Goal: Task Accomplishment & Management: Complete application form

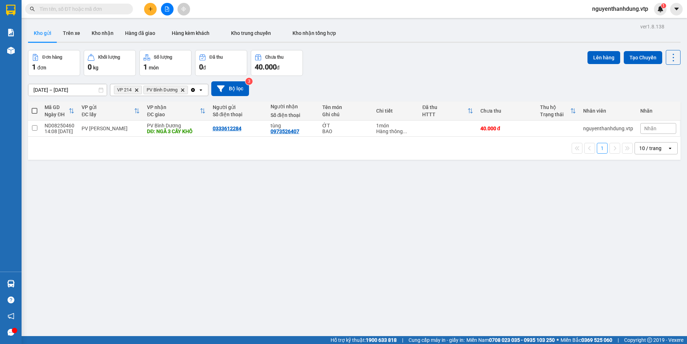
click at [150, 8] on icon "plus" at bounding box center [150, 8] width 5 height 5
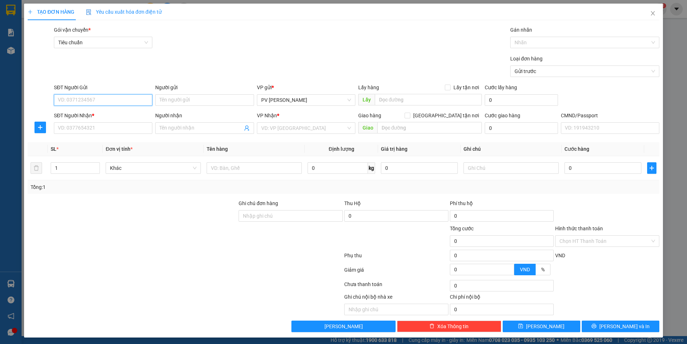
click at [97, 97] on input "SĐT Người Gửi" at bounding box center [103, 100] width 99 height 12
type input "0395371210"
click at [206, 100] on input "Người gửi" at bounding box center [204, 100] width 99 height 12
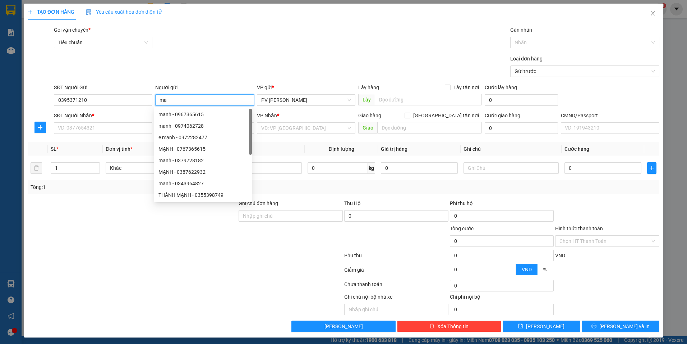
type input "m"
type input "MẠN"
click at [121, 126] on input "SĐT Người Nhận *" at bounding box center [103, 128] width 99 height 12
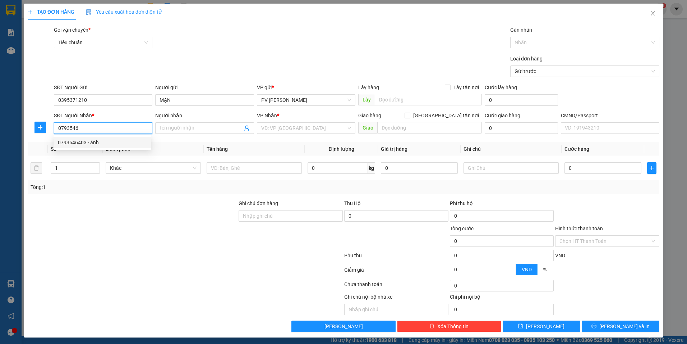
click at [121, 142] on div "0793546403 - ánh" at bounding box center [102, 142] width 89 height 8
type input "0793546403"
type input "ánh"
type input "0793546403"
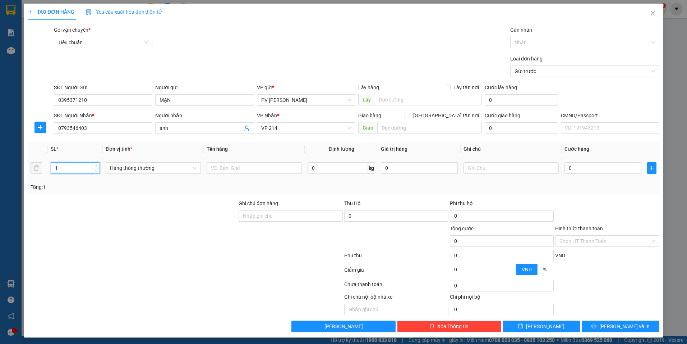
drag, startPoint x: 59, startPoint y: 167, endPoint x: 51, endPoint y: 171, distance: 9.0
click at [51, 171] on input "1" at bounding box center [75, 168] width 49 height 11
type input "2"
click at [227, 168] on input "text" at bounding box center [254, 168] width 95 height 12
type input "SẦU RIÊNG + GẠO"
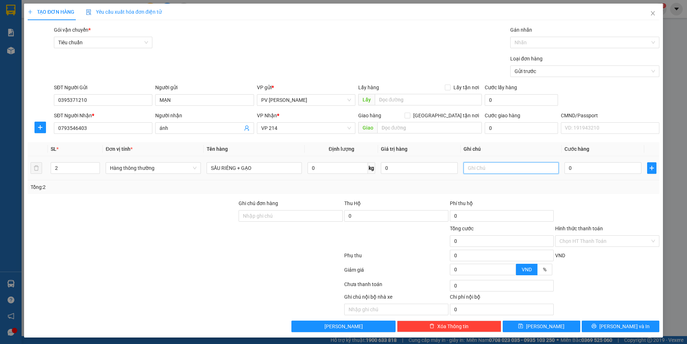
click at [510, 165] on input "text" at bounding box center [511, 168] width 95 height 12
type input "1 THÙNG + 1 TÚM"
click at [582, 167] on input "0" at bounding box center [603, 168] width 77 height 12
type input "9"
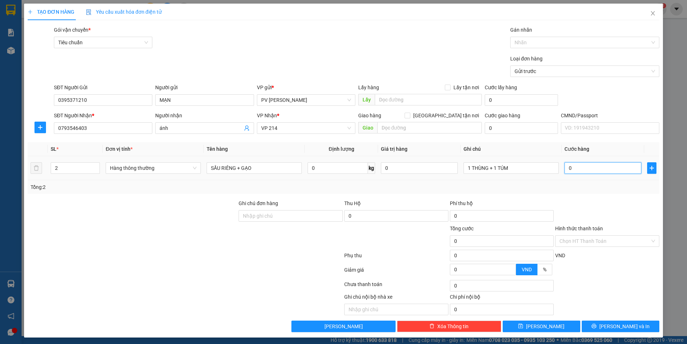
type input "9"
type input "90"
type input "900"
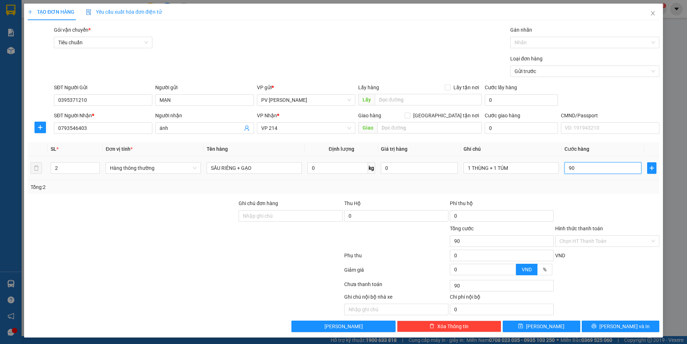
type input "900"
type input "9.000"
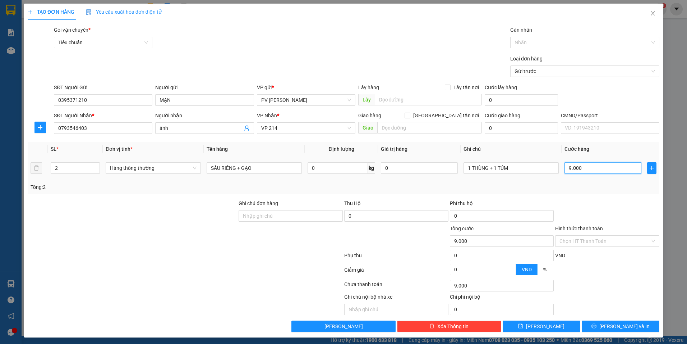
type input "90.000"
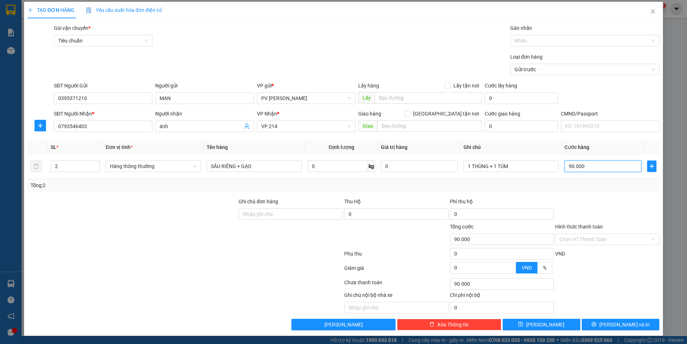
scroll to position [2, 0]
type input "90.000"
click at [571, 237] on input "Hình thức thanh toán" at bounding box center [605, 238] width 91 height 11
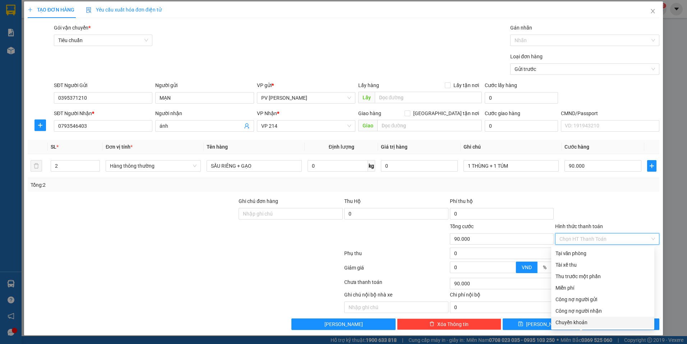
click at [584, 319] on div "Chuyển khoản" at bounding box center [603, 322] width 95 height 8
type input "0"
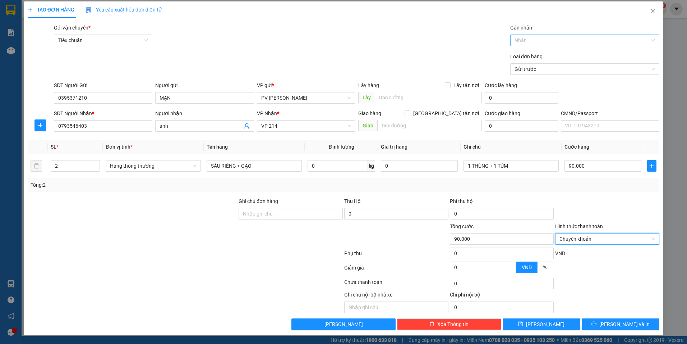
click at [535, 37] on div at bounding box center [581, 40] width 138 height 9
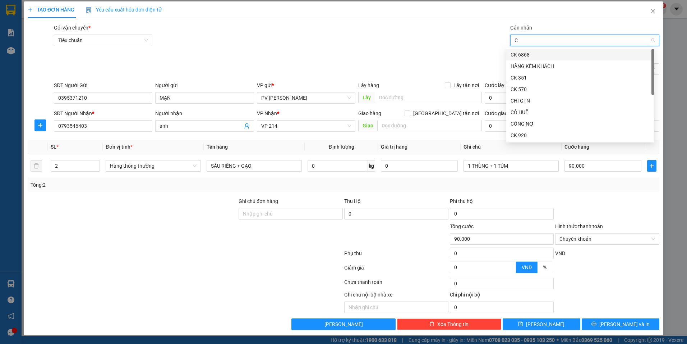
type input "CK"
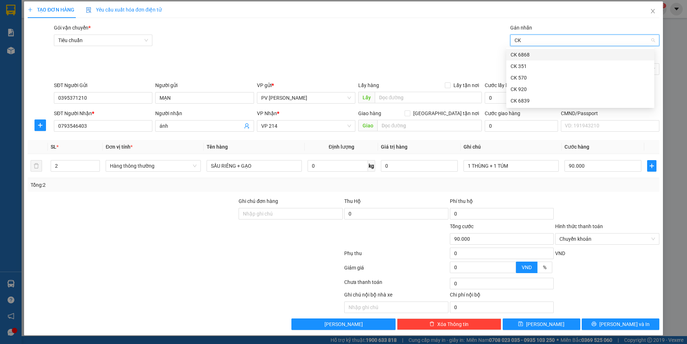
click at [534, 54] on div "CK 6868" at bounding box center [581, 55] width 140 height 8
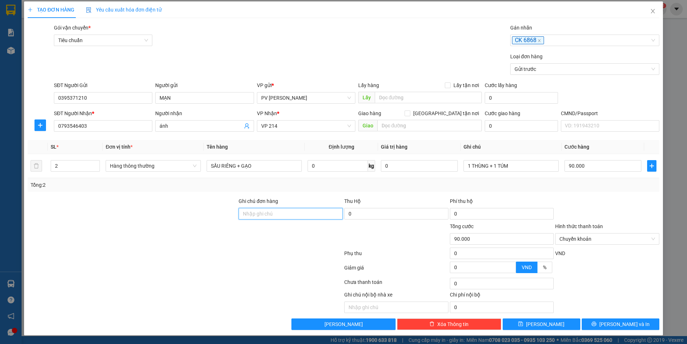
click at [281, 209] on input "Ghi chú đơn hàng" at bounding box center [291, 214] width 104 height 12
type input "D"
type input "ĐÃ CK 90K TK 6868 LÚC 15H5' NGÀY 1508"
click at [597, 323] on icon "printer" at bounding box center [594, 323] width 5 height 5
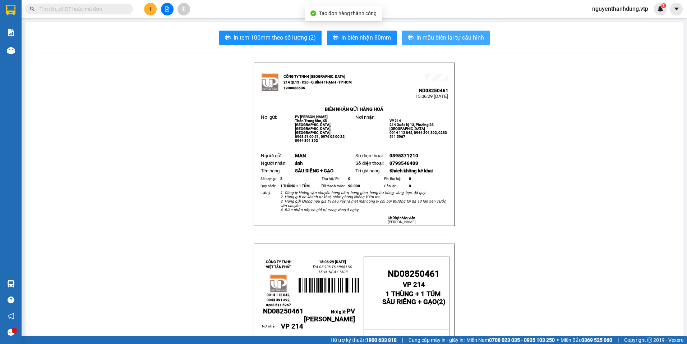
click at [447, 37] on span "In mẫu biên lai tự cấu hình" at bounding box center [451, 37] width 68 height 9
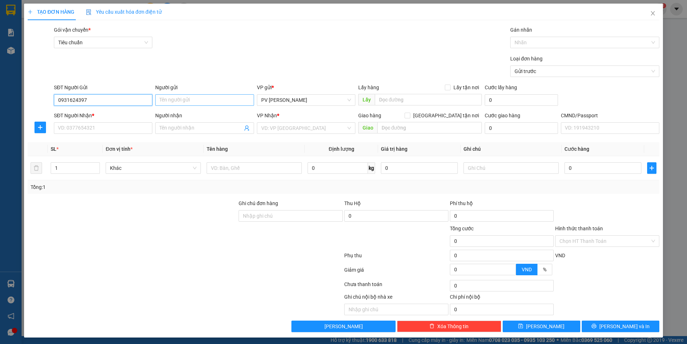
type input "0931624397"
click at [179, 101] on input "Người gửi" at bounding box center [204, 100] width 99 height 12
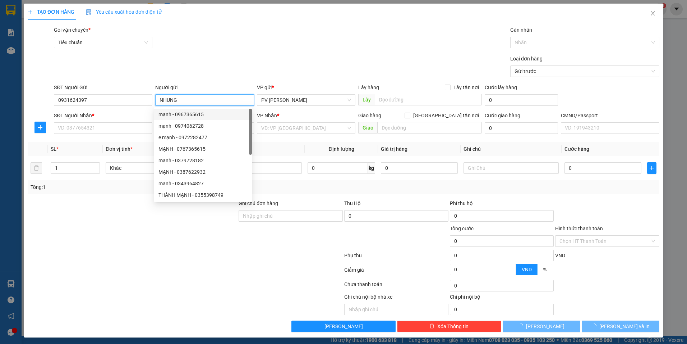
type input "NHUNG"
click at [122, 122] on div "SĐT Người Nhận *" at bounding box center [103, 116] width 99 height 11
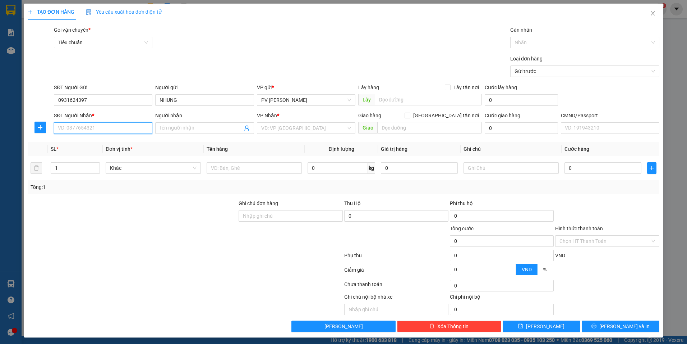
click at [121, 128] on input "SĐT Người Nhận *" at bounding box center [103, 128] width 99 height 12
type input "0905714419"
click at [118, 143] on div "0905714419 - anh sáu" at bounding box center [102, 142] width 89 height 8
type input "anh sáu"
type input "NGÃ 4 HÒA LỢI / GỌI TRC 30' / GIAO ĐÊM"
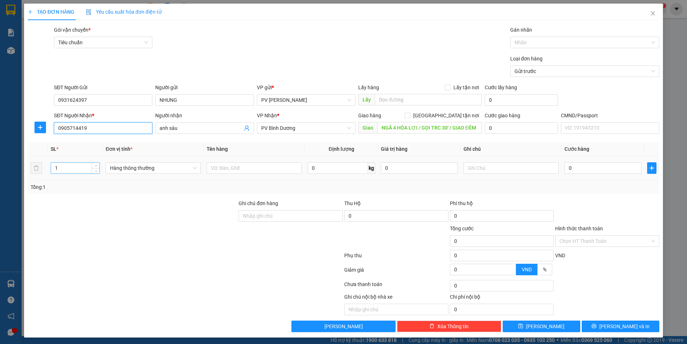
type input "0905714419"
drag, startPoint x: 67, startPoint y: 166, endPoint x: 40, endPoint y: 180, distance: 30.4
click at [40, 180] on div "SL * Đơn vị tính * Tên hàng Định lượng Giá trị hàng Ghi chú Cước hàng 1 Hàng th…" at bounding box center [344, 168] width 632 height 52
type input "2"
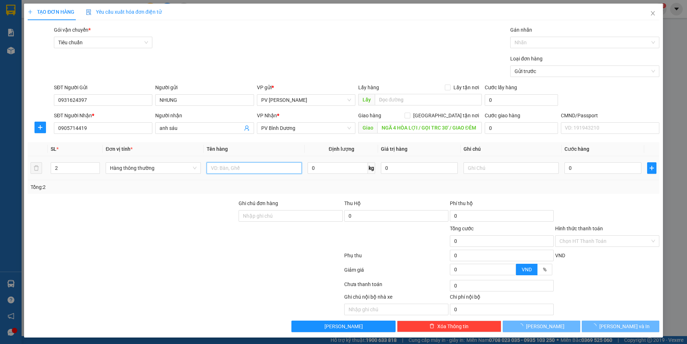
click at [231, 171] on input "text" at bounding box center [254, 168] width 95 height 12
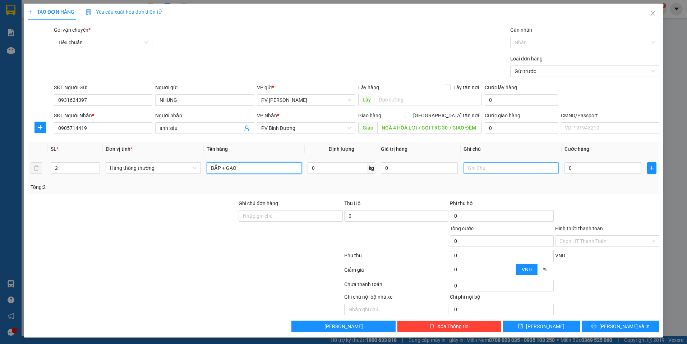
type input "BẮP + GẠO"
click at [477, 169] on input "text" at bounding box center [511, 168] width 95 height 12
type input "BAO"
click at [585, 170] on input "0" at bounding box center [603, 168] width 77 height 12
type input "1"
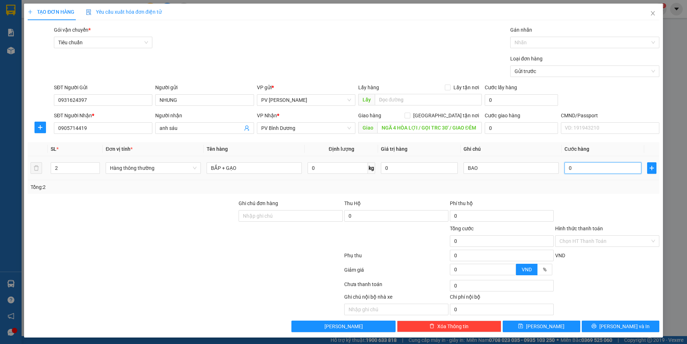
type input "1"
type input "12"
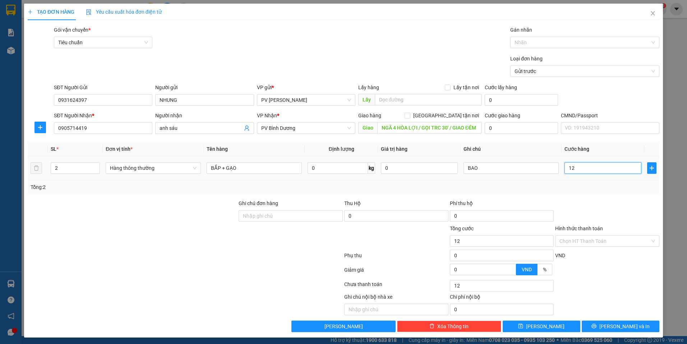
type input "120"
type input "1.200"
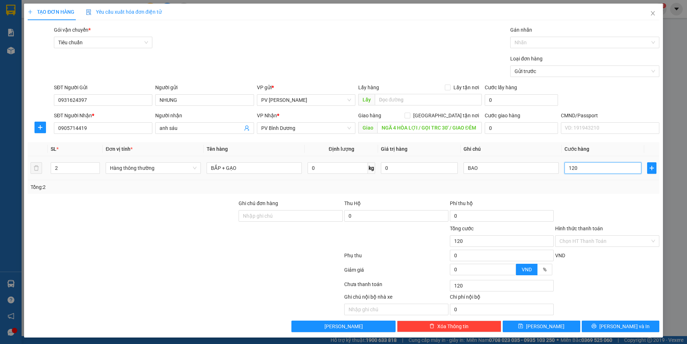
type input "1.200"
type input "12.000"
type input "120.000"
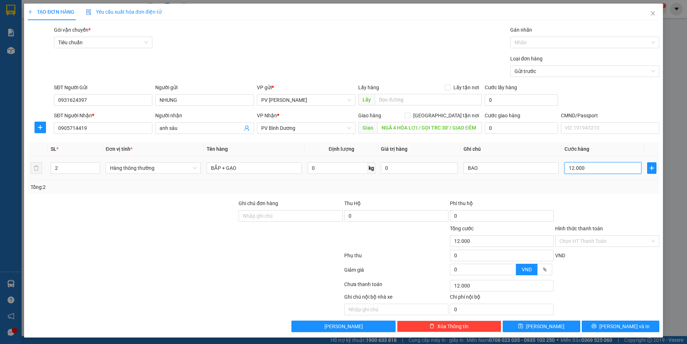
type input "120.000"
click at [615, 328] on span "[PERSON_NAME] và In" at bounding box center [625, 326] width 50 height 8
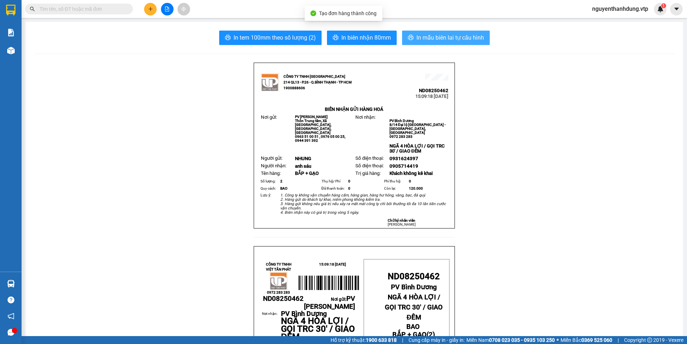
click at [418, 34] on span "In mẫu biên lai tự cấu hình" at bounding box center [451, 37] width 68 height 9
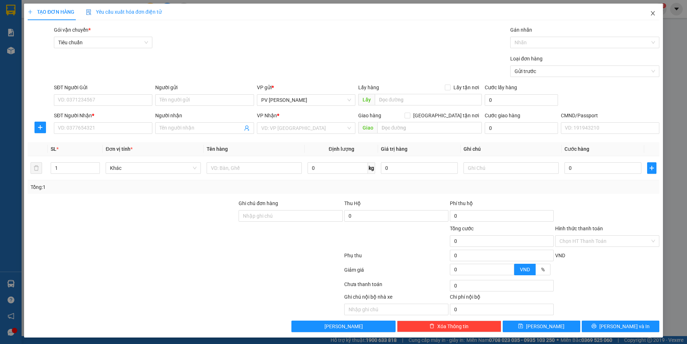
click at [650, 14] on icon "close" at bounding box center [653, 13] width 6 height 6
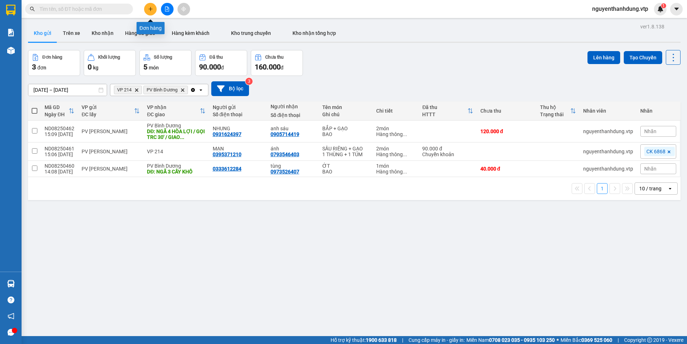
click at [147, 3] on div at bounding box center [167, 9] width 54 height 13
click at [149, 9] on icon "plus" at bounding box center [150, 8] width 5 height 5
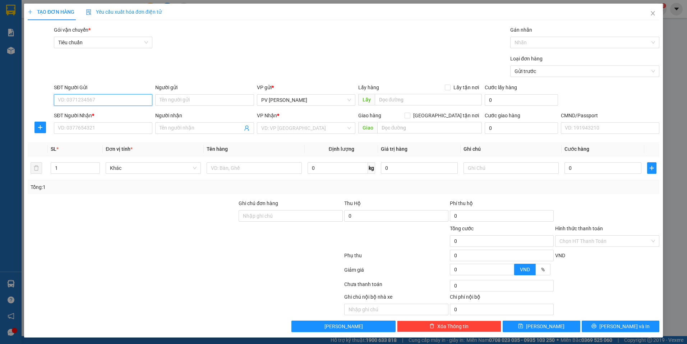
click at [89, 96] on input "SĐT Người Gửi" at bounding box center [103, 100] width 99 height 12
type input "0963424708"
click at [184, 99] on input "Người gửi" at bounding box center [204, 100] width 99 height 12
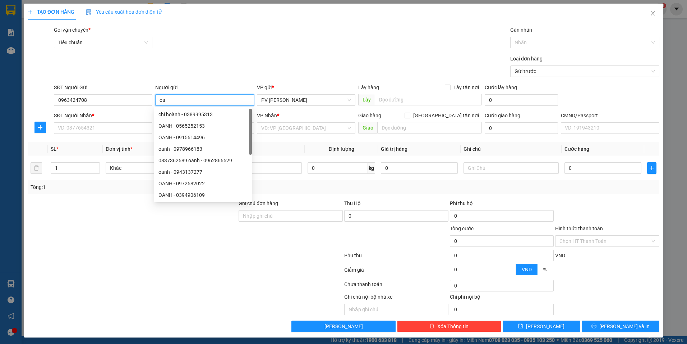
type input "o"
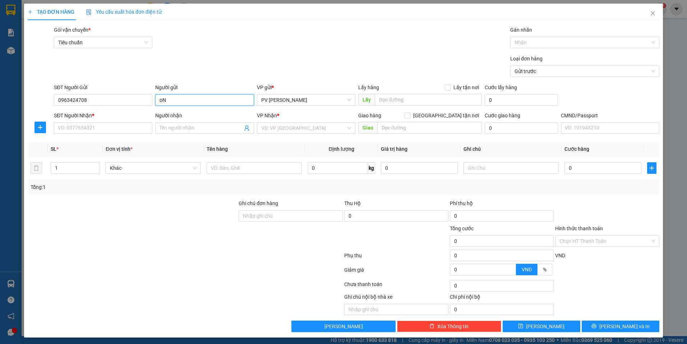
type input "o"
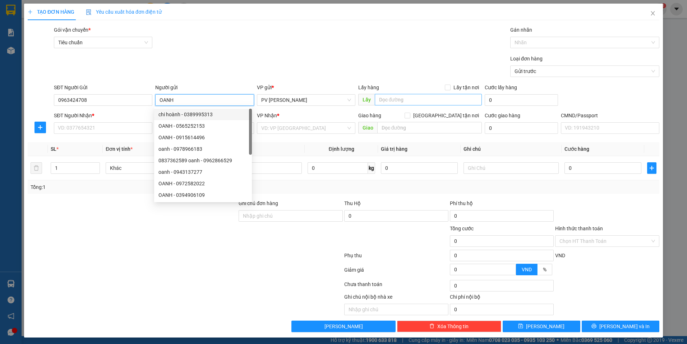
type input "OANH"
click at [403, 102] on input "text" at bounding box center [429, 100] width 108 height 12
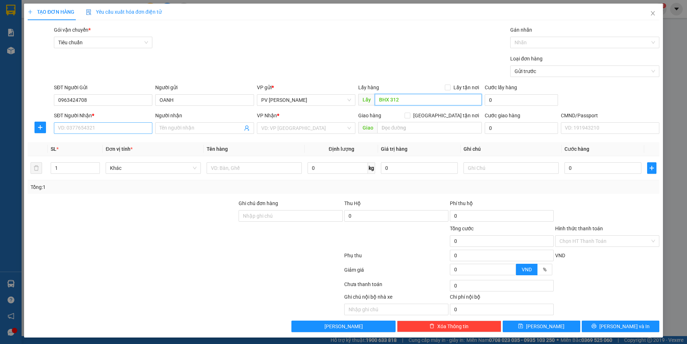
type input "BHX 312"
click at [118, 128] on input "SĐT Người Nhận *" at bounding box center [103, 128] width 99 height 12
type input "0902920870"
click at [196, 128] on input "Người nhận" at bounding box center [201, 128] width 83 height 8
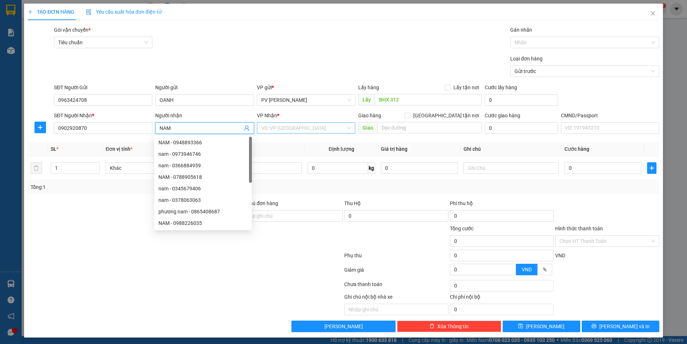
type input "NAM"
click at [323, 127] on input "search" at bounding box center [303, 128] width 85 height 11
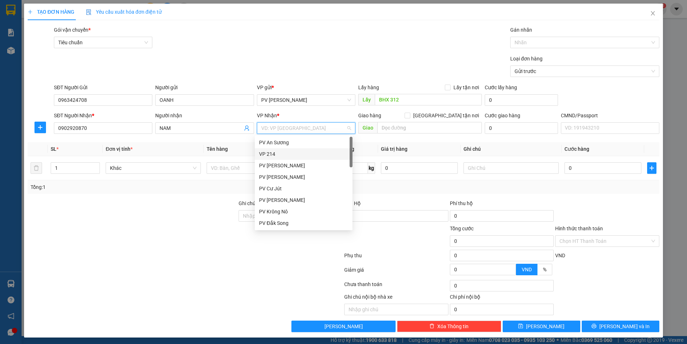
click at [289, 150] on div "VP 214" at bounding box center [303, 154] width 89 height 8
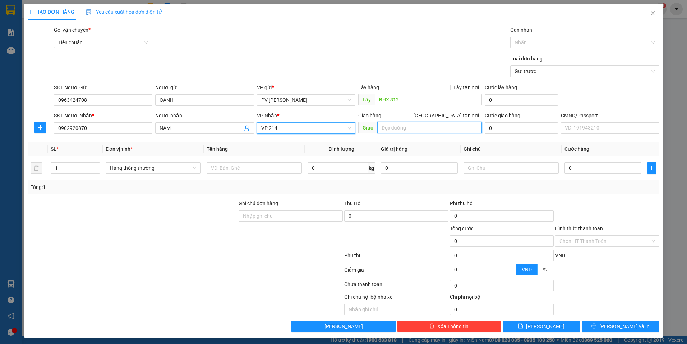
click at [399, 132] on input "text" at bounding box center [430, 128] width 105 height 12
click at [104, 197] on div "Transit Pickup Surcharge Ids Transit Deliver Surcharge Ids Transit Deliver Surc…" at bounding box center [344, 179] width 632 height 306
click at [262, 169] on input "text" at bounding box center [254, 168] width 95 height 12
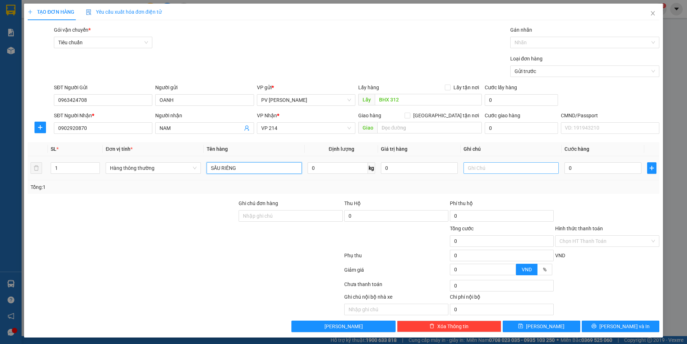
type input "SẦU RIÊNG"
click at [480, 169] on input "text" at bounding box center [511, 168] width 95 height 12
type input "THÙNG"
click at [588, 165] on input "0" at bounding box center [603, 168] width 77 height 12
type input "7"
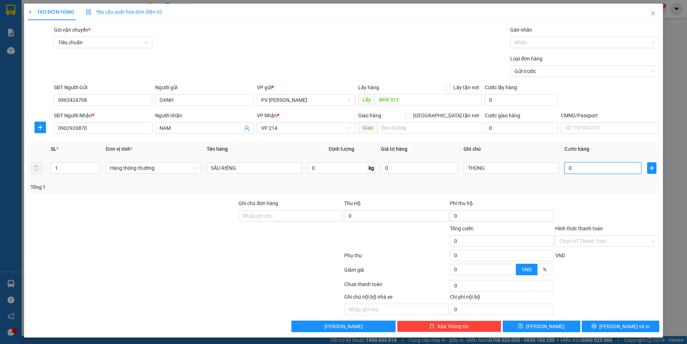
type input "7"
type input "70"
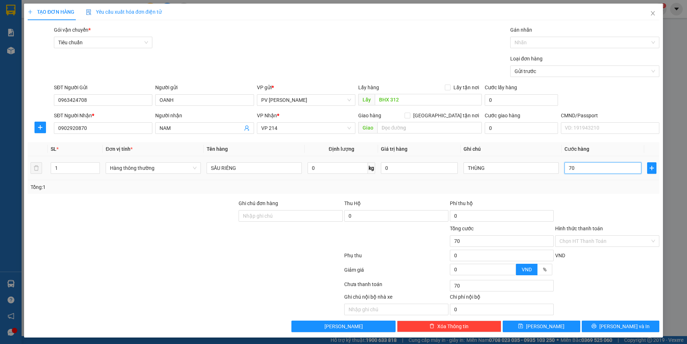
type input "700"
type input "7.000"
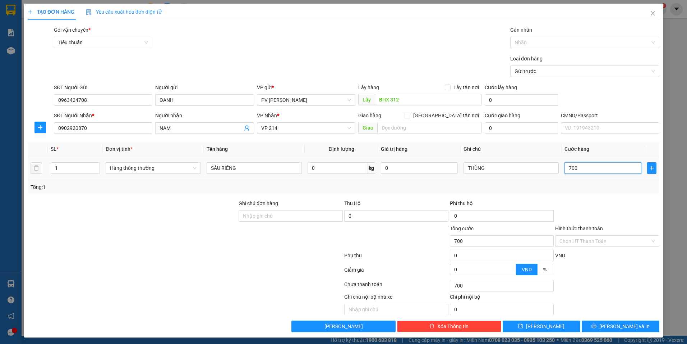
type input "7.000"
type input "70.000"
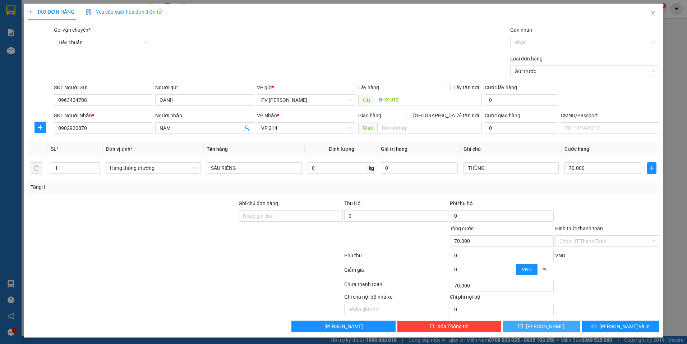
click at [546, 328] on button "[PERSON_NAME]" at bounding box center [542, 326] width 78 height 12
type input "0"
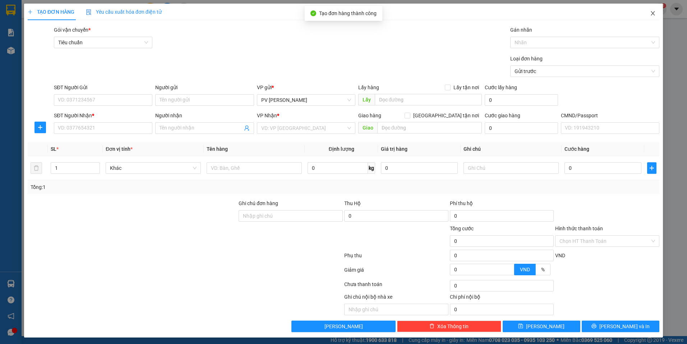
click at [651, 13] on icon "close" at bounding box center [653, 13] width 4 height 4
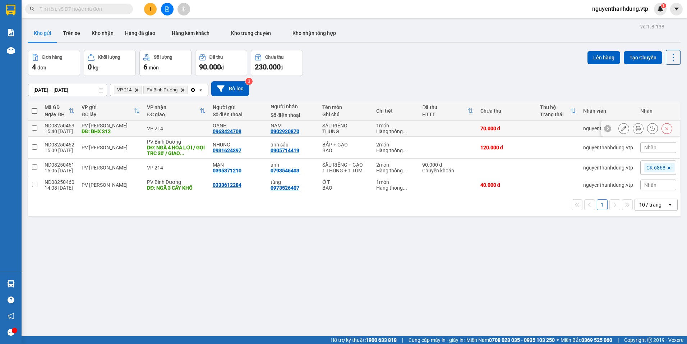
click at [83, 126] on div "PV [PERSON_NAME]" at bounding box center [111, 126] width 58 height 6
checkbox input "true"
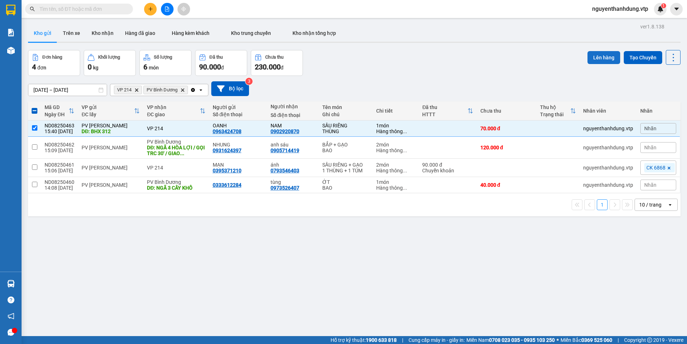
click at [598, 53] on button "Lên hàng" at bounding box center [604, 57] width 33 height 13
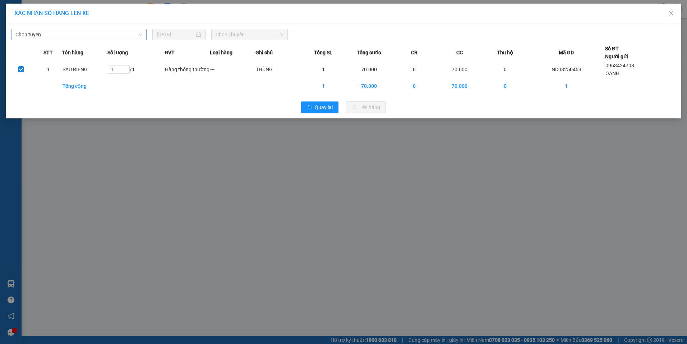
click at [77, 36] on span "Chọn tuyến" at bounding box center [78, 34] width 127 height 11
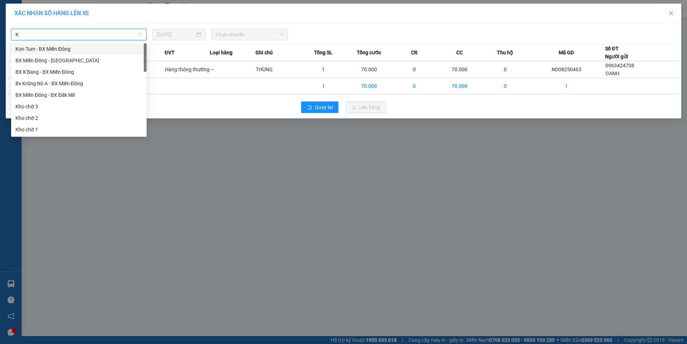
type input "KN"
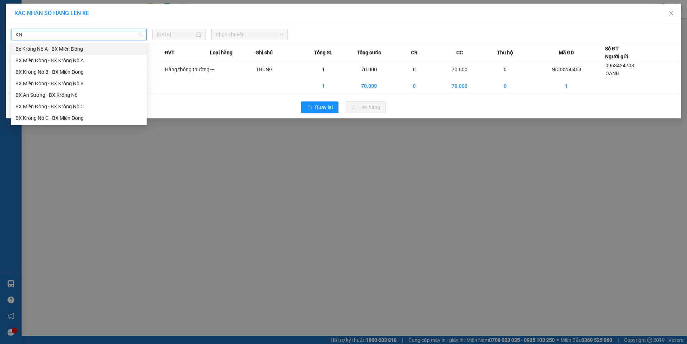
click at [66, 46] on div "Bx Krông Nô A - BX Miền Đông" at bounding box center [78, 49] width 127 height 8
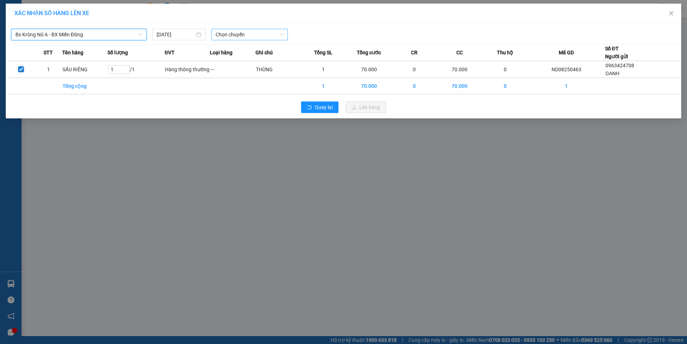
click at [235, 38] on span "Chọn chuyến" at bounding box center [250, 34] width 68 height 11
click at [249, 72] on div "20:00 - 50H-254.53" at bounding box center [244, 72] width 56 height 8
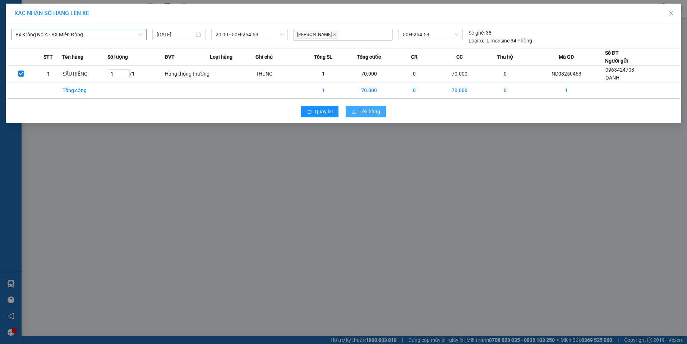
click at [359, 113] on button "Lên hàng" at bounding box center [366, 112] width 40 height 12
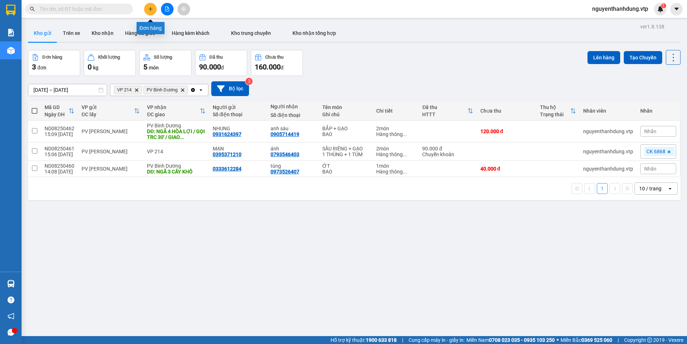
click at [150, 6] on icon "plus" at bounding box center [150, 8] width 5 height 5
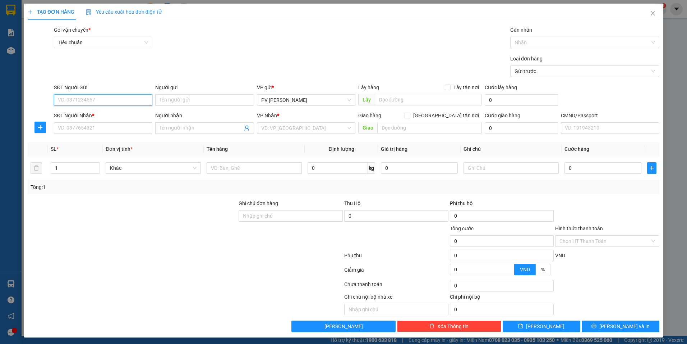
click at [94, 97] on input "SĐT Người Gửi" at bounding box center [103, 100] width 99 height 12
click at [93, 114] on div "0935976457" at bounding box center [102, 114] width 89 height 8
type input "0935976457"
type input "0977896644"
type input "0935976457"
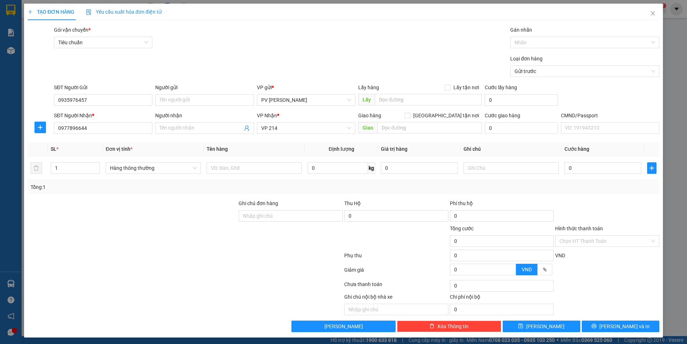
click at [152, 138] on div "Transit Pickup Surcharge Ids Transit Deliver Surcharge Ids Transit Deliver Surc…" at bounding box center [344, 179] width 632 height 306
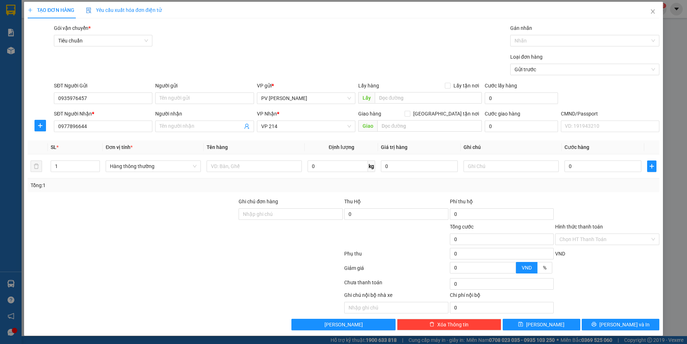
scroll to position [2, 0]
drag, startPoint x: 67, startPoint y: 169, endPoint x: 134, endPoint y: 248, distance: 103.6
click at [73, 209] on div "Transit Pickup Surcharge Ids Transit Deliver Surcharge Ids Transit Deliver Surc…" at bounding box center [344, 177] width 632 height 306
click at [49, 172] on td "1" at bounding box center [75, 166] width 55 height 24
type input "2"
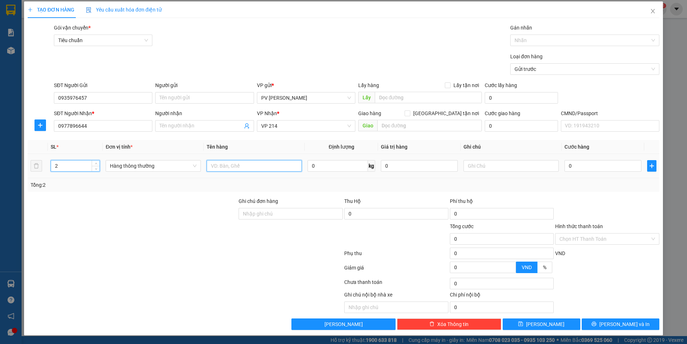
click at [242, 167] on input "text" at bounding box center [254, 166] width 95 height 12
type input "LÁ"
click at [482, 163] on input "text" at bounding box center [511, 166] width 95 height 12
type input "BAO"
click at [589, 163] on input "0" at bounding box center [603, 166] width 77 height 12
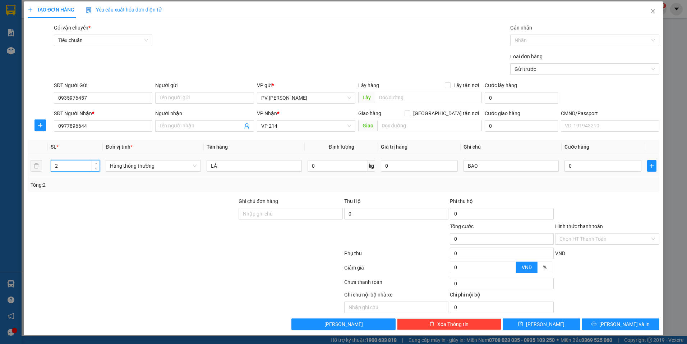
drag, startPoint x: 63, startPoint y: 167, endPoint x: 22, endPoint y: 185, distance: 44.4
click at [22, 185] on div "TẠO ĐƠN HÀNG Yêu cầu xuất hóa đơn điện tử Transit Pickup Surcharge Ids Transit …" at bounding box center [343, 172] width 687 height 344
click at [78, 166] on input "number" at bounding box center [75, 165] width 49 height 11
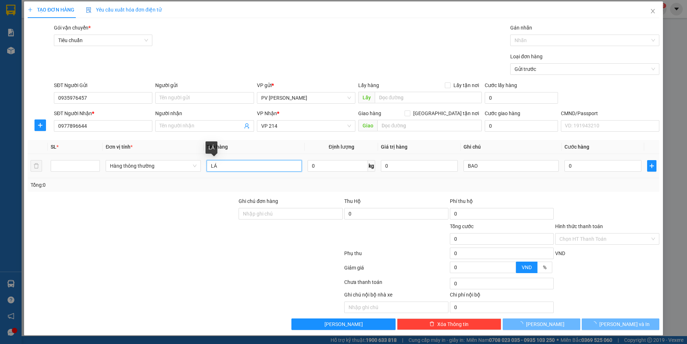
drag, startPoint x: 223, startPoint y: 168, endPoint x: 198, endPoint y: 173, distance: 25.7
click at [198, 173] on tr "Hàng thông thường LÁ 0 kg 0 BAO 0" at bounding box center [344, 166] width 632 height 24
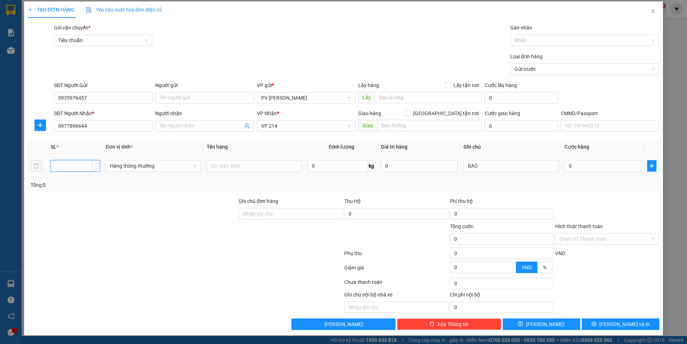
click at [84, 167] on input "number" at bounding box center [75, 165] width 49 height 11
type input "1"
click at [236, 161] on input "text" at bounding box center [254, 166] width 95 height 12
type input "THÙNG"
drag, startPoint x: 482, startPoint y: 166, endPoint x: 434, endPoint y: 181, distance: 50.6
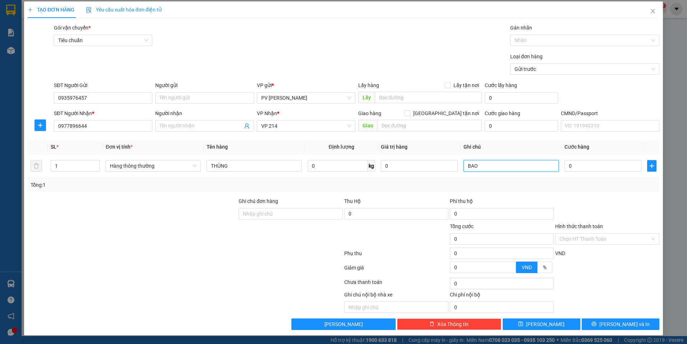
click at [434, 181] on div "SL * Đơn vị tính * Tên hàng Định lượng Giá trị hàng Ghi chú Cước hàng 1 Hàng th…" at bounding box center [344, 166] width 632 height 52
click at [184, 175] on tr "1 Hàng thông thường THÙNG 0 kg 0 BAO 0" at bounding box center [344, 166] width 632 height 24
type input "THỰC PHẨM"
drag, startPoint x: 489, startPoint y: 167, endPoint x: 440, endPoint y: 174, distance: 49.1
click at [440, 174] on tr "1 Hàng thông thường THỰC PHẨM 0 kg 0 BAO 0" at bounding box center [344, 166] width 632 height 24
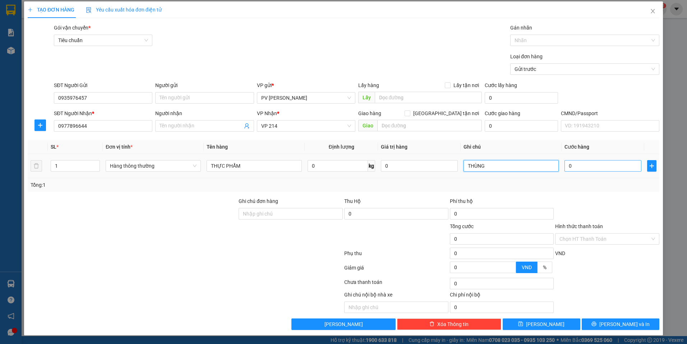
type input "THÙNG"
click at [591, 166] on input "0" at bounding box center [603, 166] width 77 height 12
type input "8"
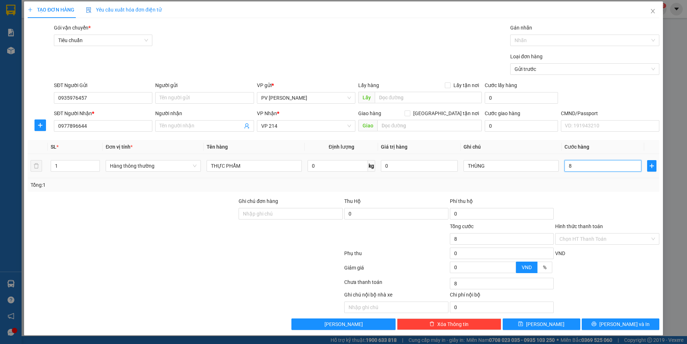
type input "80"
type input "800"
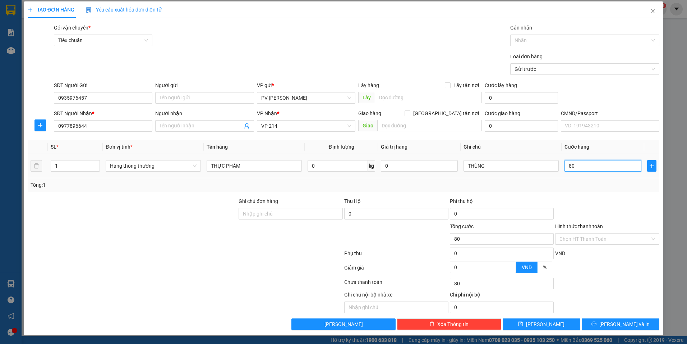
type input "800"
type input "8.000"
type input "80.000"
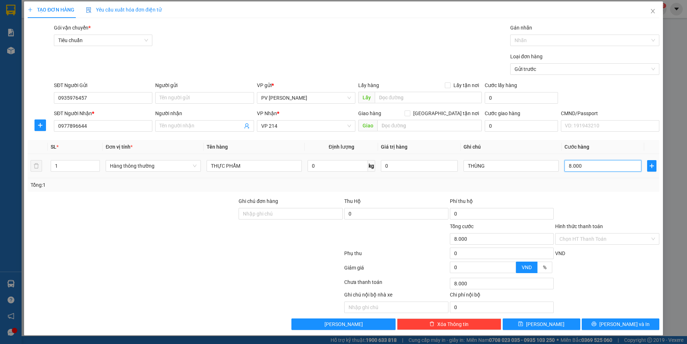
type input "80.000"
click at [566, 320] on button "[PERSON_NAME]" at bounding box center [542, 324] width 78 height 12
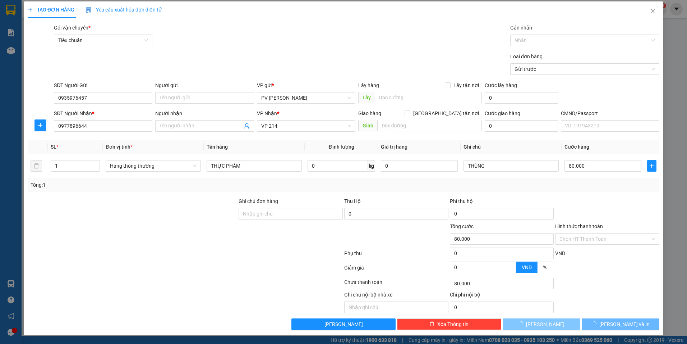
type input "0"
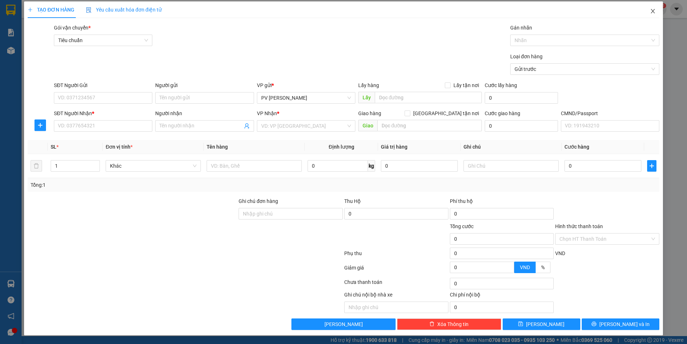
click at [650, 15] on span "Close" at bounding box center [653, 11] width 20 height 20
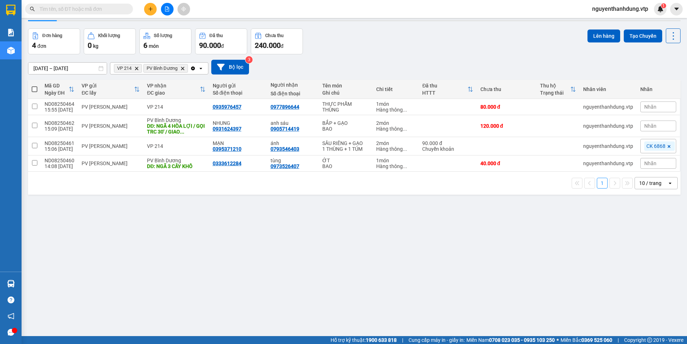
scroll to position [33, 0]
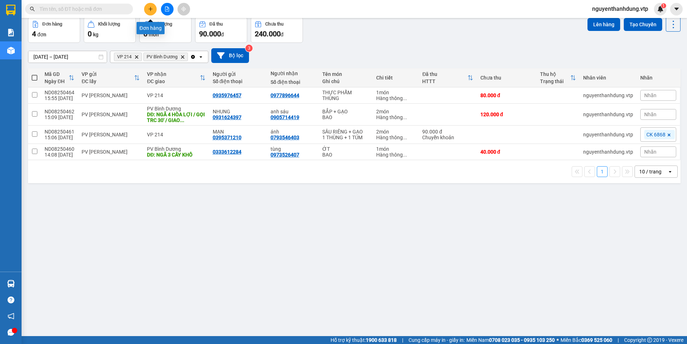
click at [152, 11] on icon "plus" at bounding box center [150, 8] width 5 height 5
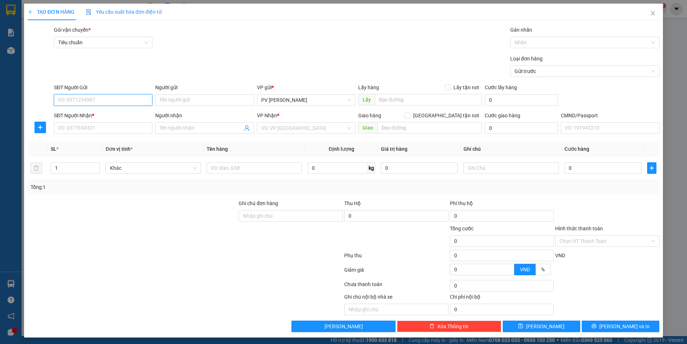
click at [114, 99] on input "SĐT Người Gửi" at bounding box center [103, 100] width 99 height 12
type input "0384989480"
click at [185, 99] on input "Người gửi" at bounding box center [204, 100] width 99 height 12
type input "BẮT"
click at [86, 130] on input "SĐT Người Nhận *" at bounding box center [103, 128] width 99 height 12
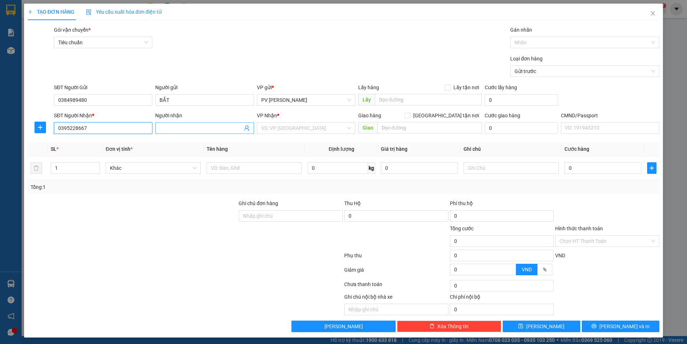
type input "0395228667"
click at [193, 125] on input "Người nhận" at bounding box center [201, 128] width 83 height 8
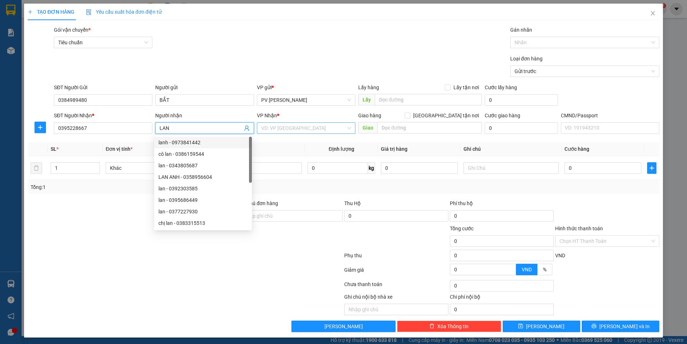
type input "LAN"
click at [318, 129] on input "search" at bounding box center [303, 128] width 85 height 11
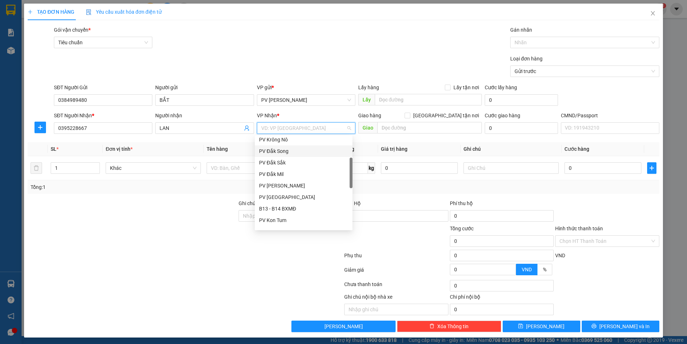
scroll to position [108, 0]
click at [289, 205] on div "PV Bình Dương" at bounding box center [303, 207] width 89 height 8
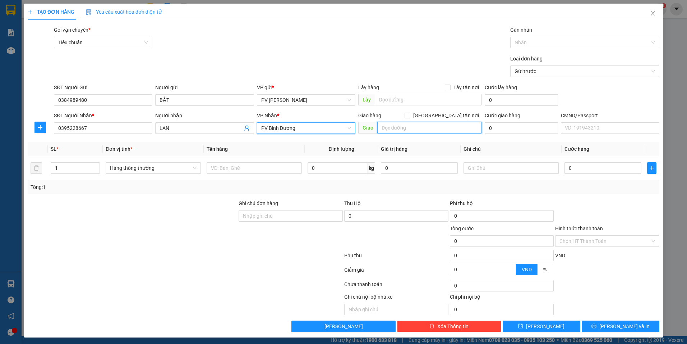
click at [405, 127] on input "text" at bounding box center [430, 128] width 105 height 12
type input "SIÊU THỊ EON"
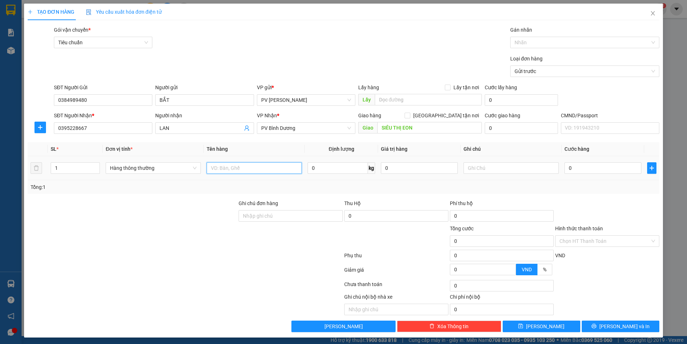
click at [237, 170] on input "text" at bounding box center [254, 168] width 95 height 12
type input "D"
type input "ĐỒ ĂN"
click at [504, 168] on input "text" at bounding box center [511, 168] width 95 height 12
type input "THÙNG"
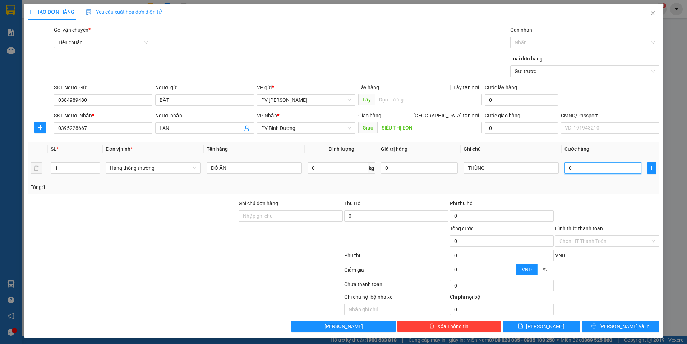
click at [602, 164] on input "0" at bounding box center [603, 168] width 77 height 12
type input "4"
type input "40"
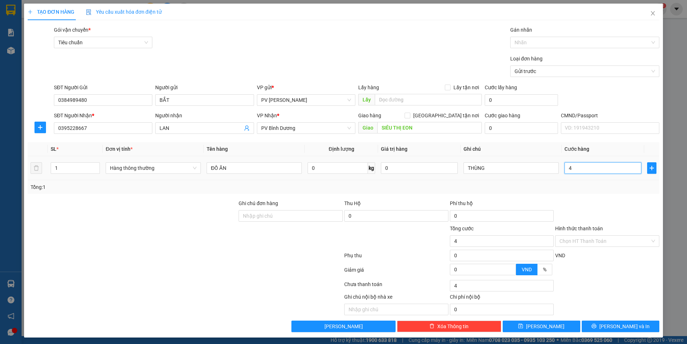
type input "40"
type input "400"
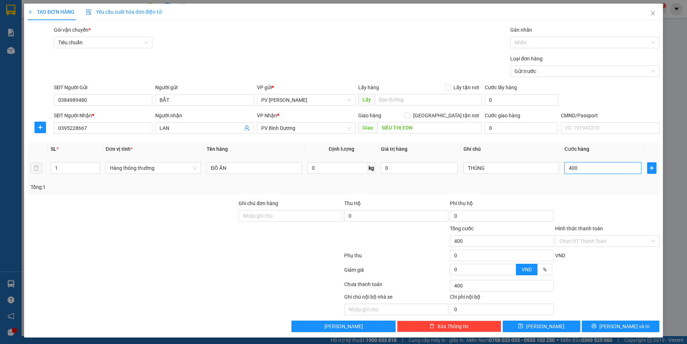
type input "4.000"
type input "40.000"
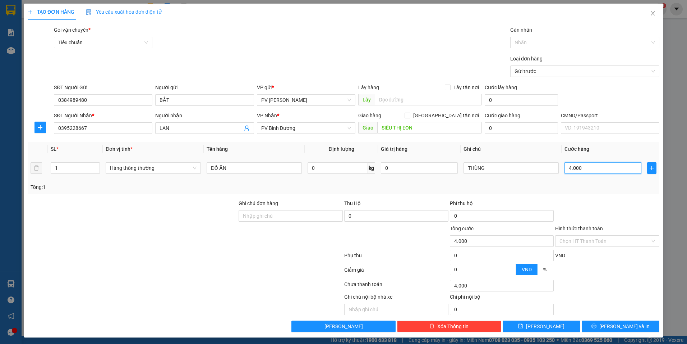
type input "40.000"
click at [603, 317] on div "Transit Pickup Surcharge Ids Transit Deliver Surcharge Ids Transit Deliver Surc…" at bounding box center [344, 179] width 632 height 306
click at [597, 326] on icon "printer" at bounding box center [594, 325] width 5 height 5
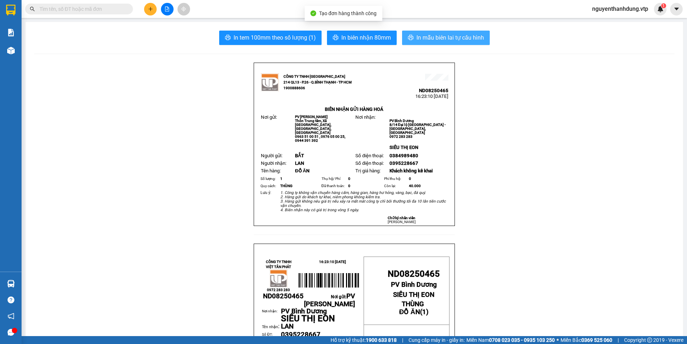
click at [475, 41] on span "In mẫu biên lai tự cấu hình" at bounding box center [451, 37] width 68 height 9
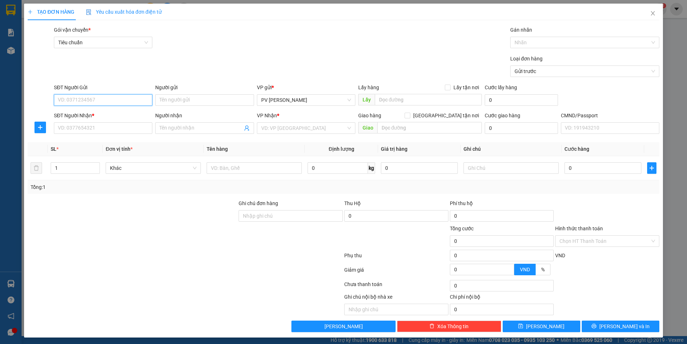
click at [103, 103] on input "SĐT Người Gửi" at bounding box center [103, 100] width 99 height 12
type input "0000000000"
click at [198, 98] on input "Người gửi" at bounding box center [204, 100] width 99 height 12
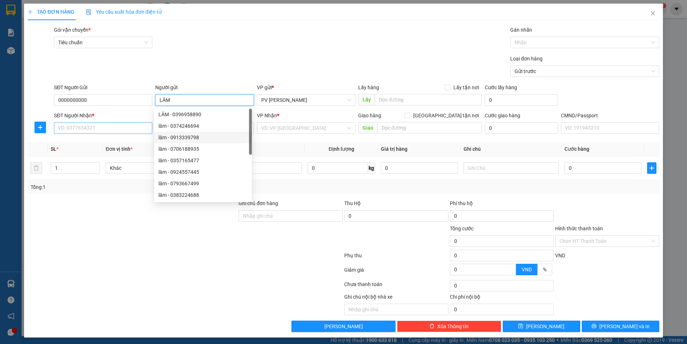
type input "LÂM"
click at [111, 126] on input "SĐT Người Nhận *" at bounding box center [103, 128] width 99 height 12
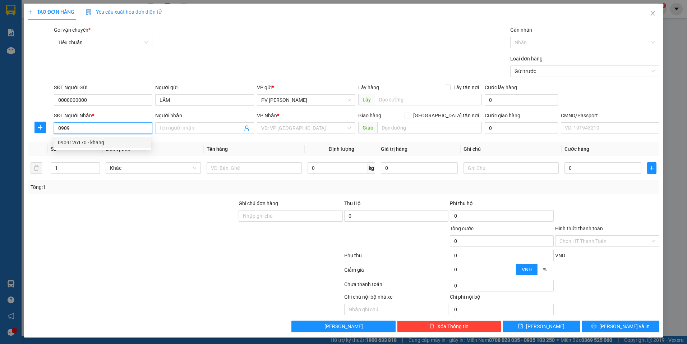
click at [102, 141] on div "0909126170 - khang" at bounding box center [102, 142] width 89 height 8
type input "0909126170"
type input "khang"
type input "0909126170"
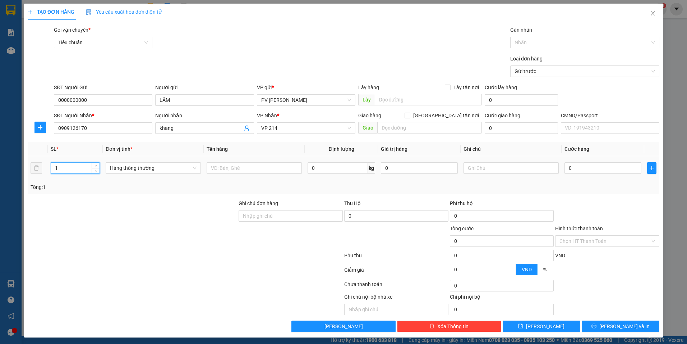
click at [31, 173] on tr "1 Hàng thông thường 0 kg 0 0" at bounding box center [344, 168] width 632 height 24
drag, startPoint x: 60, startPoint y: 163, endPoint x: 50, endPoint y: 169, distance: 11.8
click at [51, 169] on div "1" at bounding box center [75, 168] width 49 height 12
type input "4"
click at [229, 166] on input "text" at bounding box center [254, 168] width 95 height 12
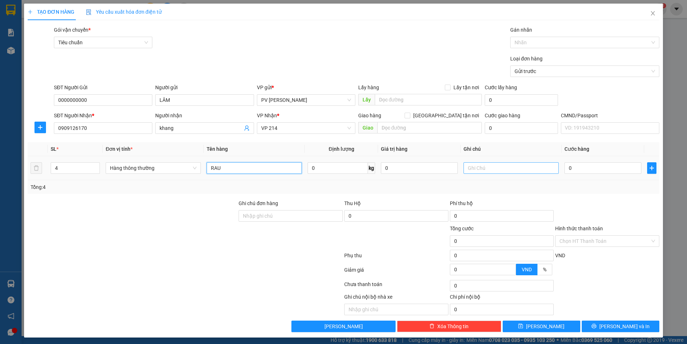
type input "RAU"
click at [477, 166] on input "text" at bounding box center [511, 168] width 95 height 12
type input "BAO"
click at [571, 166] on input "0" at bounding box center [603, 168] width 77 height 12
type input "1"
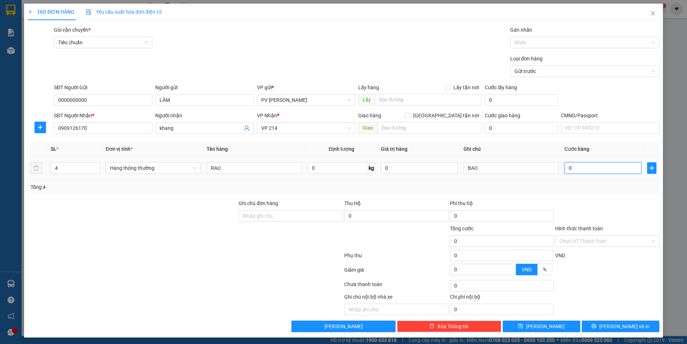
type input "1"
type input "0"
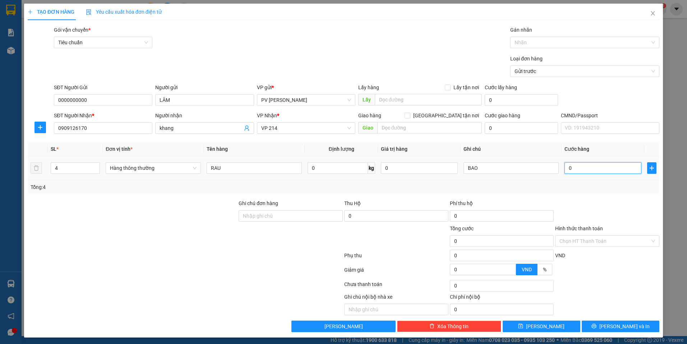
type input "20"
type input "240"
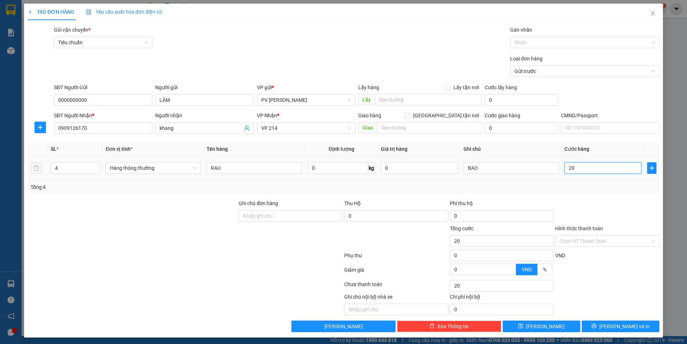
type input "240"
type input "2.400"
type input "24.000"
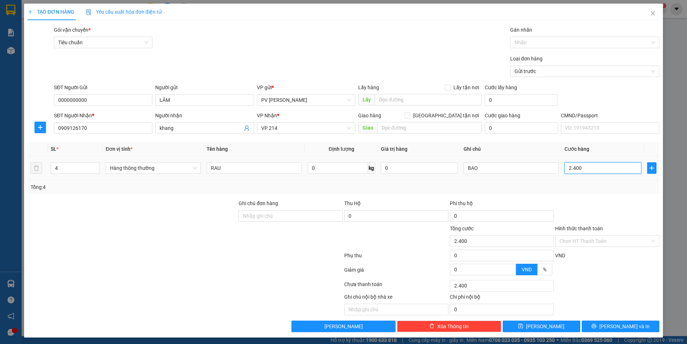
type input "24.000"
type input "240.000"
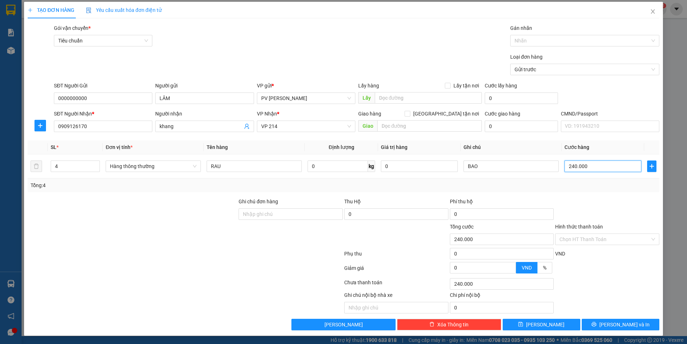
scroll to position [2, 0]
type input "240.000"
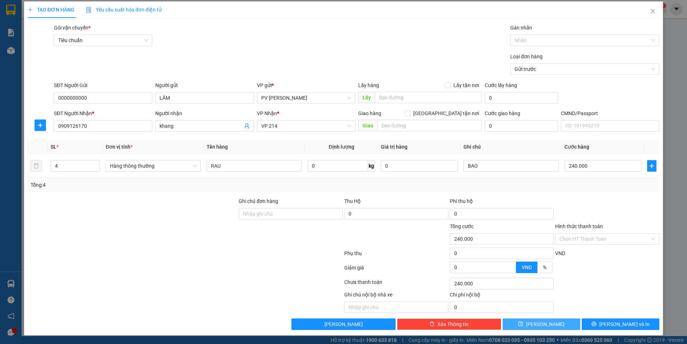
click at [542, 327] on span "[PERSON_NAME]" at bounding box center [545, 324] width 38 height 8
type input "1"
type input "0"
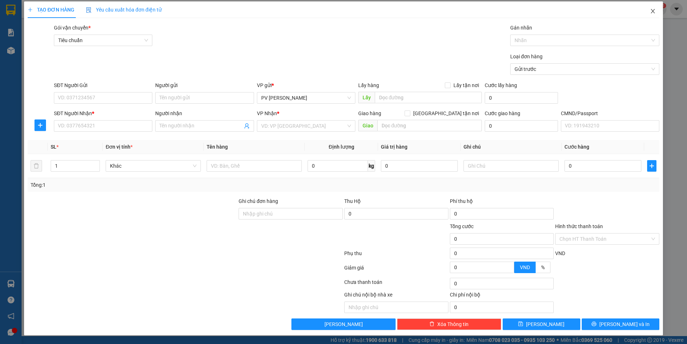
click at [650, 10] on icon "close" at bounding box center [653, 11] width 6 height 6
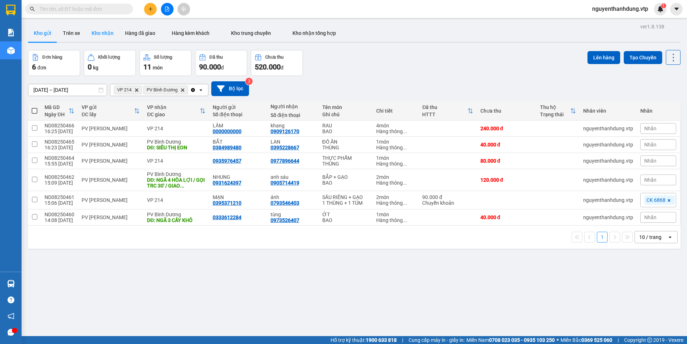
click at [105, 34] on button "Kho nhận" at bounding box center [102, 32] width 33 height 17
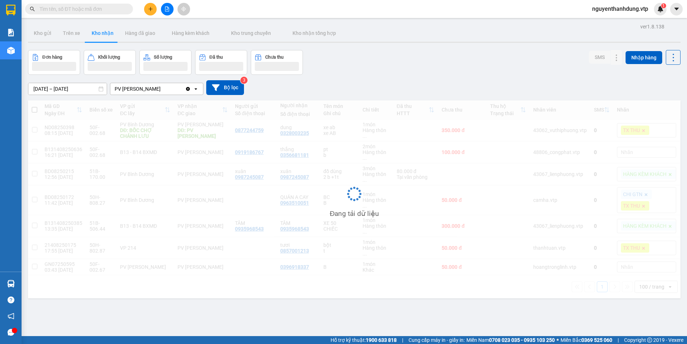
click at [159, 93] on div "PV [PERSON_NAME]" at bounding box center [147, 89] width 75 height 12
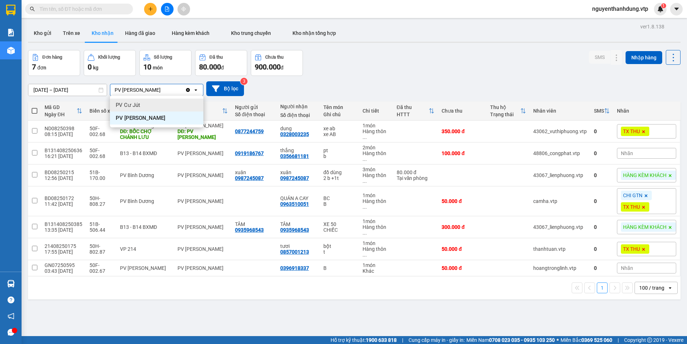
click at [158, 108] on div "PV Cư Jút" at bounding box center [156, 105] width 93 height 13
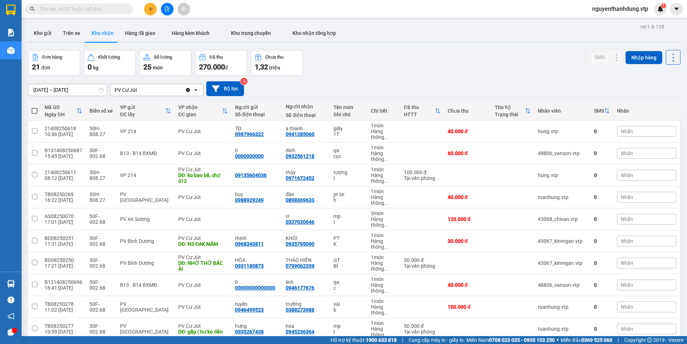
click at [161, 93] on div "PV Cư Jút" at bounding box center [147, 90] width 75 height 12
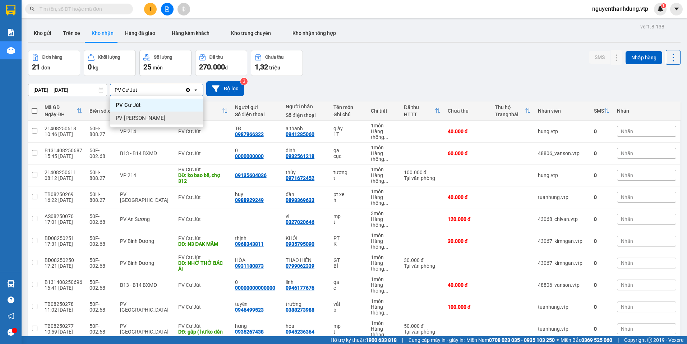
click at [164, 115] on div "PV [PERSON_NAME]" at bounding box center [156, 117] width 93 height 13
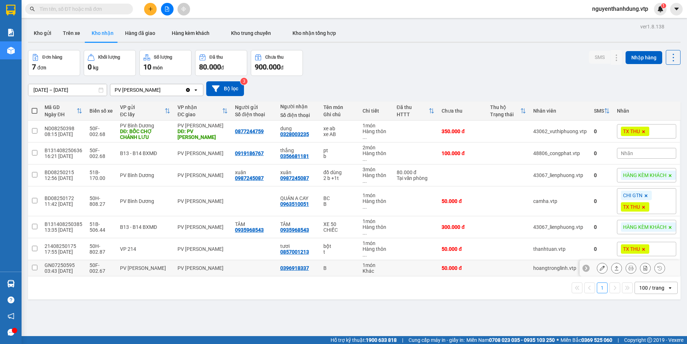
scroll to position [33, 0]
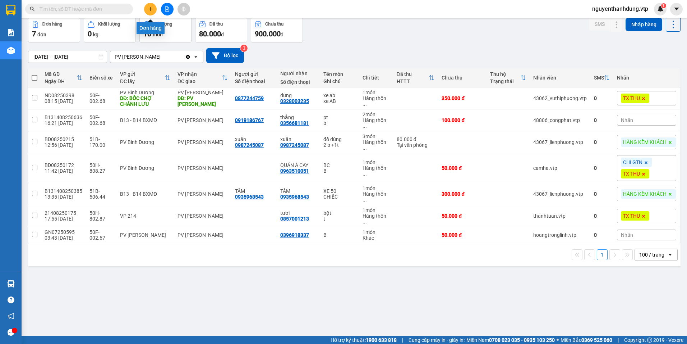
click at [146, 10] on button at bounding box center [150, 9] width 13 height 13
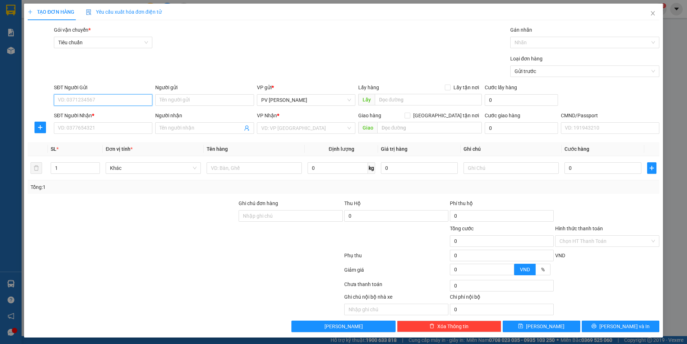
click at [123, 104] on input "SĐT Người Gửi" at bounding box center [103, 100] width 99 height 12
type input "0385858482"
click at [121, 114] on div "0385858482" at bounding box center [102, 114] width 89 height 8
type input "0972919269"
type input "diệp"
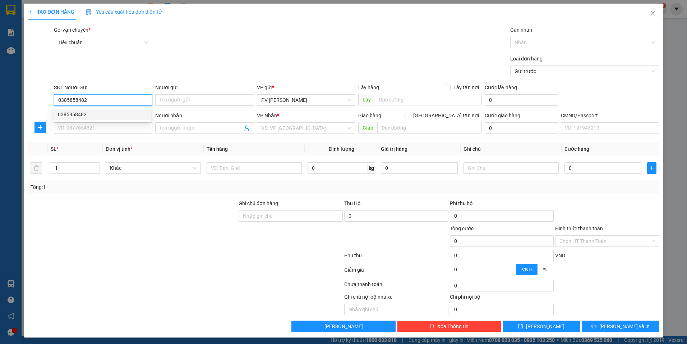
type input "CC BD / GIAO LUÔN"
type input "0385858482"
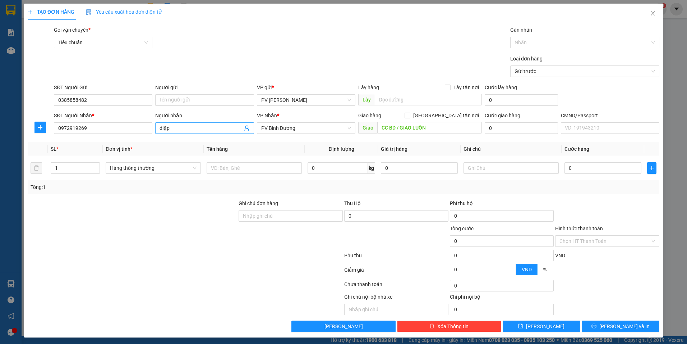
click at [179, 126] on input "diệp" at bounding box center [201, 128] width 83 height 8
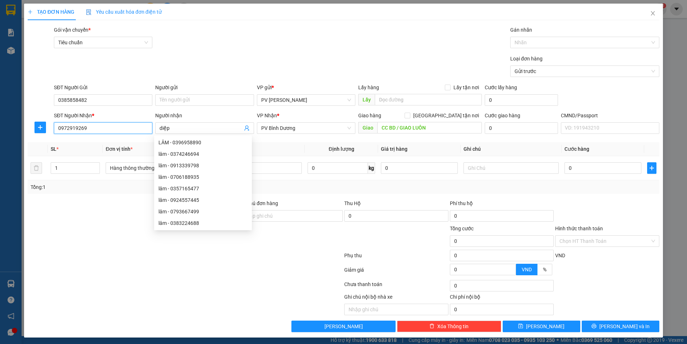
drag, startPoint x: 105, startPoint y: 128, endPoint x: 37, endPoint y: 141, distance: 68.4
click at [37, 141] on div "Transit Pickup Surcharge Ids Transit Deliver Surcharge Ids Transit Deliver Surc…" at bounding box center [344, 179] width 632 height 306
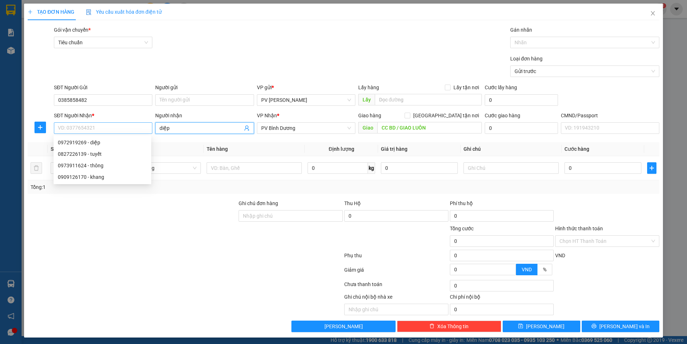
drag, startPoint x: 176, startPoint y: 128, endPoint x: 146, endPoint y: 131, distance: 30.7
click at [146, 131] on div "SĐT Người Nhận * VD: 0377654321 Người nhận diệp diệp VP Nhận * PV Bình Dương Gi…" at bounding box center [356, 123] width 609 height 25
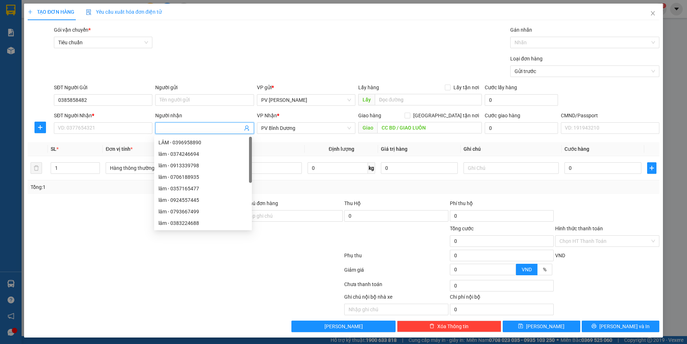
drag, startPoint x: 305, startPoint y: 124, endPoint x: 241, endPoint y: 138, distance: 65.4
click at [230, 137] on div "Transit Pickup Surcharge Ids Transit Deliver Surcharge Ids Transit Deliver Surc…" at bounding box center [344, 179] width 632 height 306
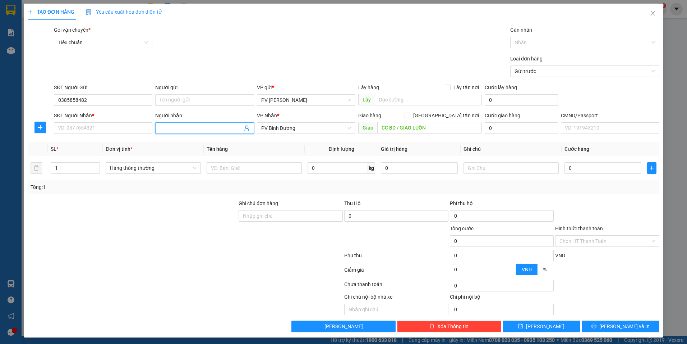
drag, startPoint x: 301, startPoint y: 130, endPoint x: 254, endPoint y: 142, distance: 48.2
click at [254, 142] on div "Transit Pickup Surcharge Ids Transit Deliver Surcharge Ids Transit Deliver Surc…" at bounding box center [344, 179] width 632 height 306
drag, startPoint x: 295, startPoint y: 128, endPoint x: 248, endPoint y: 132, distance: 47.2
click at [248, 132] on div "SĐT Người Nhận * VD: 0377654321 Người nhận Tên người nhận VP Nhận * PV Bình Dươ…" at bounding box center [356, 123] width 609 height 25
click at [297, 127] on span "PV Bình Dương" at bounding box center [306, 128] width 90 height 11
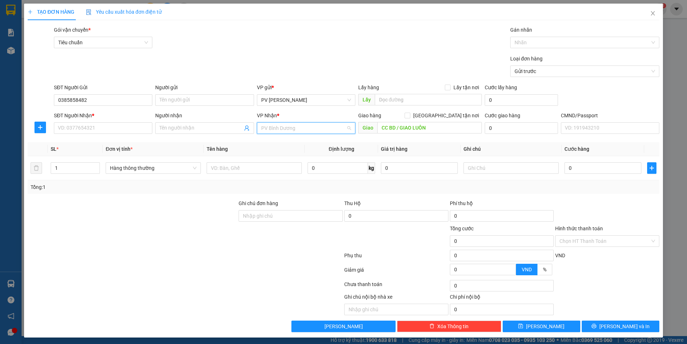
scroll to position [92, 0]
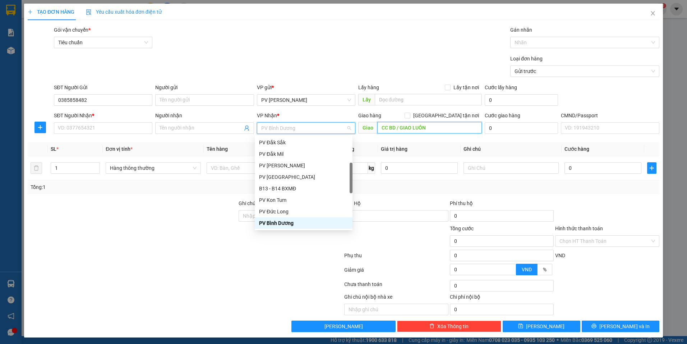
click at [425, 126] on input "CC BD / GIAO LUÔN" at bounding box center [430, 128] width 105 height 12
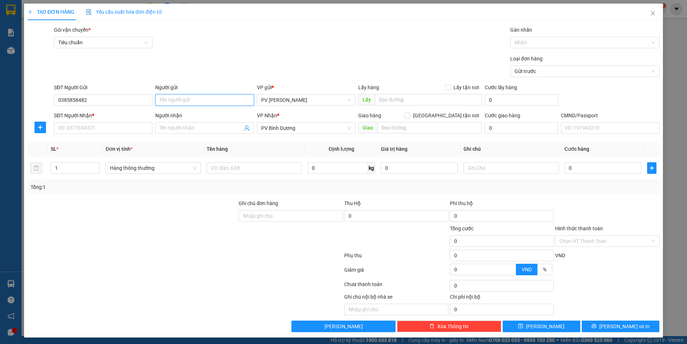
click at [218, 101] on input "Người gửi" at bounding box center [204, 100] width 99 height 12
click at [121, 131] on input "SĐT Người Nhận *" at bounding box center [103, 128] width 99 height 12
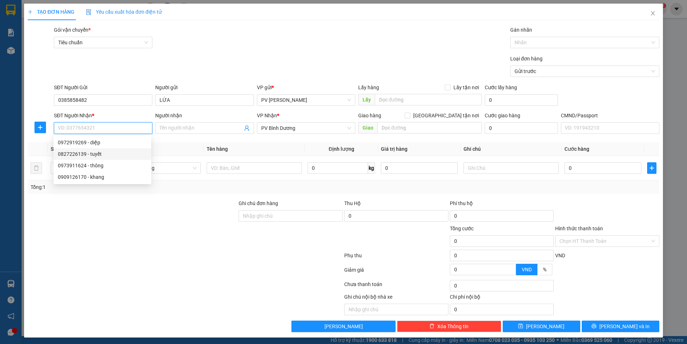
click at [110, 156] on div "0827226139 - tuyết" at bounding box center [102, 154] width 89 height 8
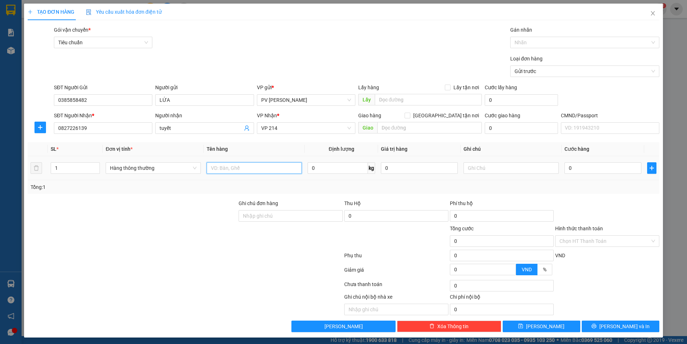
click at [230, 168] on input "text" at bounding box center [254, 168] width 95 height 12
click at [464, 170] on input "text" at bounding box center [511, 168] width 95 height 12
click at [593, 168] on input "0" at bounding box center [603, 168] width 77 height 12
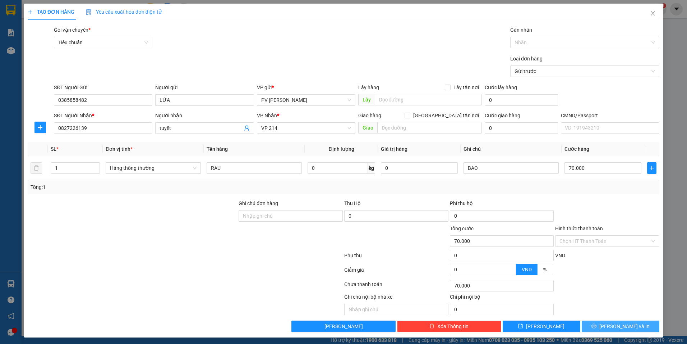
click at [590, 324] on button "[PERSON_NAME] và In" at bounding box center [621, 326] width 78 height 12
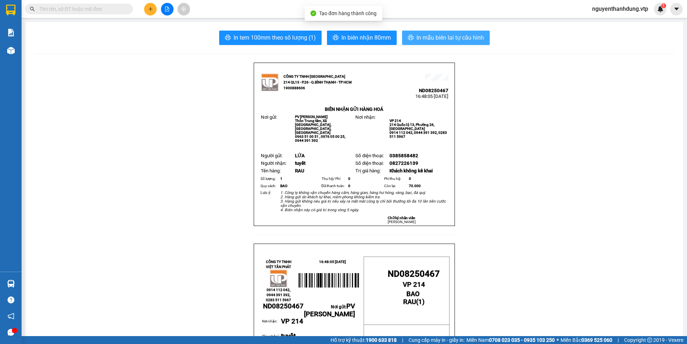
click at [453, 37] on span "In mẫu biên lai tự cấu hình" at bounding box center [451, 37] width 68 height 9
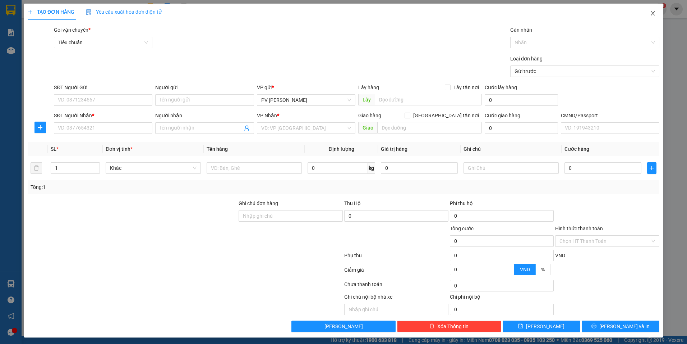
click at [651, 13] on icon "close" at bounding box center [653, 13] width 4 height 4
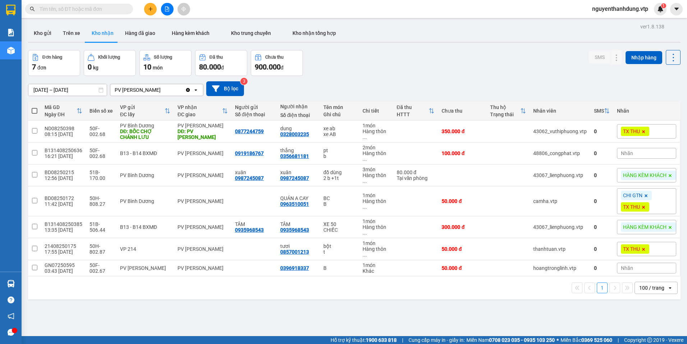
click at [159, 90] on div "PV [PERSON_NAME]" at bounding box center [147, 90] width 75 height 12
click at [180, 108] on div "PV Cư Jút" at bounding box center [156, 105] width 93 height 13
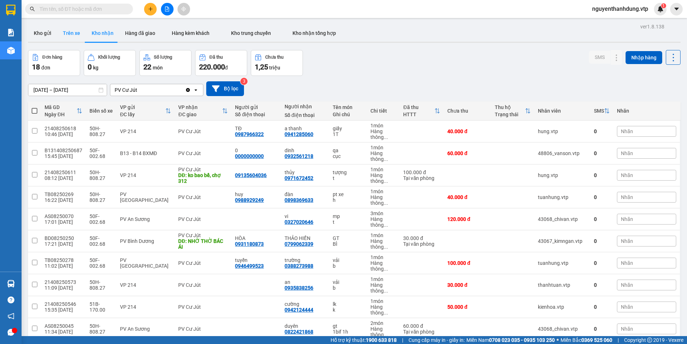
click at [74, 30] on button "Trên xe" at bounding box center [71, 32] width 29 height 17
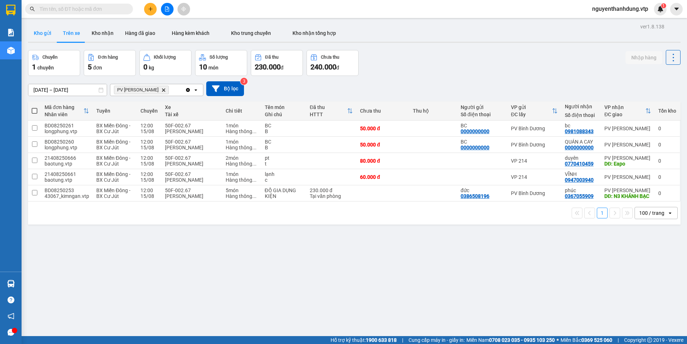
click at [48, 36] on button "Kho gửi" at bounding box center [42, 32] width 29 height 17
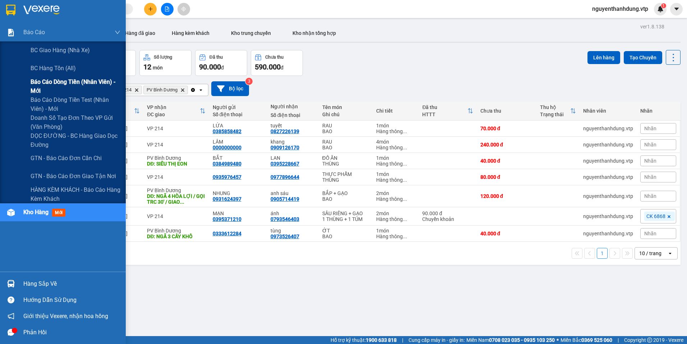
click at [53, 80] on span "Báo cáo dòng tiền (nhân viên) - mới" at bounding box center [76, 86] width 90 height 18
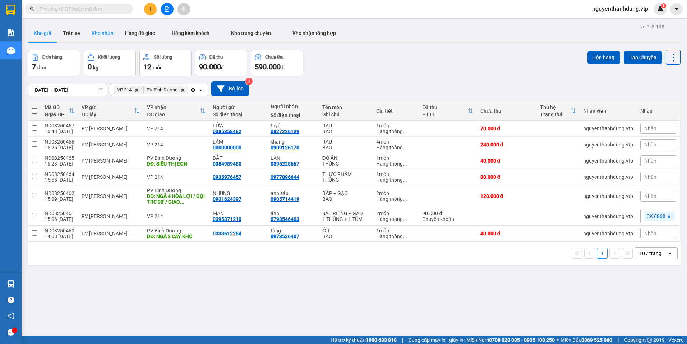
click at [104, 32] on button "Kho nhận" at bounding box center [102, 32] width 33 height 17
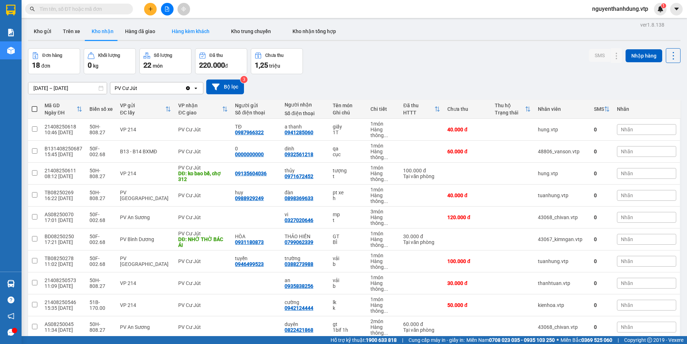
scroll to position [1, 0]
click at [156, 86] on div "PV Cư Jút" at bounding box center [147, 89] width 75 height 12
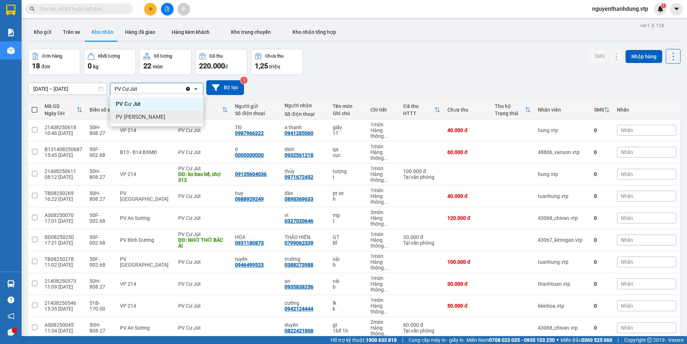
click at [166, 122] on div "PV [PERSON_NAME]" at bounding box center [156, 116] width 93 height 13
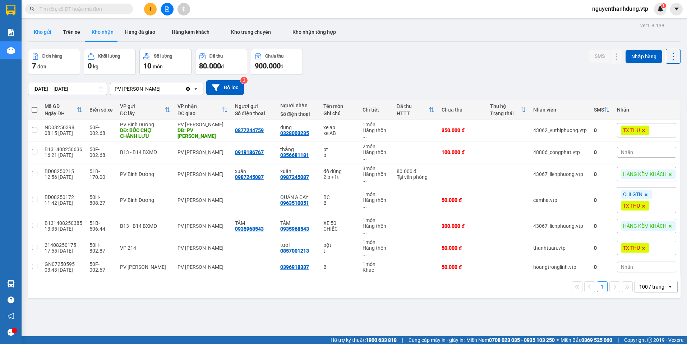
click at [47, 29] on button "Kho gửi" at bounding box center [42, 31] width 29 height 17
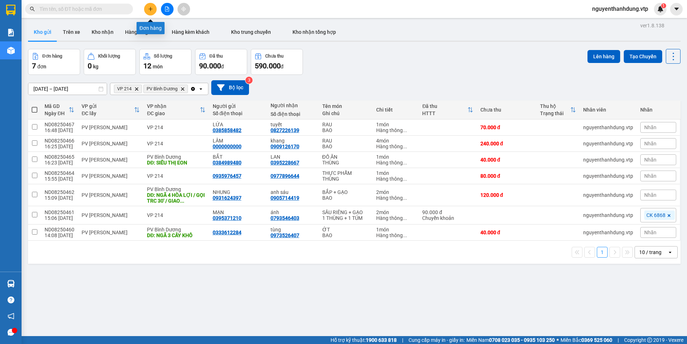
click at [150, 14] on button at bounding box center [150, 9] width 13 height 13
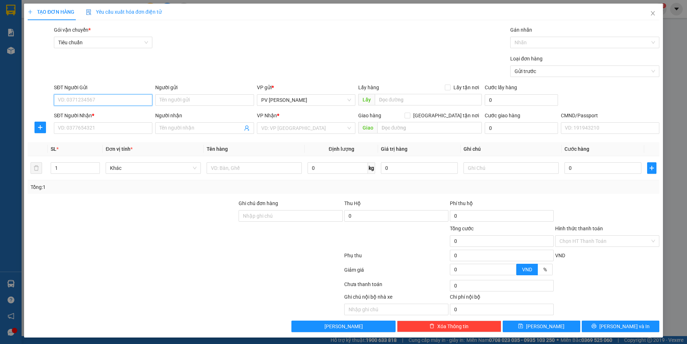
click at [83, 99] on input "SĐT Người Gửi" at bounding box center [103, 100] width 99 height 12
click at [76, 118] on div "0869329801 - PHƯỢNG" at bounding box center [102, 114] width 89 height 8
type input "0869329801"
type input "PHƯỢNG"
type input "0862234322"
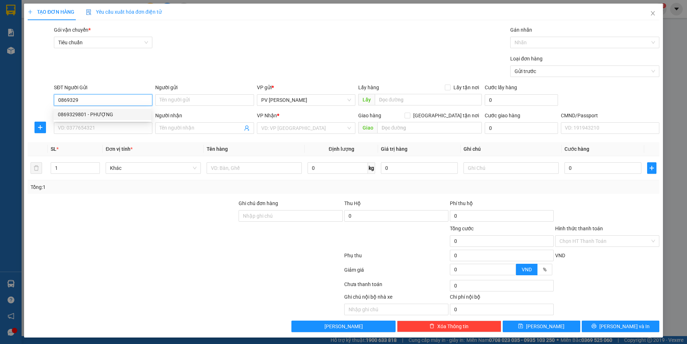
type input "mai"
type input "0869329801"
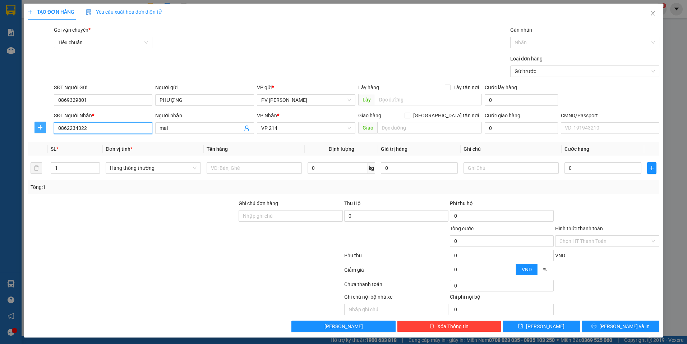
drag, startPoint x: 85, startPoint y: 130, endPoint x: 45, endPoint y: 128, distance: 40.3
click at [45, 128] on div "SĐT Người Nhận * 0862234322 0862234322 Người nhận mai VP Nhận * VP 214 Giao hàn…" at bounding box center [344, 123] width 634 height 25
click at [421, 140] on div "Transit Pickup Surcharge Ids Transit Deliver Surcharge Ids Transit Deliver Surc…" at bounding box center [344, 179] width 632 height 306
drag, startPoint x: 71, startPoint y: 169, endPoint x: 50, endPoint y: 175, distance: 22.1
click at [50, 175] on td "1" at bounding box center [75, 168] width 55 height 24
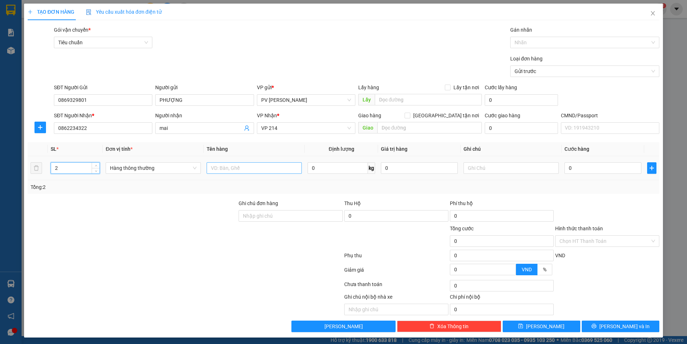
type input "2"
click at [233, 168] on input "text" at bounding box center [254, 168] width 95 height 12
type input "DẦU + SẦU RIÊNG"
click at [480, 169] on input "text" at bounding box center [511, 168] width 95 height 12
type input "1 THÙNG + 1 CAN"
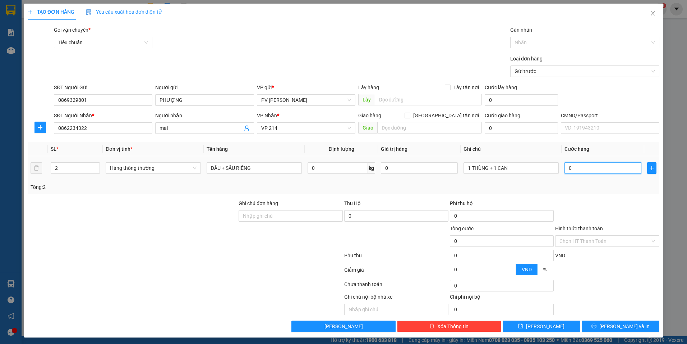
click at [576, 167] on input "0" at bounding box center [603, 168] width 77 height 12
type input "5"
type input "0"
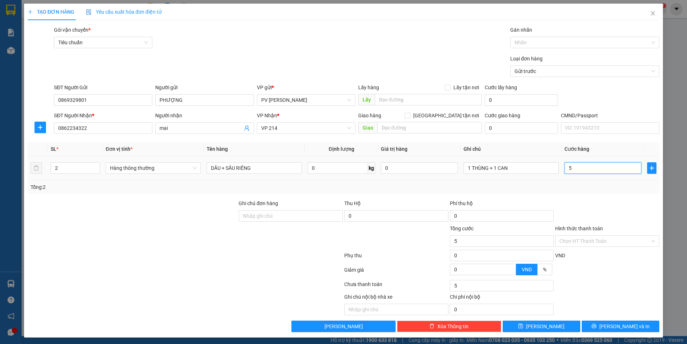
type input "0"
type input "08"
type input "8"
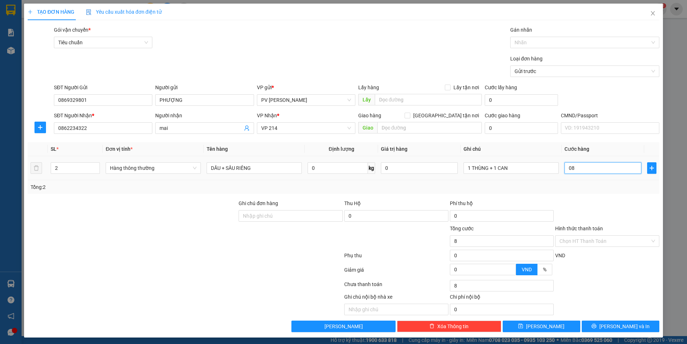
type input "080"
type input "80"
type input "0.800"
type input "800"
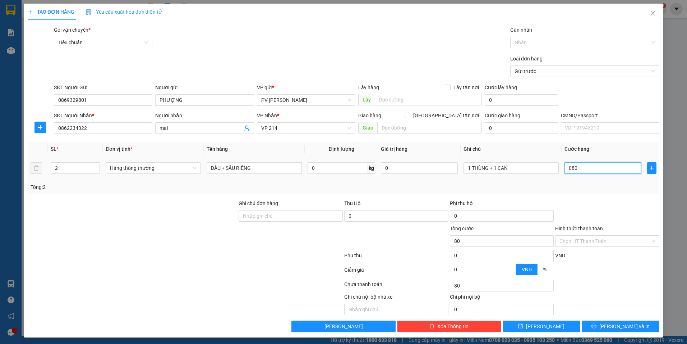
type input "800"
type input "08.000"
type input "8.000"
type input "080.000"
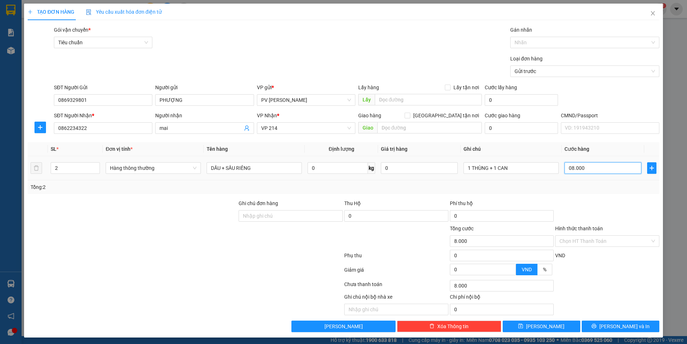
type input "80.000"
type input "08.000"
type input "8.000"
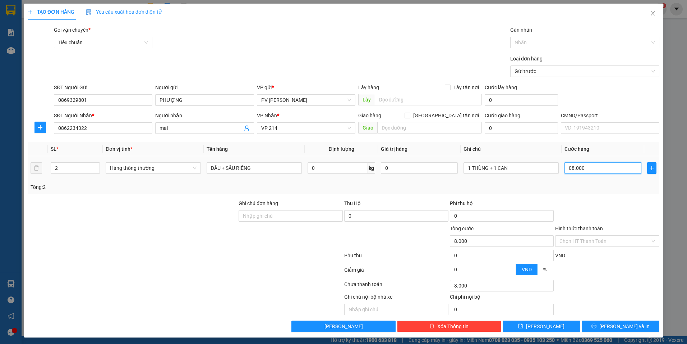
type input "0.800"
type input "800"
type input "080"
type input "80"
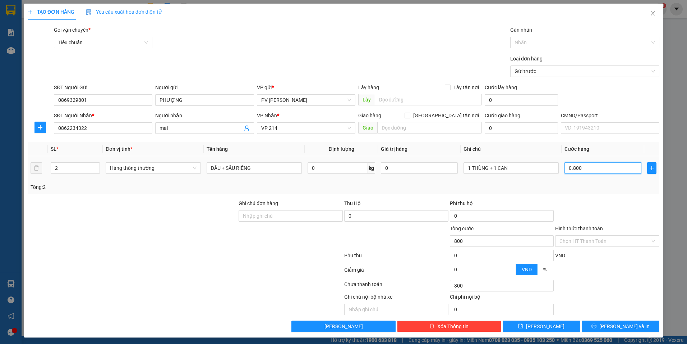
type input "80"
type input "08"
type input "8"
type input "0"
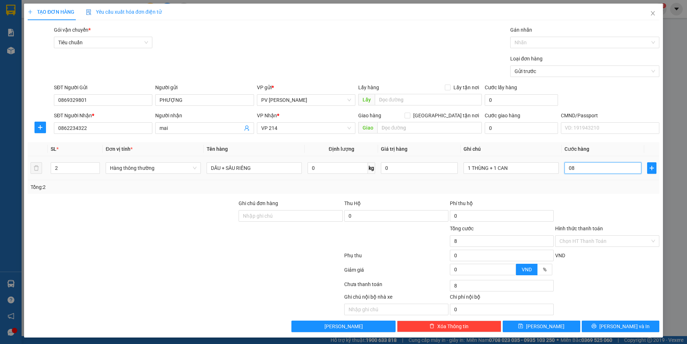
type input "0"
type input "80"
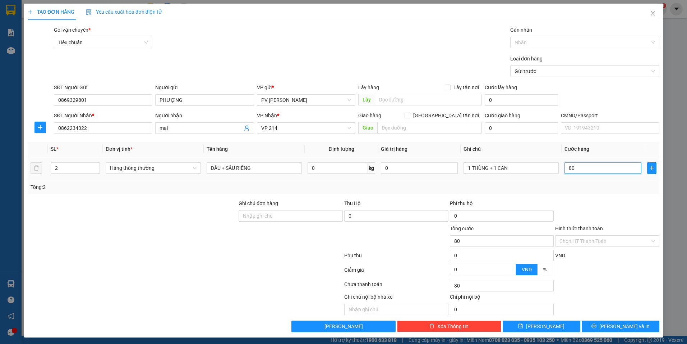
type input "800"
type input "8.000"
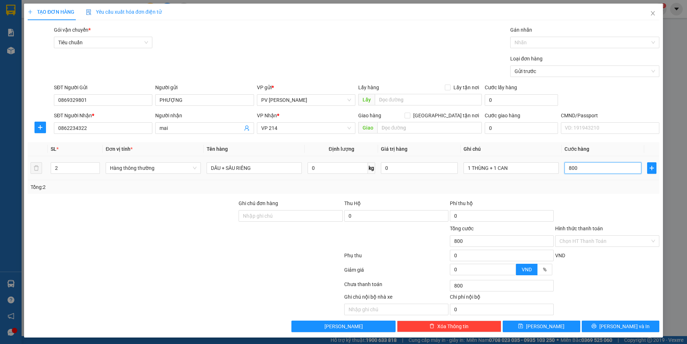
type input "8.000"
type input "80.000"
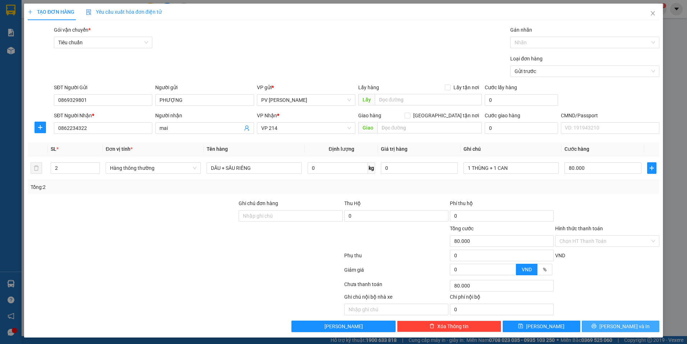
click at [601, 323] on button "[PERSON_NAME] và In" at bounding box center [621, 326] width 78 height 12
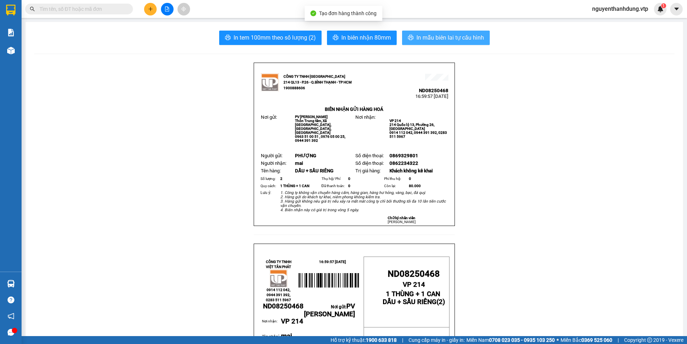
click at [449, 38] on span "In mẫu biên lai tự cấu hình" at bounding box center [451, 37] width 68 height 9
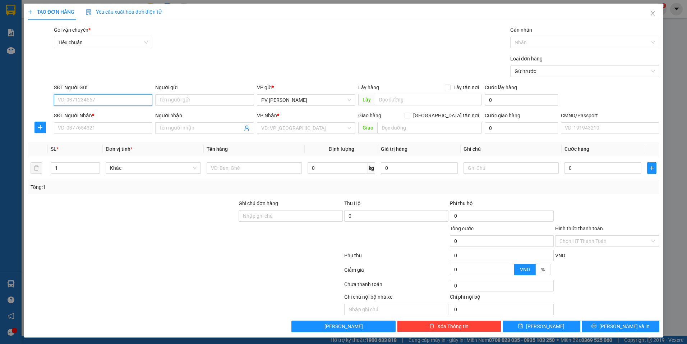
click at [87, 96] on input "SĐT Người Gửi" at bounding box center [103, 100] width 99 height 12
type input "0869329801"
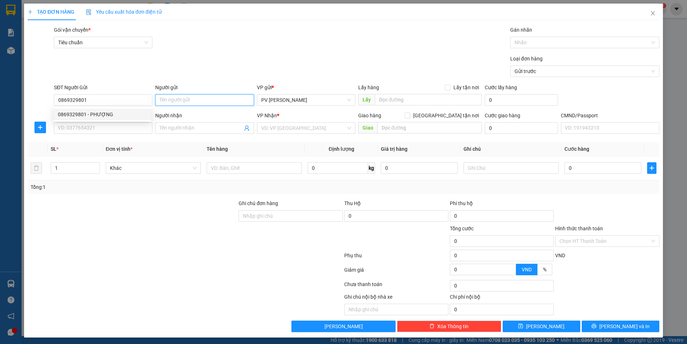
click at [187, 99] on input "Người gửi" at bounding box center [204, 100] width 99 height 12
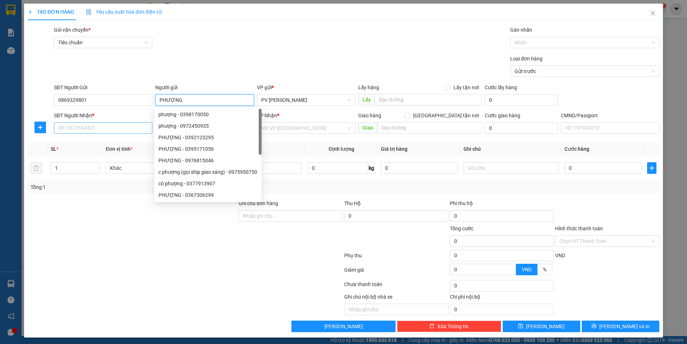
type input "PHƯỢNG"
click at [96, 129] on input "SĐT Người Nhận *" at bounding box center [103, 128] width 99 height 12
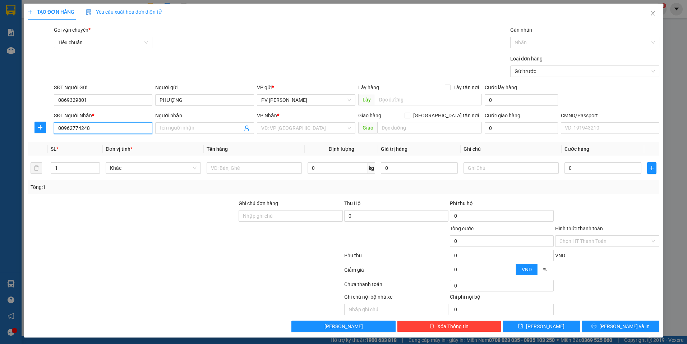
click at [63, 124] on input "00962774248" at bounding box center [103, 128] width 99 height 12
type input "0962774248"
click at [183, 126] on input "Người nhận" at bounding box center [201, 128] width 83 height 8
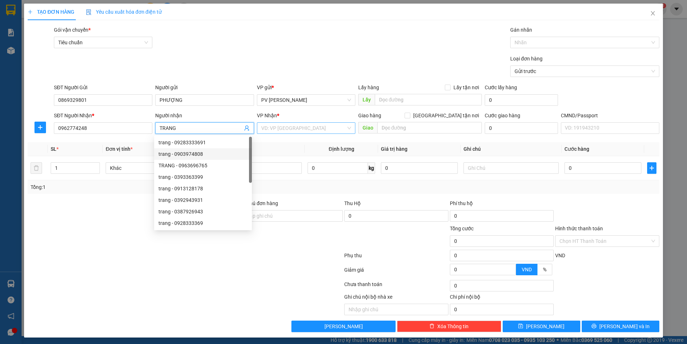
type input "TRANG"
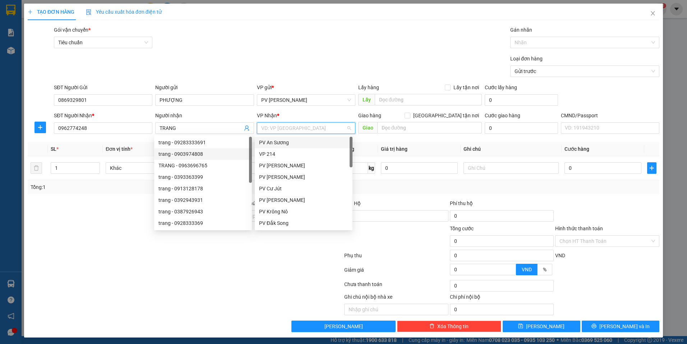
click at [293, 126] on input "search" at bounding box center [303, 128] width 85 height 11
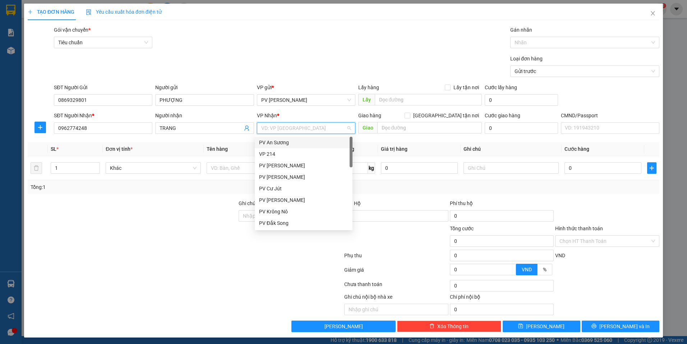
click at [286, 143] on div "PV An Sương" at bounding box center [303, 142] width 89 height 8
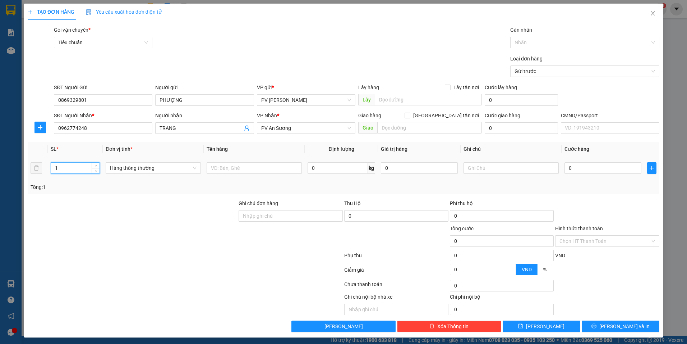
drag, startPoint x: 61, startPoint y: 171, endPoint x: 52, endPoint y: 174, distance: 9.4
click at [52, 174] on div "1" at bounding box center [75, 168] width 49 height 14
type input "2"
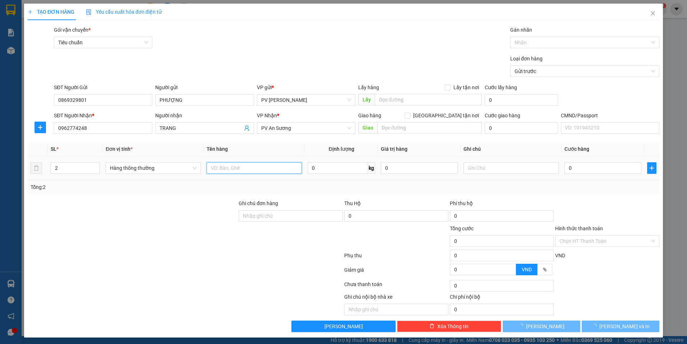
click at [214, 167] on input "text" at bounding box center [254, 168] width 95 height 12
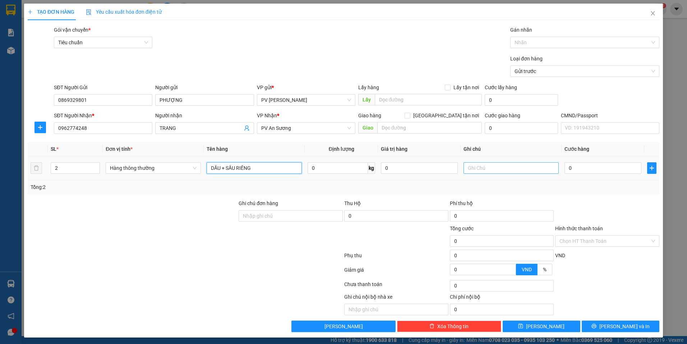
type input "DẦU + SẦU RIÊNG"
click at [481, 168] on input "text" at bounding box center [511, 168] width 95 height 12
type input "1BAO + 1 CAN"
click at [581, 169] on input "0" at bounding box center [603, 168] width 77 height 12
type input "8"
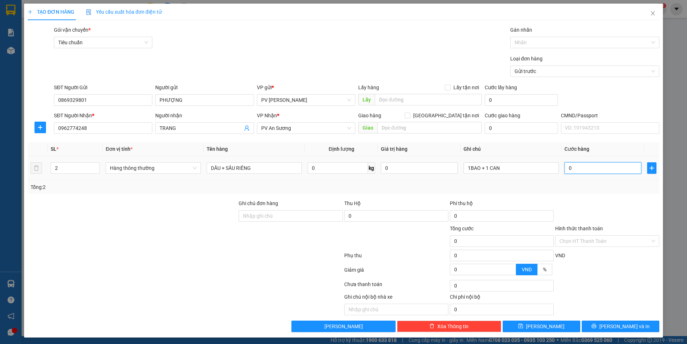
type input "8"
type input "80"
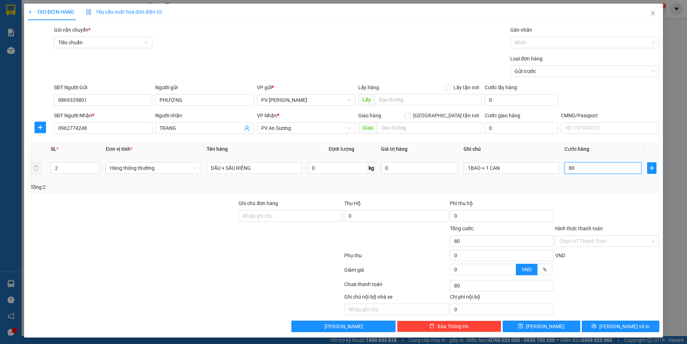
type input "800"
type input "8.000"
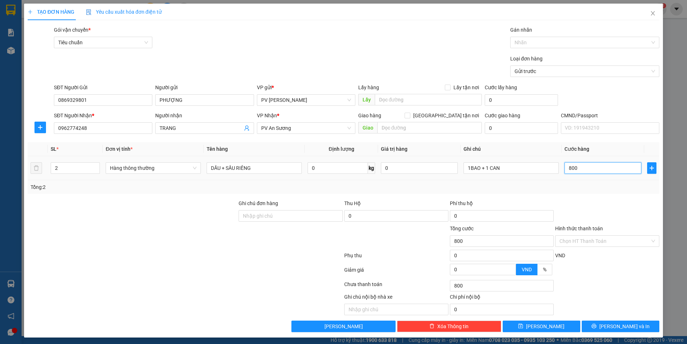
type input "8.000"
type input "80.000"
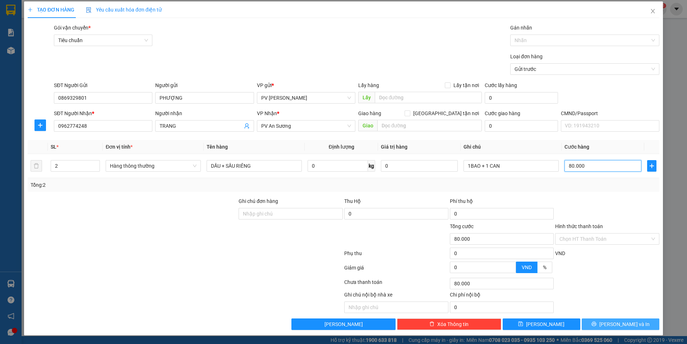
type input "80.000"
click at [599, 325] on button "[PERSON_NAME] và In" at bounding box center [621, 324] width 78 height 12
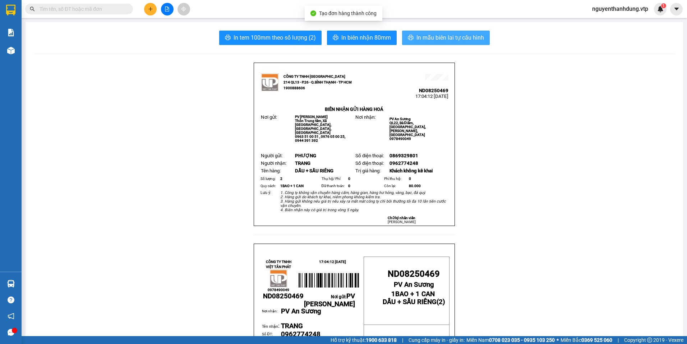
click at [430, 38] on span "In mẫu biên lai tự cấu hình" at bounding box center [451, 37] width 68 height 9
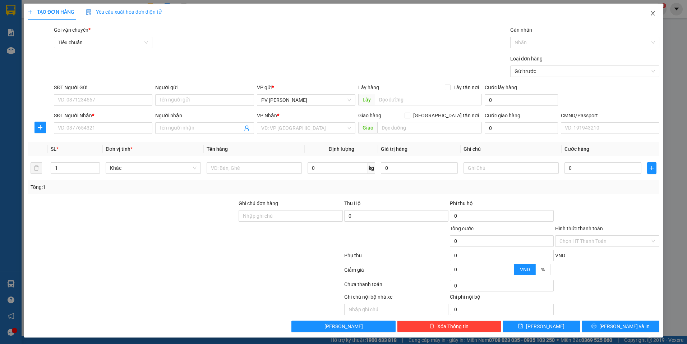
click at [651, 13] on icon "close" at bounding box center [653, 13] width 4 height 4
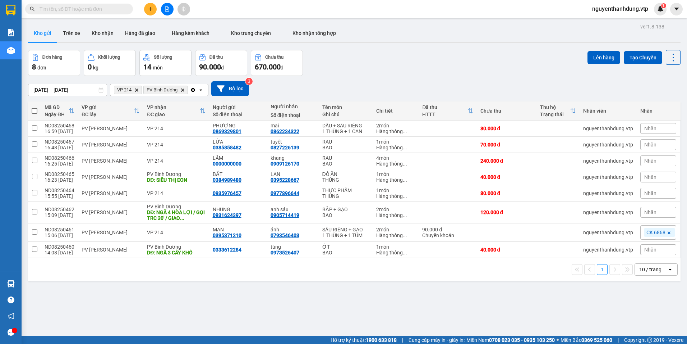
click at [204, 91] on icon "open" at bounding box center [201, 90] width 6 height 6
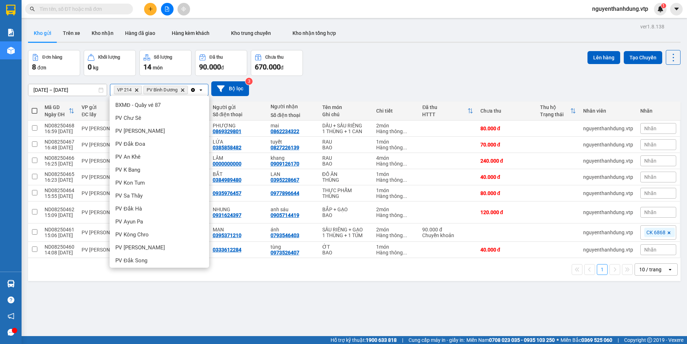
scroll to position [221, 0]
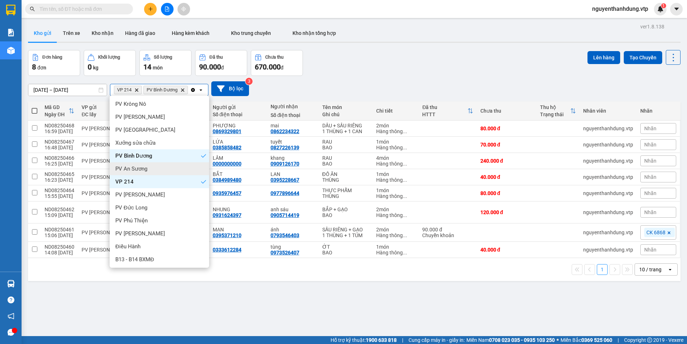
click at [150, 170] on div "PV An Sương" at bounding box center [160, 168] width 100 height 13
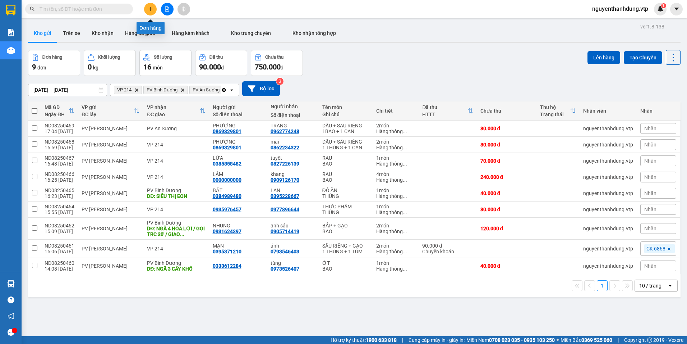
click at [151, 9] on icon "plus" at bounding box center [150, 9] width 0 height 4
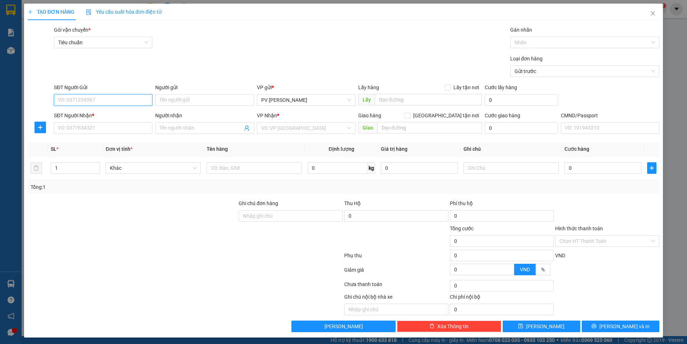
click at [112, 100] on input "SĐT Người Gửi" at bounding box center [103, 100] width 99 height 12
type input "0975905793"
click at [105, 118] on div "0975905793 - tặng" at bounding box center [102, 114] width 89 height 8
type input "tặng"
type input "0989410324"
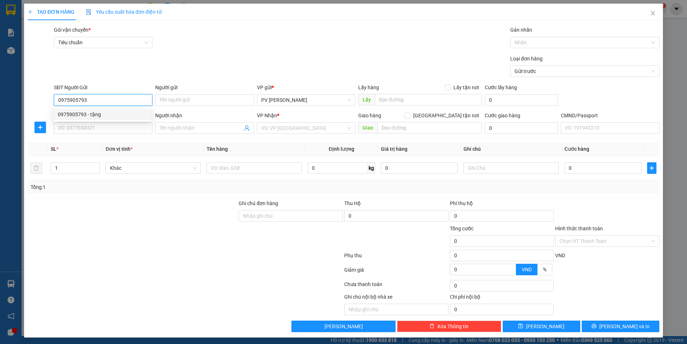
type input "TỨ"
type input "0975905793"
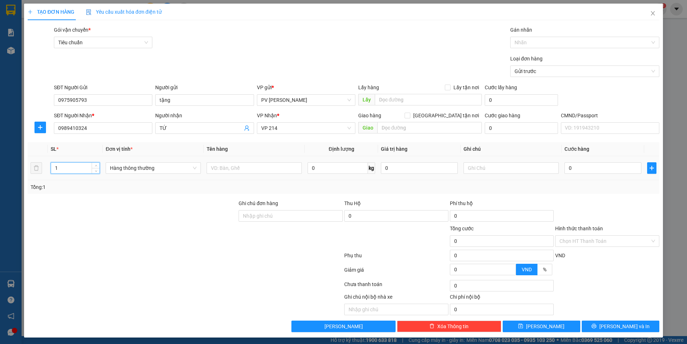
drag, startPoint x: 68, startPoint y: 167, endPoint x: 49, endPoint y: 170, distance: 19.7
click at [49, 170] on td "1" at bounding box center [75, 168] width 55 height 24
type input "2"
click at [228, 172] on input "text" at bounding box center [254, 168] width 95 height 12
type input "TRỨNG + NA"
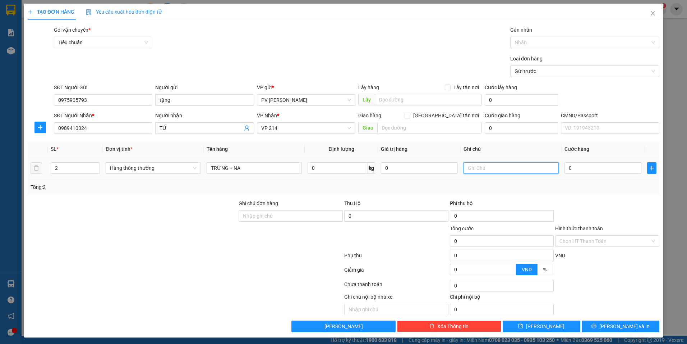
click at [487, 168] on input "text" at bounding box center [511, 168] width 95 height 12
type input "1 THÙNG + 1 BAO"
click at [581, 173] on input "0" at bounding box center [603, 168] width 77 height 12
type input "9"
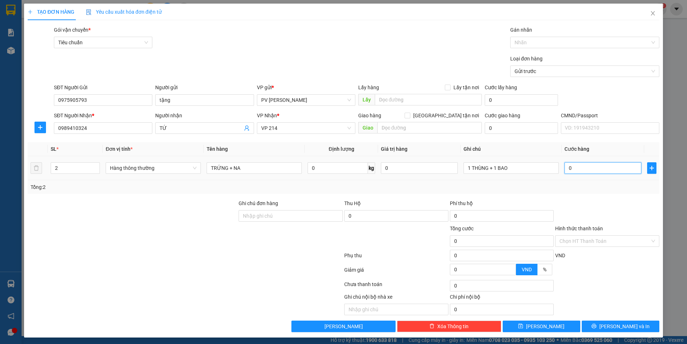
type input "9"
type input "0"
type input "80"
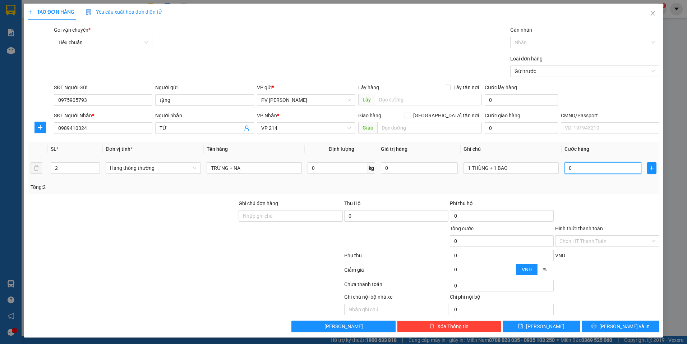
type input "80"
type input "800"
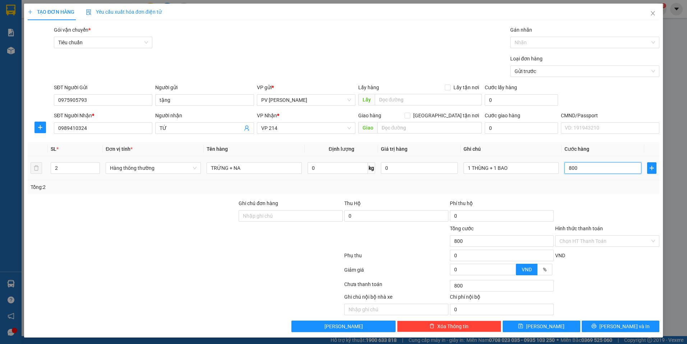
type input "8.000"
type input "80.000"
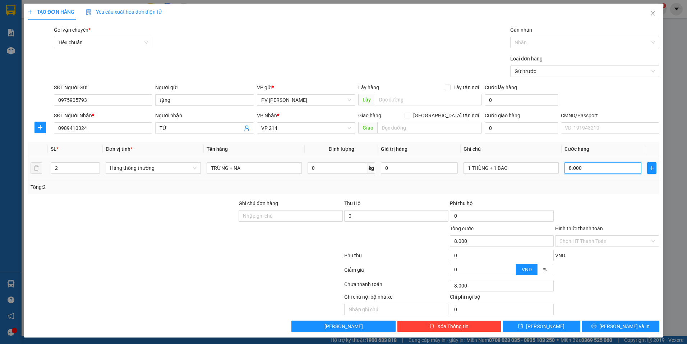
type input "80.000"
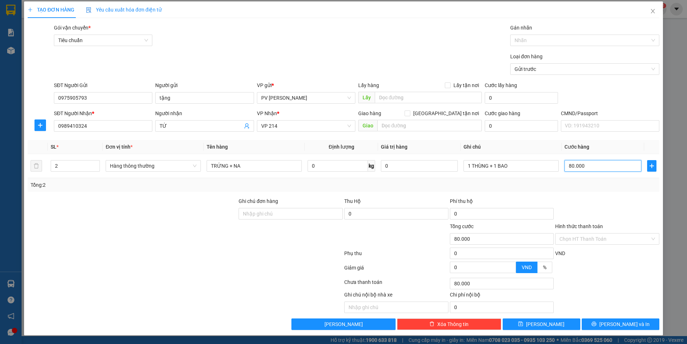
drag, startPoint x: 568, startPoint y: 166, endPoint x: 552, endPoint y: 180, distance: 21.4
click at [552, 180] on div "SL * Đơn vị tính * Tên hàng Định lượng Giá trị hàng Ghi chú Cước hàng 2 Hàng th…" at bounding box center [344, 166] width 632 height 52
type input "70.000"
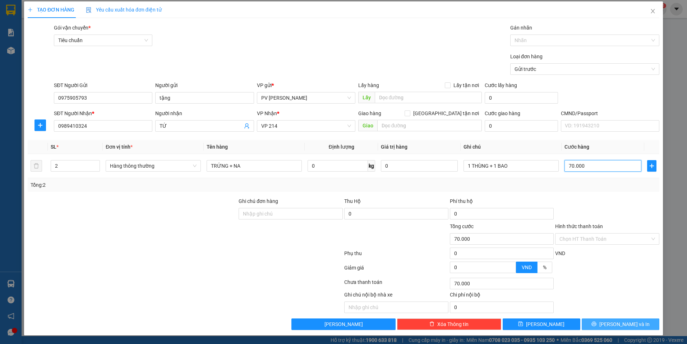
type input "70.000"
click at [596, 324] on icon "printer" at bounding box center [594, 323] width 5 height 5
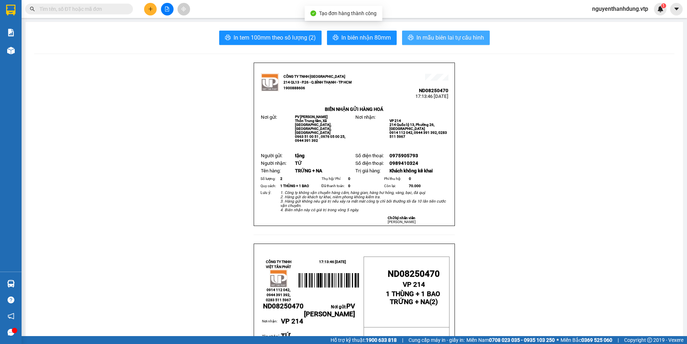
click at [425, 38] on span "In mẫu biên lai tự cấu hình" at bounding box center [451, 37] width 68 height 9
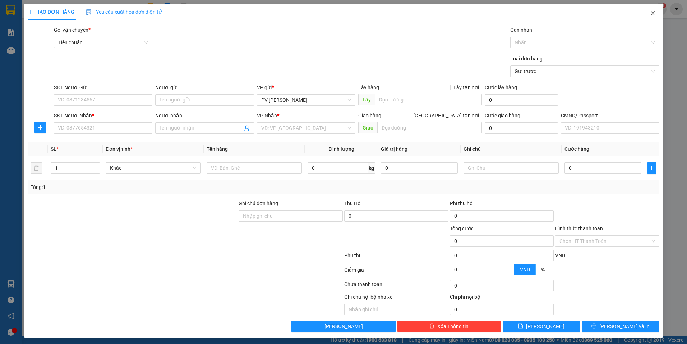
click at [650, 15] on icon "close" at bounding box center [653, 13] width 6 height 6
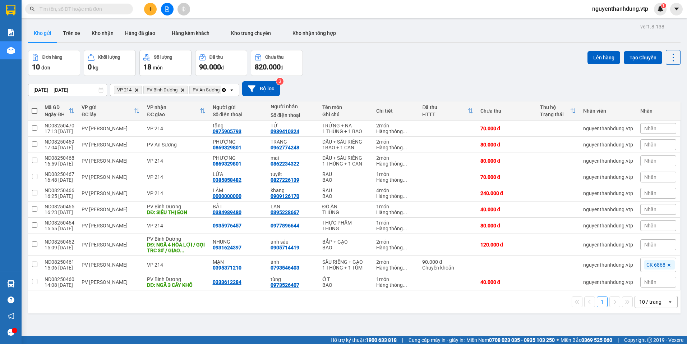
click at [71, 8] on input "text" at bounding box center [82, 9] width 85 height 8
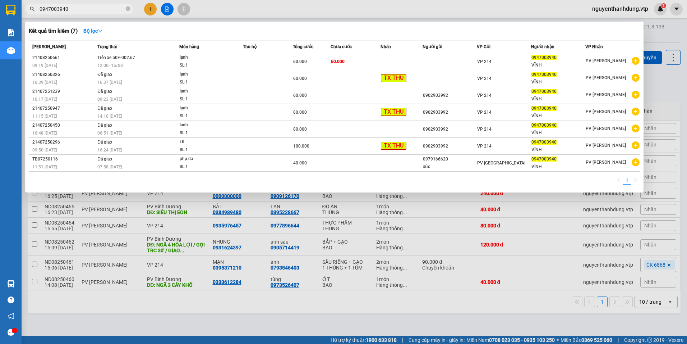
type input "0947003940"
click at [687, 41] on html "Kết quả tìm kiếm ( 7 ) Bộ lọc Mã ĐH Trạng thái Món hàng Thu hộ Tổng cước Chưa c…" at bounding box center [343, 172] width 687 height 344
click at [680, 70] on div at bounding box center [343, 172] width 687 height 344
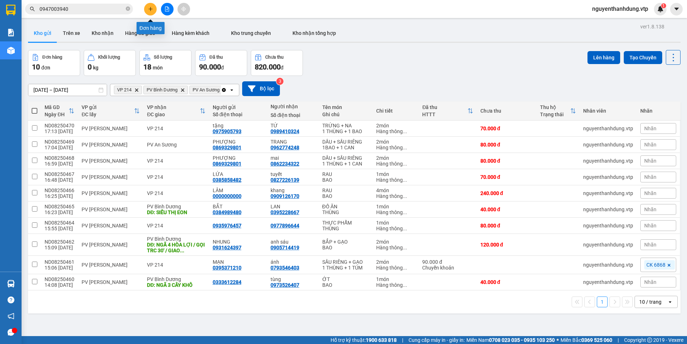
click at [154, 12] on button at bounding box center [150, 9] width 13 height 13
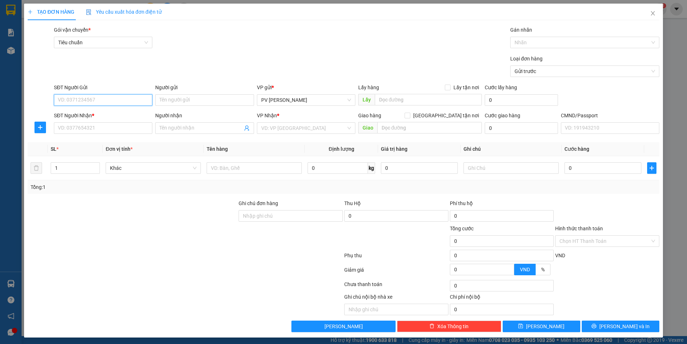
click at [139, 97] on input "SĐT Người Gửi" at bounding box center [103, 100] width 99 height 12
type input "0866431415"
click at [199, 99] on input "Người gửi" at bounding box center [204, 100] width 99 height 12
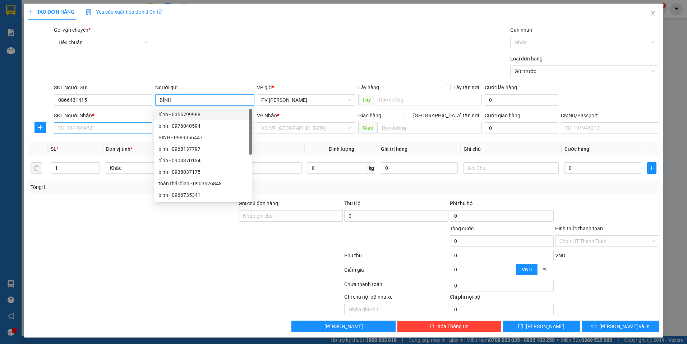
type input "BÌNH"
click at [120, 124] on input "SĐT Người Nhận *" at bounding box center [103, 128] width 99 height 12
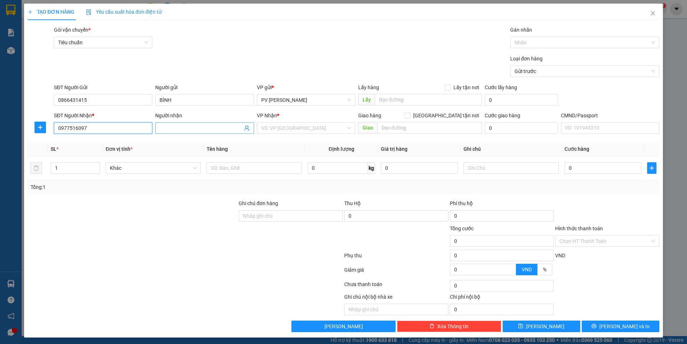
type input "0977516097"
click at [196, 128] on input "Người nhận" at bounding box center [201, 128] width 83 height 8
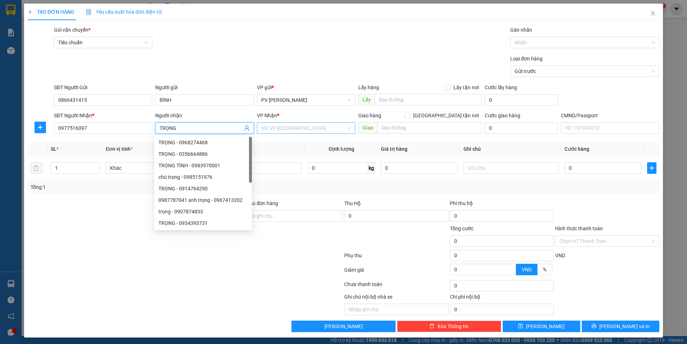
type input "TRỌNG"
click at [283, 126] on input "search" at bounding box center [303, 128] width 85 height 11
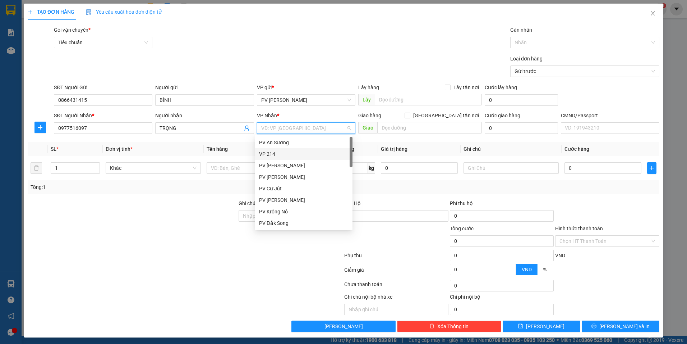
click at [293, 152] on div "VP 214" at bounding box center [303, 154] width 89 height 8
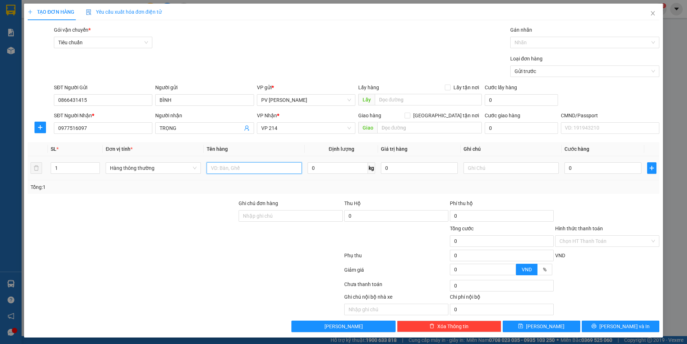
click at [236, 170] on input "text" at bounding box center [254, 168] width 95 height 12
type input "D"
type input "ĐỒ ĂN"
click at [467, 168] on input "text" at bounding box center [511, 168] width 95 height 12
type input "THÙNG XỐP"
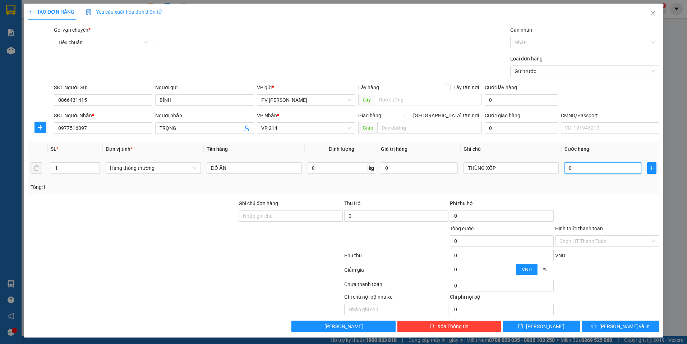
click at [575, 165] on input "0" at bounding box center [603, 168] width 77 height 12
type input "5"
type input "50"
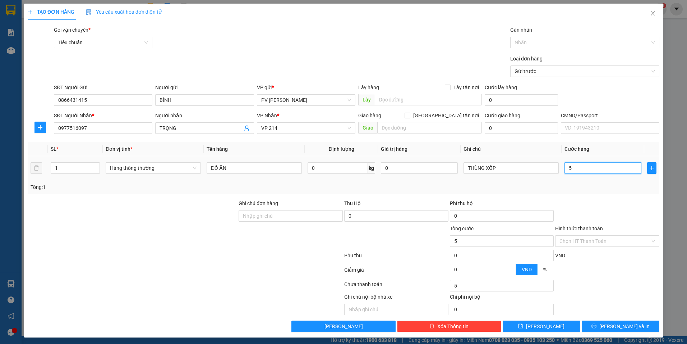
type input "50"
type input "500"
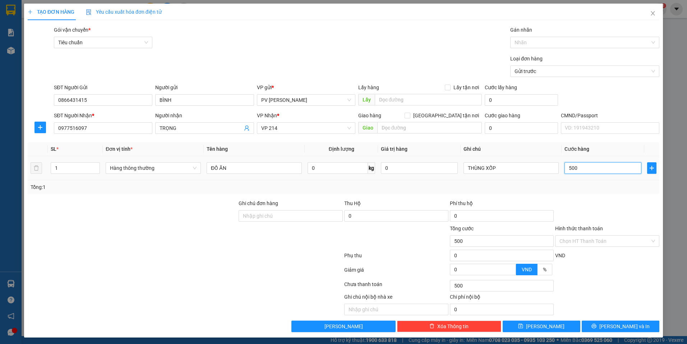
type input "5.000"
type input "50.000"
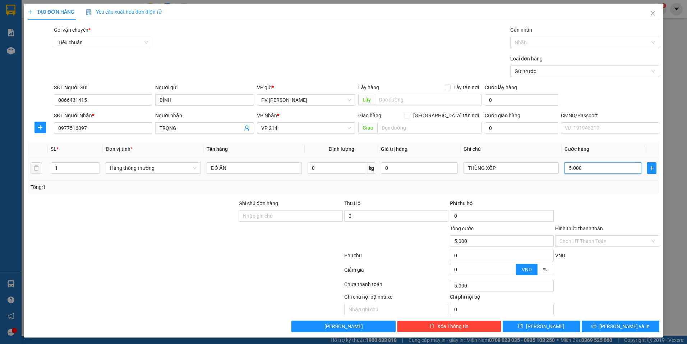
type input "50.000"
click at [598, 240] on input "Hình thức thanh toán" at bounding box center [605, 240] width 91 height 11
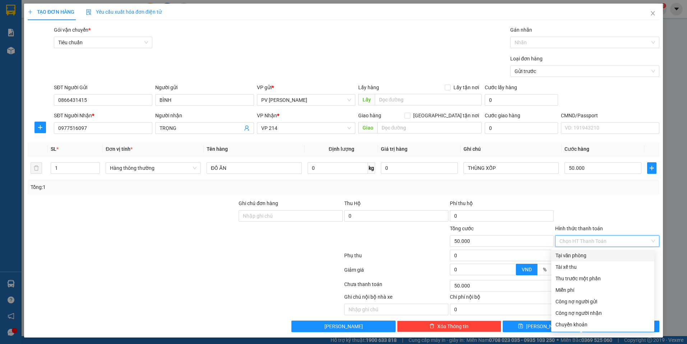
click at [589, 254] on div "Tại văn phòng" at bounding box center [603, 255] width 95 height 8
type input "0"
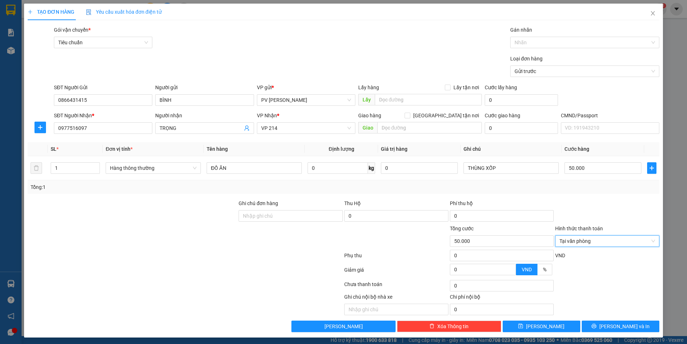
scroll to position [2, 0]
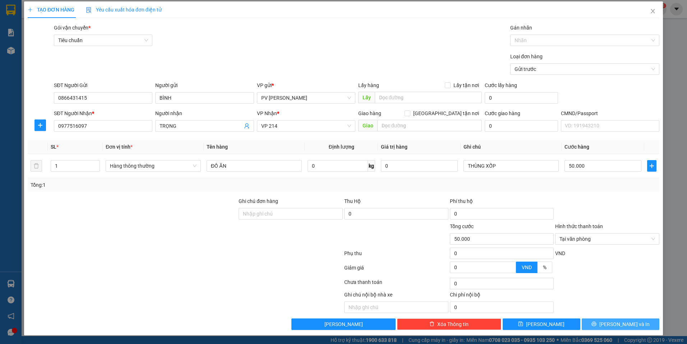
click at [597, 322] on icon "printer" at bounding box center [594, 323] width 5 height 5
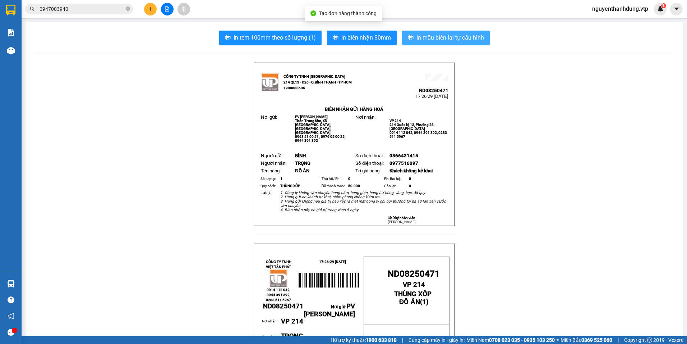
click at [468, 38] on span "In mẫu biên lai tự cấu hình" at bounding box center [451, 37] width 68 height 9
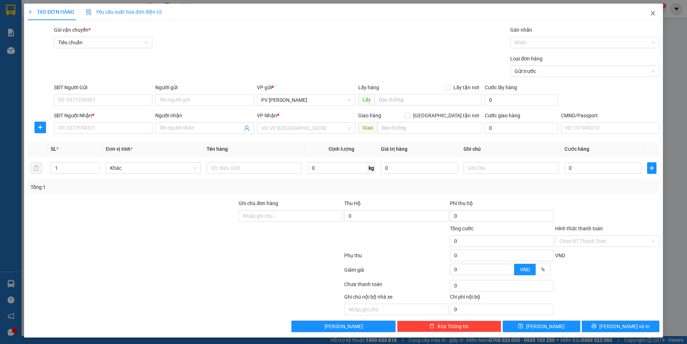
click at [650, 13] on icon "close" at bounding box center [653, 13] width 6 height 6
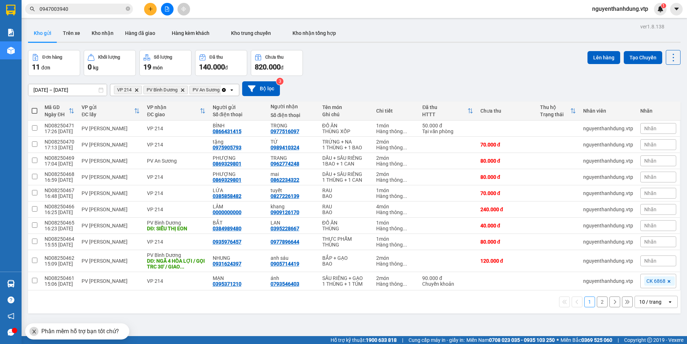
click at [151, 10] on icon "plus" at bounding box center [150, 8] width 5 height 5
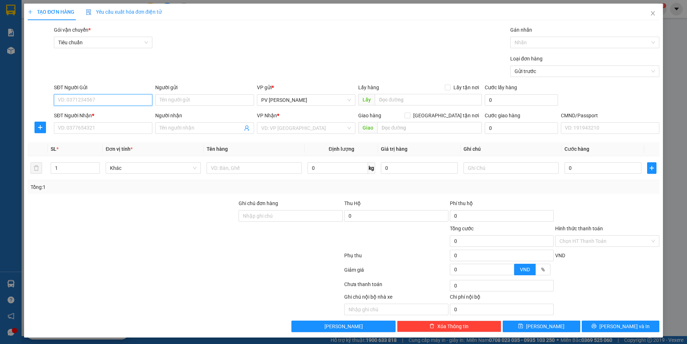
click at [113, 103] on input "SĐT Người Gửi" at bounding box center [103, 100] width 99 height 12
click at [120, 100] on input "SĐT Người Gửi" at bounding box center [103, 100] width 99 height 12
type input "0346398167"
click at [123, 113] on div "0346398167" at bounding box center [102, 114] width 89 height 8
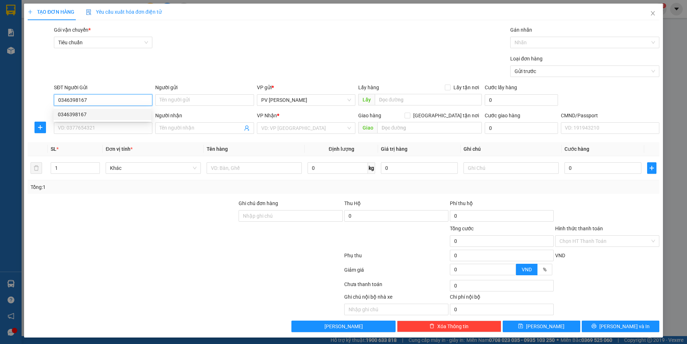
type input "0373755806"
type input "KHÔNG TÊN"
type input "CHỢ CHÁNH LƯU / GIAO ĐÊM"
type input "0346398167"
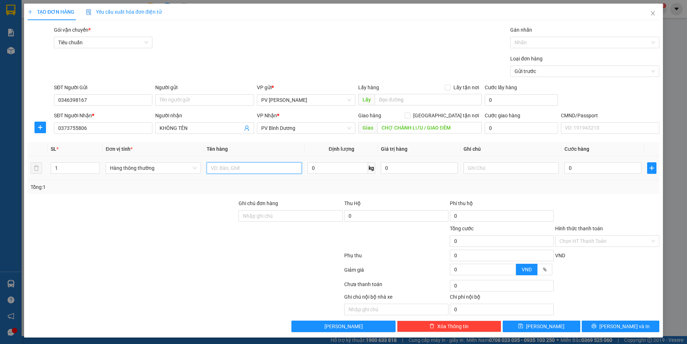
click at [246, 165] on input "text" at bounding box center [254, 168] width 95 height 12
type input "RAU"
click at [488, 166] on input "text" at bounding box center [511, 168] width 95 height 12
type input "BAO"
click at [575, 169] on input "0" at bounding box center [603, 168] width 77 height 12
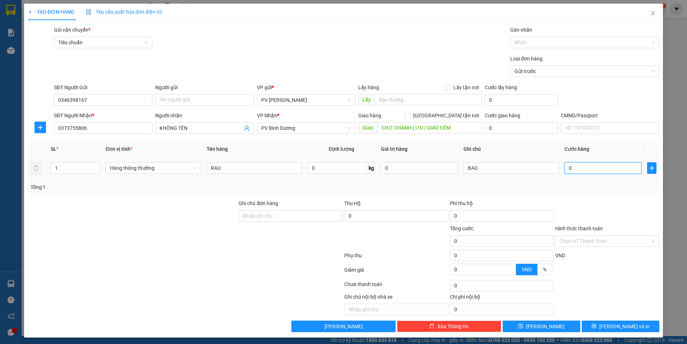
type input "8"
type input "80"
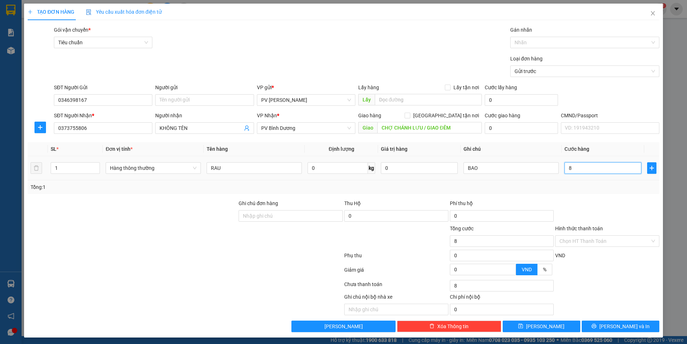
type input "80"
type input "800"
type input "8.000"
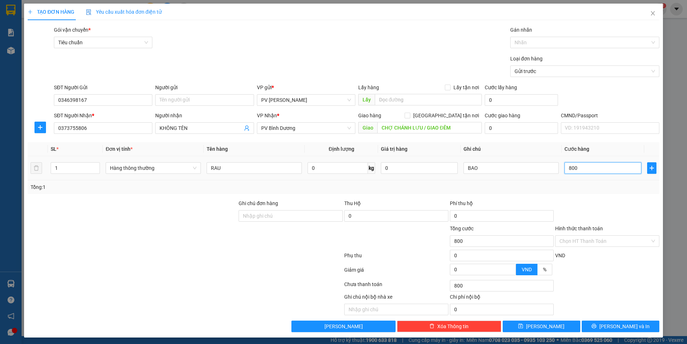
type input "8.000"
type input "80.000"
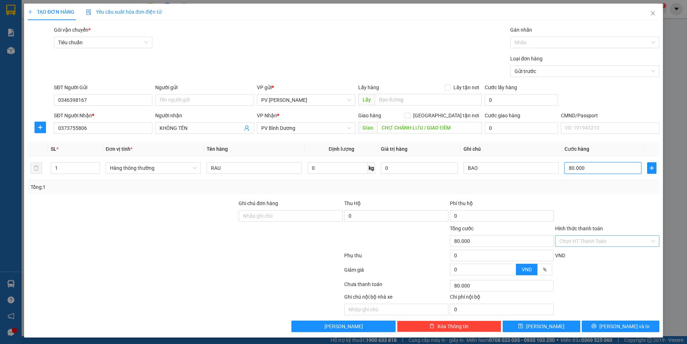
type input "80.000"
click at [595, 242] on input "Hình thức thanh toán" at bounding box center [605, 240] width 91 height 11
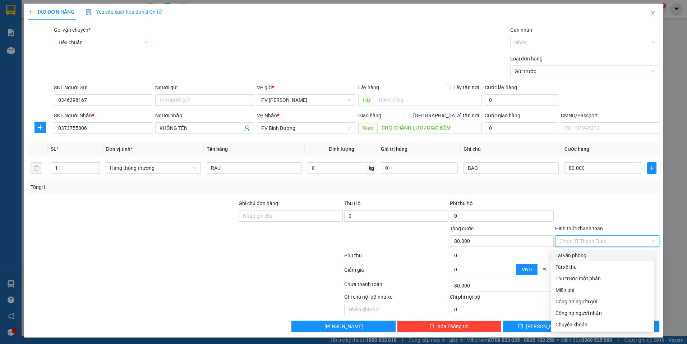
click at [577, 254] on div "Tại văn phòng" at bounding box center [603, 255] width 95 height 8
type input "0"
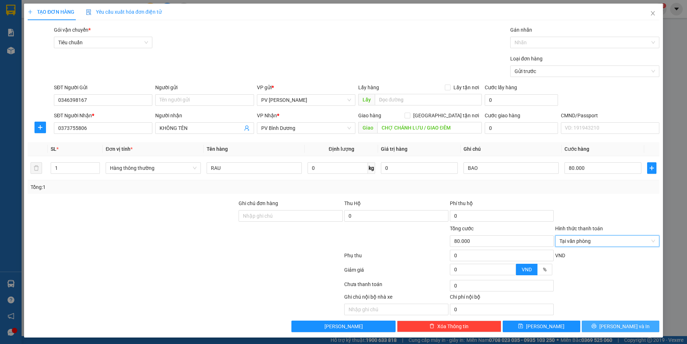
click at [614, 326] on span "[PERSON_NAME] và In" at bounding box center [625, 326] width 50 height 8
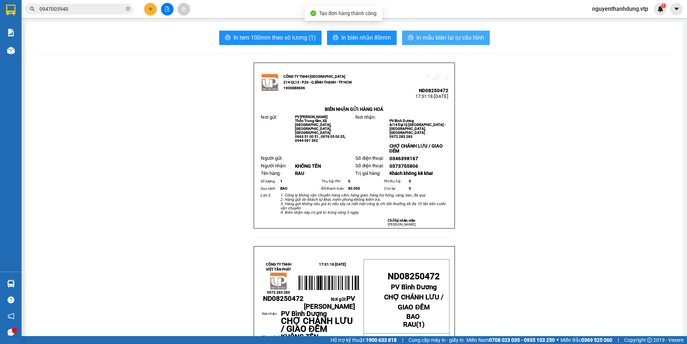
click at [450, 38] on span "In mẫu biên lai tự cấu hình" at bounding box center [451, 37] width 68 height 9
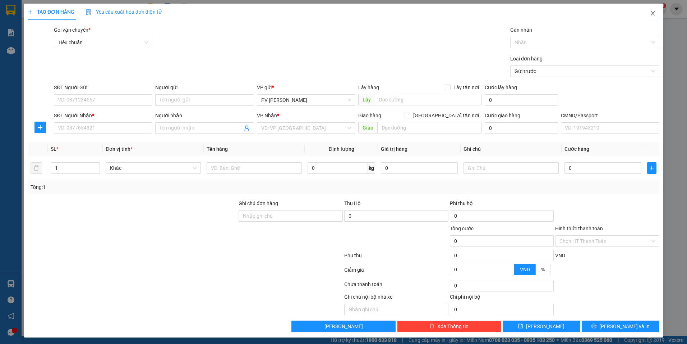
click at [644, 14] on span "Close" at bounding box center [653, 14] width 20 height 20
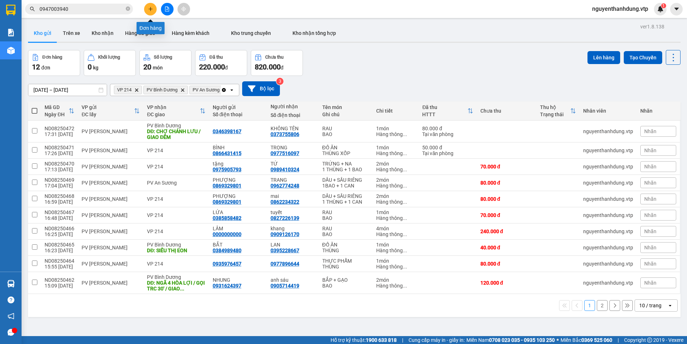
click at [153, 8] on button at bounding box center [150, 9] width 13 height 13
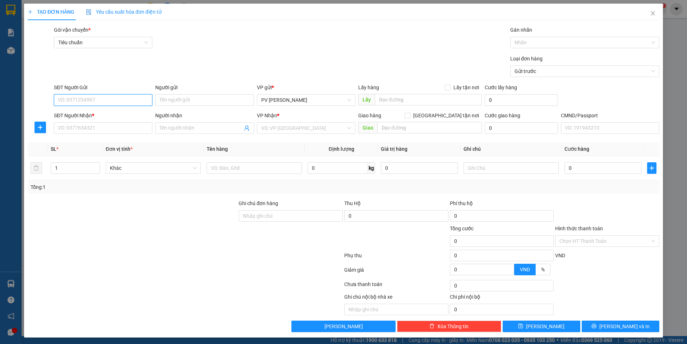
click at [102, 96] on input "SĐT Người Gửi" at bounding box center [103, 100] width 99 height 12
click at [114, 115] on div "0979410793" at bounding box center [102, 114] width 89 height 8
type input "0979410793"
type input "0909126170"
type input "khang"
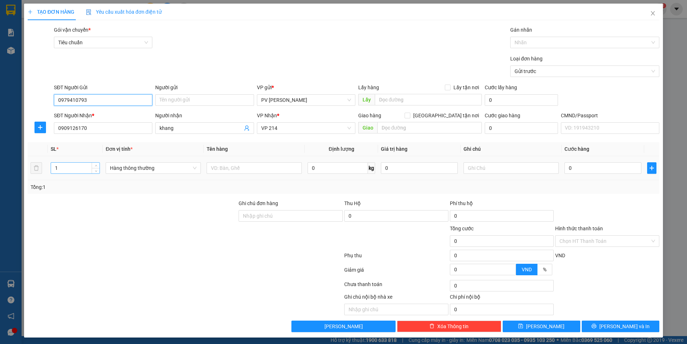
type input "0979410793"
drag, startPoint x: 59, startPoint y: 167, endPoint x: 46, endPoint y: 175, distance: 15.4
click at [46, 175] on tr "1 Hàng thông thường 0 kg 0 0" at bounding box center [344, 168] width 632 height 24
type input "2"
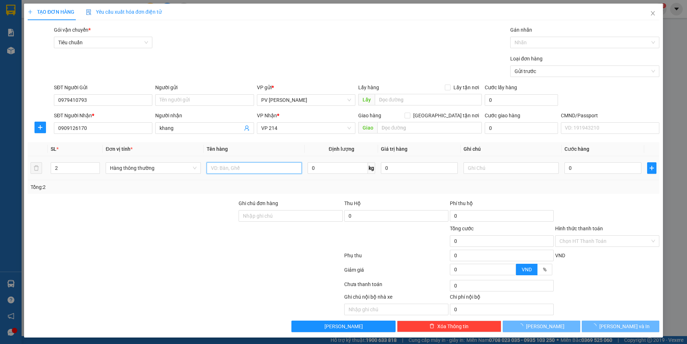
click at [216, 169] on input "text" at bounding box center [254, 168] width 95 height 12
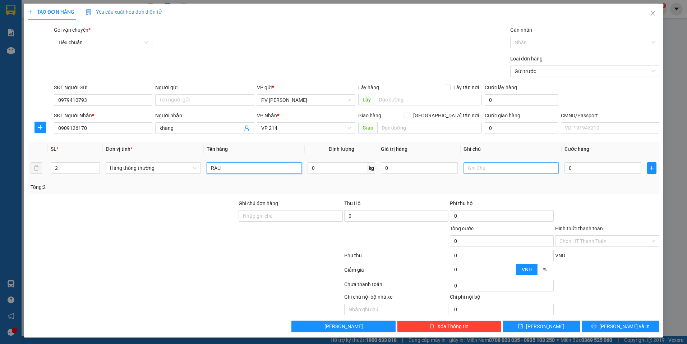
type input "RAU"
click at [470, 165] on input "text" at bounding box center [511, 168] width 95 height 12
type input "1 BAO + 1 TÚM"
click at [606, 165] on input "0" at bounding box center [603, 168] width 77 height 12
type input "8"
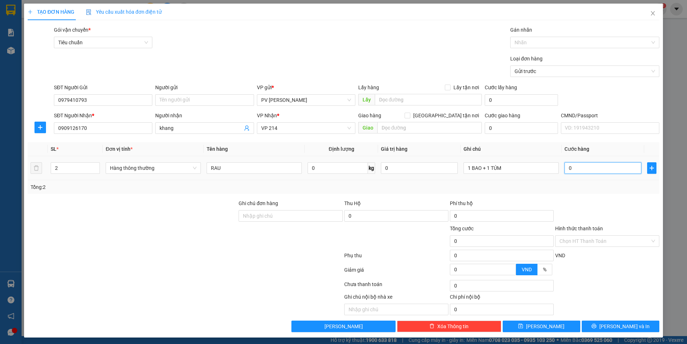
type input "8"
type input "80"
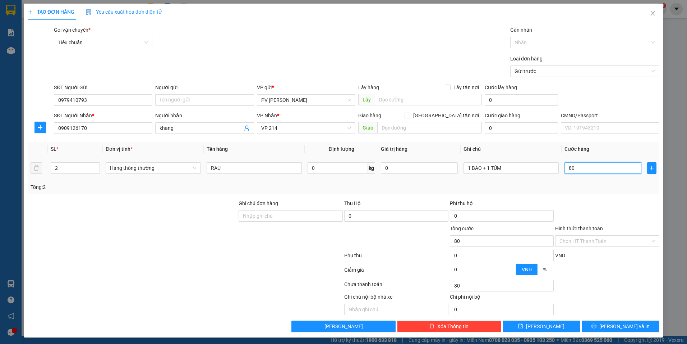
type input "800"
type input "8.000"
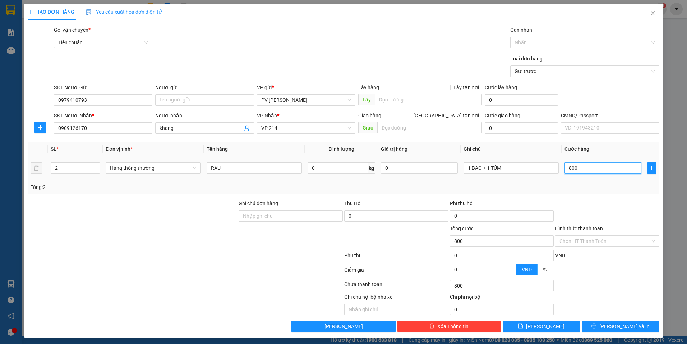
type input "8.000"
type input "80.000"
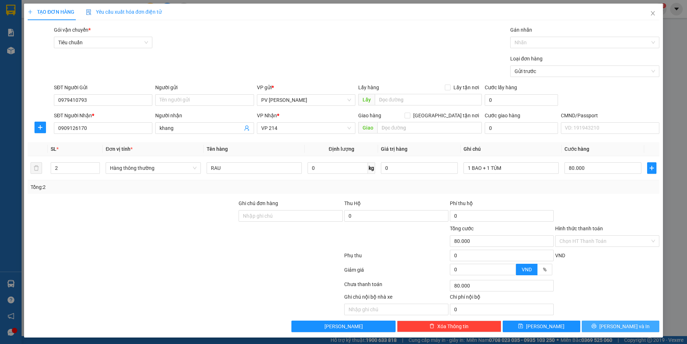
click at [597, 328] on icon "printer" at bounding box center [594, 325] width 5 height 5
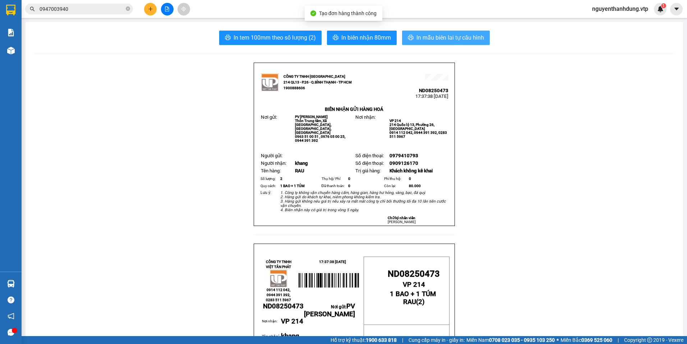
click at [466, 36] on span "In mẫu biên lai tự cấu hình" at bounding box center [451, 37] width 68 height 9
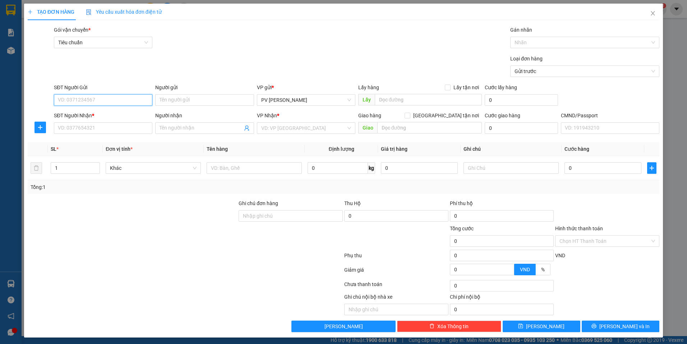
click at [112, 98] on input "SĐT Người Gửi" at bounding box center [103, 100] width 99 height 12
type input "0986282371"
click at [108, 116] on div "0986282371 - ĐOÀN" at bounding box center [102, 114] width 89 height 8
type input "ĐOÀN"
type input "0346408116"
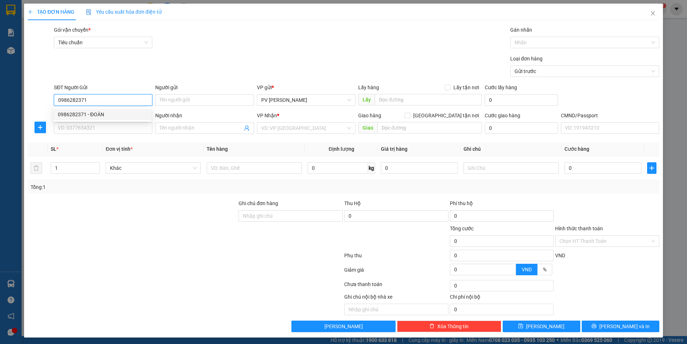
type input "không tên"
type input "0986282371"
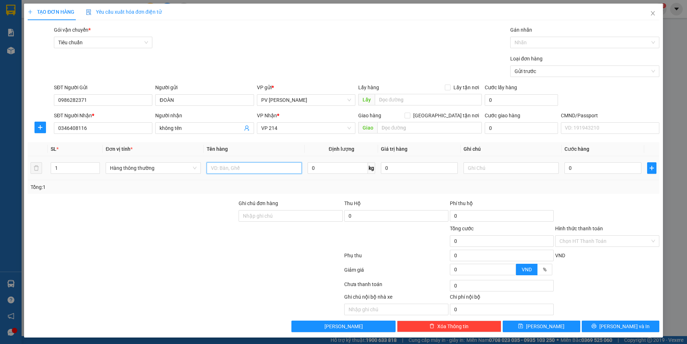
click at [246, 169] on input "text" at bounding box center [254, 168] width 95 height 12
type input "RAU"
click at [477, 167] on input "text" at bounding box center [511, 168] width 95 height 12
type input "BỊCH"
click at [572, 169] on input "0" at bounding box center [603, 168] width 77 height 12
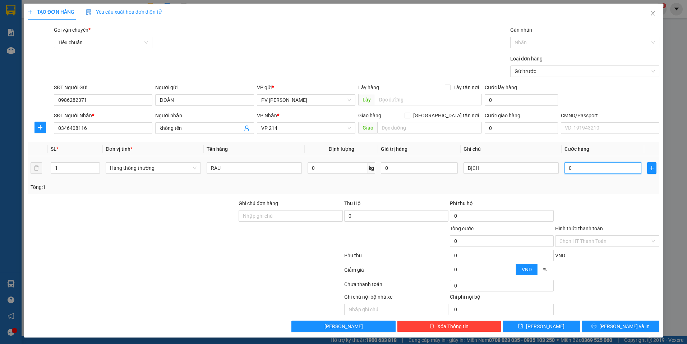
type input "4"
type input "40"
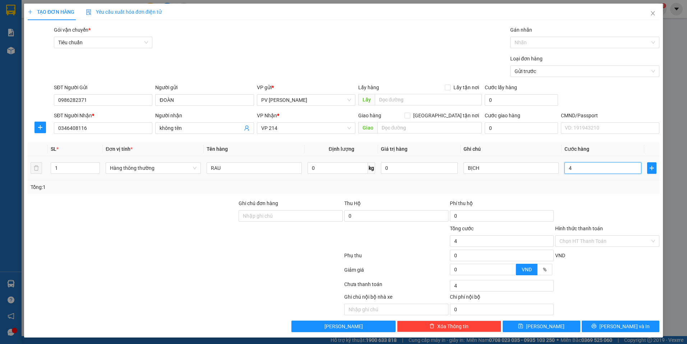
type input "40"
type input "400"
type input "4.000"
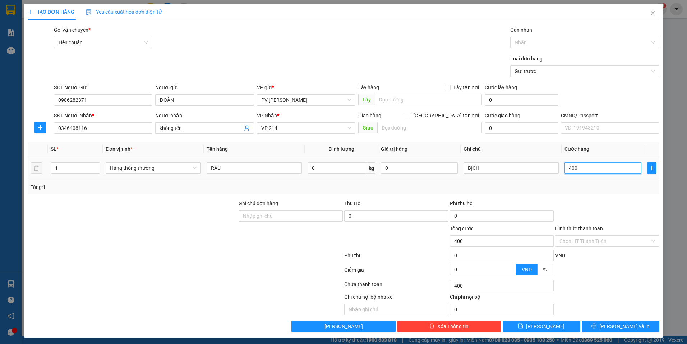
type input "4.000"
click at [609, 327] on button "[PERSON_NAME] và In" at bounding box center [621, 326] width 78 height 12
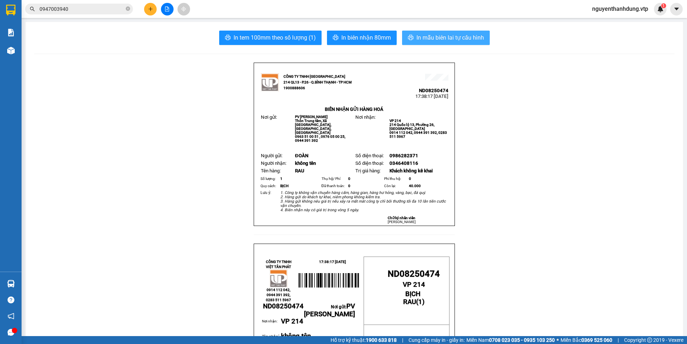
click at [456, 33] on span "In mẫu biên lai tự cấu hình" at bounding box center [451, 37] width 68 height 9
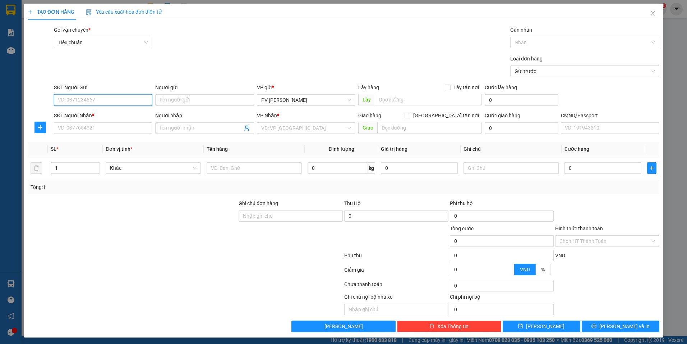
click at [96, 99] on input "SĐT Người Gửi" at bounding box center [103, 100] width 99 height 12
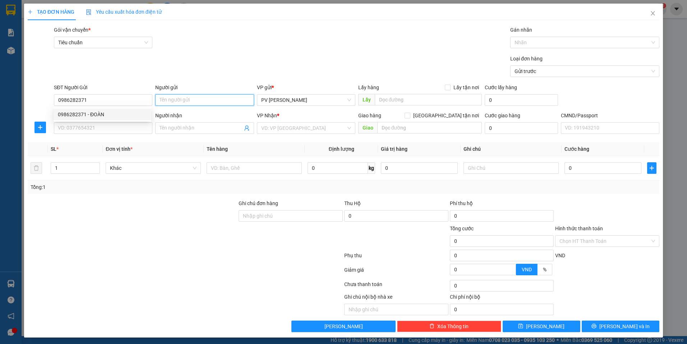
click at [178, 98] on input "Người gửi" at bounding box center [204, 100] width 99 height 12
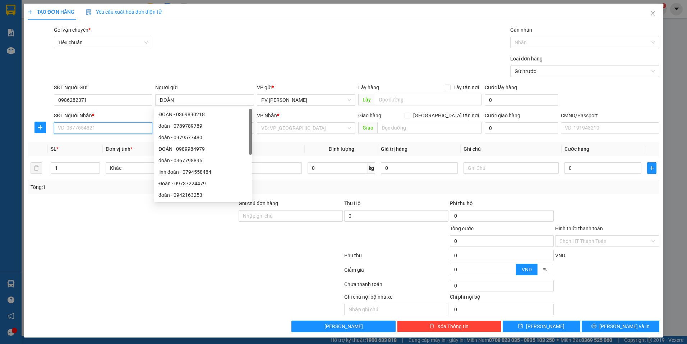
click at [84, 128] on input "SĐT Người Nhận *" at bounding box center [103, 128] width 99 height 12
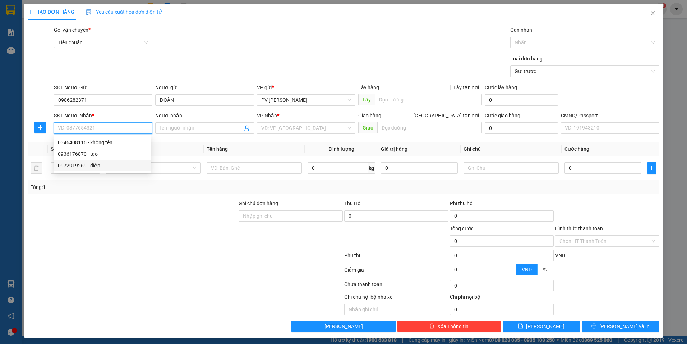
click at [105, 164] on div "0972919269 - diệp" at bounding box center [102, 165] width 89 height 8
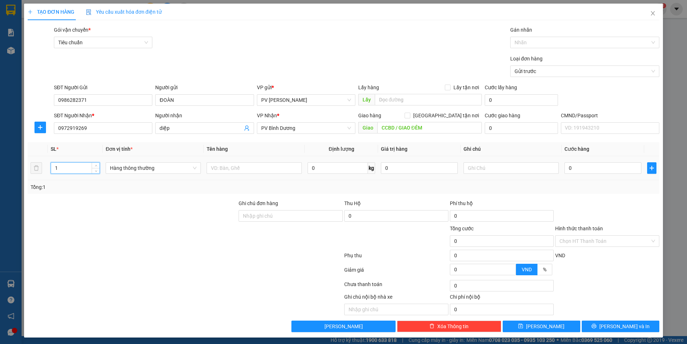
drag, startPoint x: 57, startPoint y: 167, endPoint x: 42, endPoint y: 174, distance: 16.9
click at [42, 174] on tr "1 Hàng thông thường 0 kg 0 0" at bounding box center [344, 168] width 632 height 24
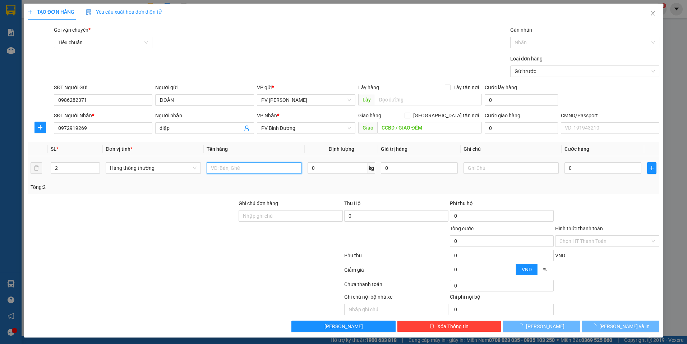
click at [257, 172] on input "text" at bounding box center [254, 168] width 95 height 12
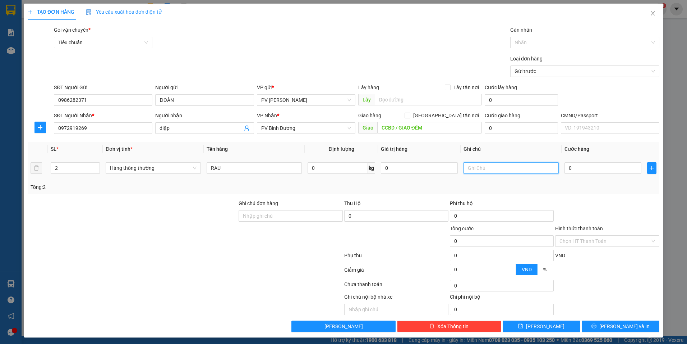
click at [476, 168] on input "text" at bounding box center [511, 168] width 95 height 12
click at [586, 160] on td "0" at bounding box center [603, 168] width 83 height 24
click at [584, 166] on input "0" at bounding box center [603, 168] width 77 height 12
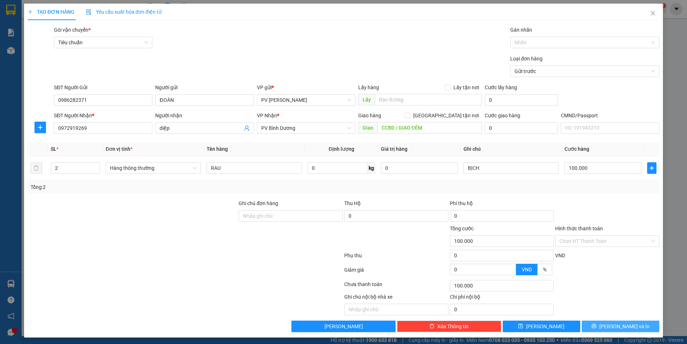
click at [587, 324] on button "[PERSON_NAME] và In" at bounding box center [621, 326] width 78 height 12
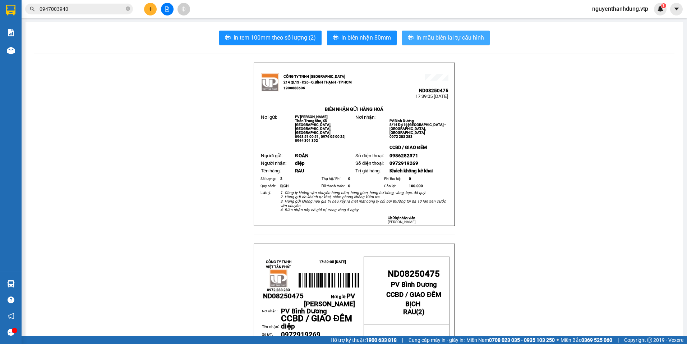
click at [447, 41] on span "In mẫu biên lai tự cấu hình" at bounding box center [451, 37] width 68 height 9
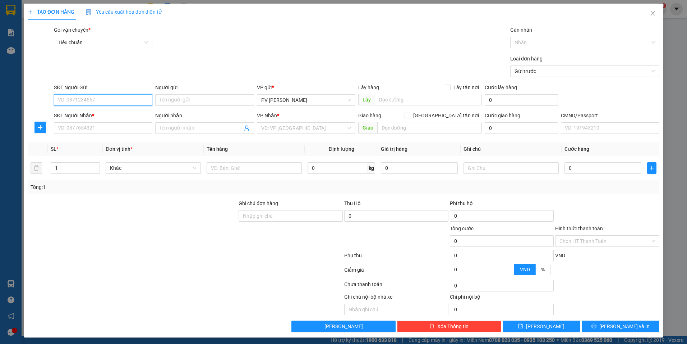
click at [120, 101] on input "SĐT Người Gửi" at bounding box center [103, 100] width 99 height 12
click at [58, 101] on input "399298" at bounding box center [103, 100] width 99 height 12
click at [118, 104] on input "0399298" at bounding box center [103, 100] width 99 height 12
click at [112, 111] on div "0399298125 - SỸ" at bounding box center [102, 114] width 89 height 8
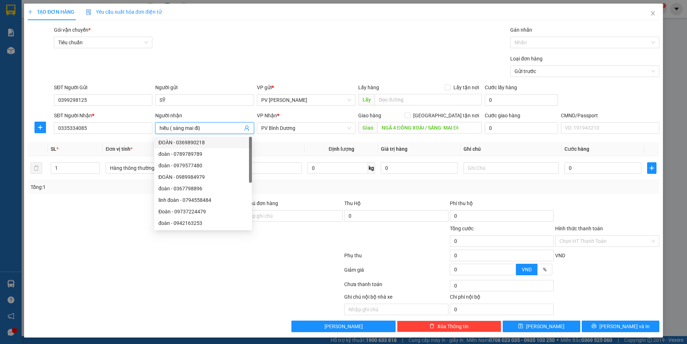
drag, startPoint x: 207, startPoint y: 125, endPoint x: 168, endPoint y: 138, distance: 41.4
click at [168, 138] on body "Kết quả tìm kiếm ( 7 ) Bộ lọc Mã ĐH Trạng thái Món hàng Thu hộ Tổng cước Chưa c…" at bounding box center [343, 172] width 687 height 344
click at [278, 149] on th "Tên hàng" at bounding box center [254, 149] width 101 height 14
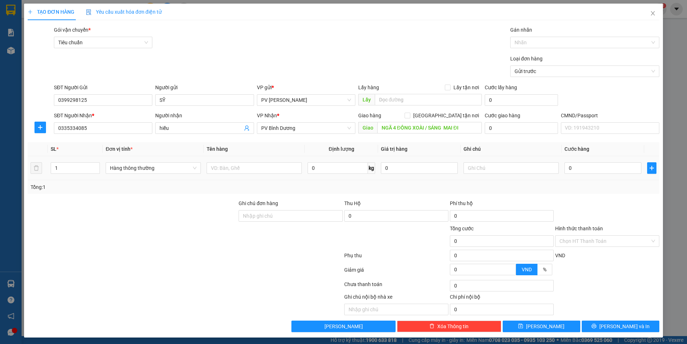
click at [257, 160] on td at bounding box center [254, 168] width 101 height 24
click at [255, 164] on input "text" at bounding box center [254, 168] width 95 height 12
click at [488, 171] on input "text" at bounding box center [511, 168] width 95 height 12
click at [596, 172] on input "0" at bounding box center [603, 168] width 77 height 12
click at [564, 44] on div at bounding box center [581, 42] width 138 height 9
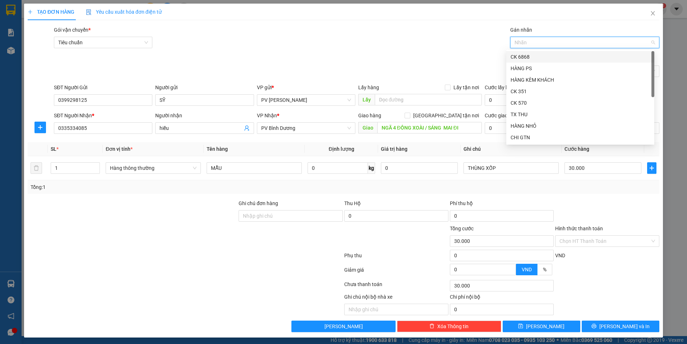
click at [553, 54] on div "CK 6868" at bounding box center [581, 57] width 140 height 8
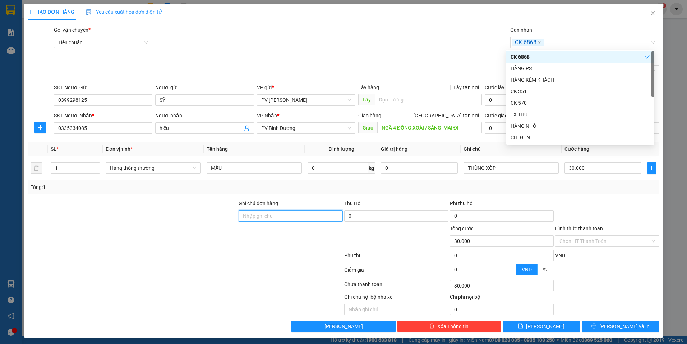
click at [276, 214] on input "Ghi chú đơn hàng" at bounding box center [291, 216] width 104 height 12
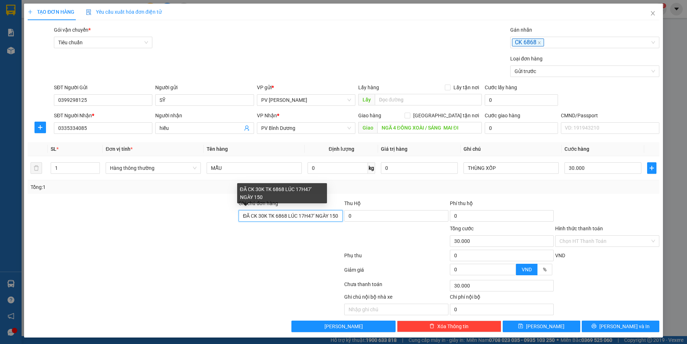
scroll to position [0, 2]
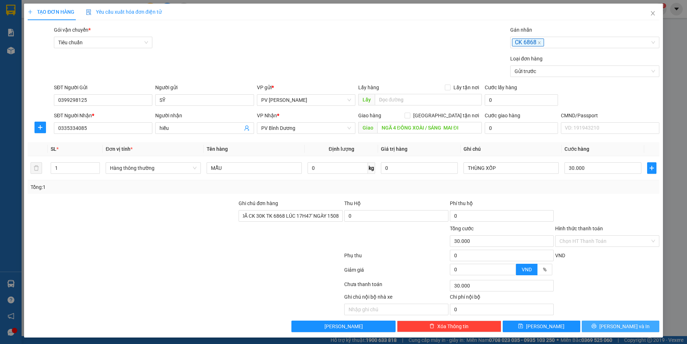
click at [615, 329] on span "[PERSON_NAME] và In" at bounding box center [625, 326] width 50 height 8
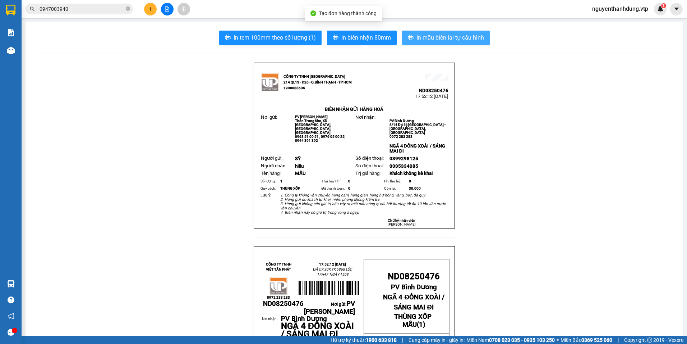
click at [450, 34] on span "In mẫu biên lai tự cấu hình" at bounding box center [451, 37] width 68 height 9
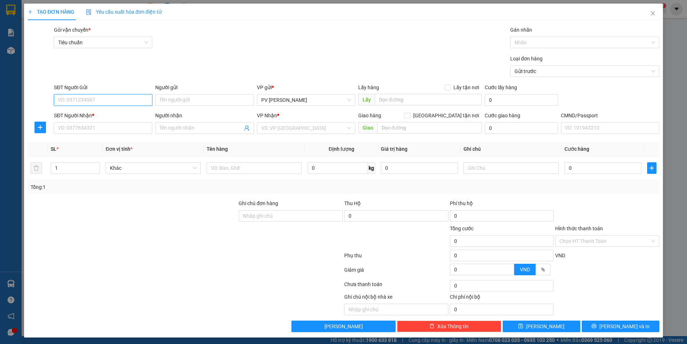
click at [76, 98] on input "SĐT Người Gửi" at bounding box center [103, 100] width 99 height 12
click at [96, 97] on input "SĐT Người Gửi" at bounding box center [103, 100] width 99 height 12
click at [113, 116] on div "0848037456 - chị én" at bounding box center [102, 114] width 89 height 8
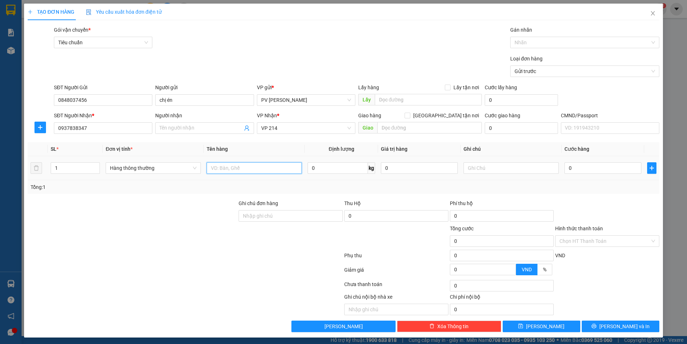
click at [243, 171] on input "text" at bounding box center [254, 168] width 95 height 12
click at [490, 168] on input "text" at bounding box center [511, 168] width 95 height 12
click at [603, 164] on input "0" at bounding box center [603, 168] width 77 height 12
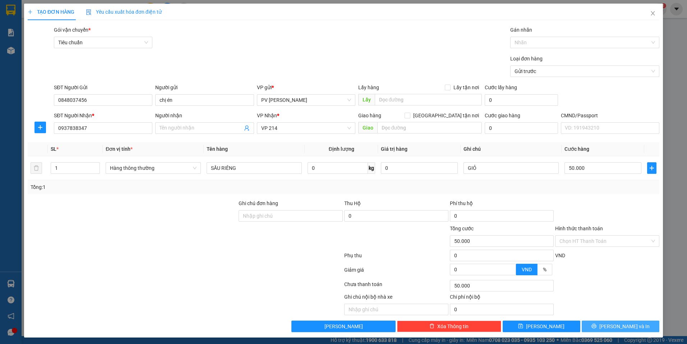
click at [594, 325] on button "[PERSON_NAME] và In" at bounding box center [621, 326] width 78 height 12
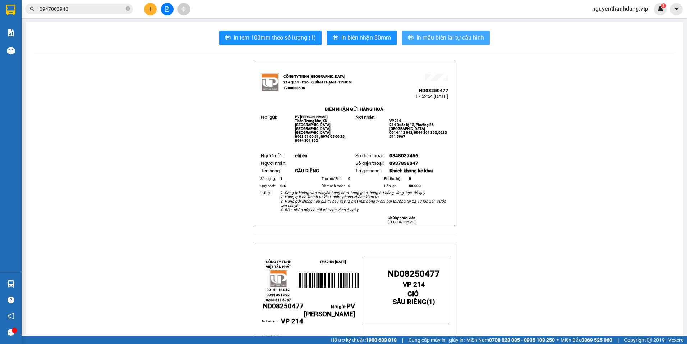
click at [432, 44] on button "In mẫu biên lai tự cấu hình" at bounding box center [446, 38] width 88 height 14
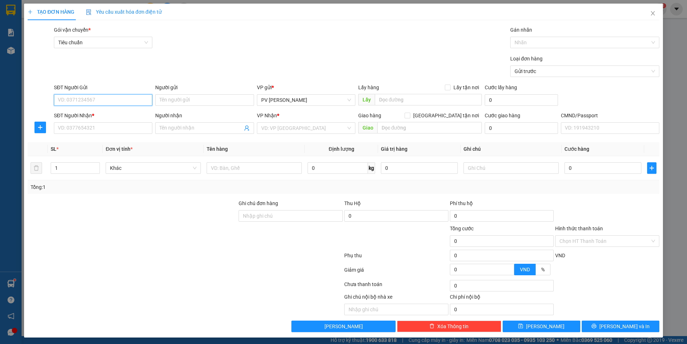
click at [91, 99] on input "SĐT Người Gửi" at bounding box center [103, 100] width 99 height 12
click at [114, 101] on input "SĐT Người Gửi" at bounding box center [103, 100] width 99 height 12
click at [182, 101] on input "Người gửi" at bounding box center [204, 100] width 99 height 12
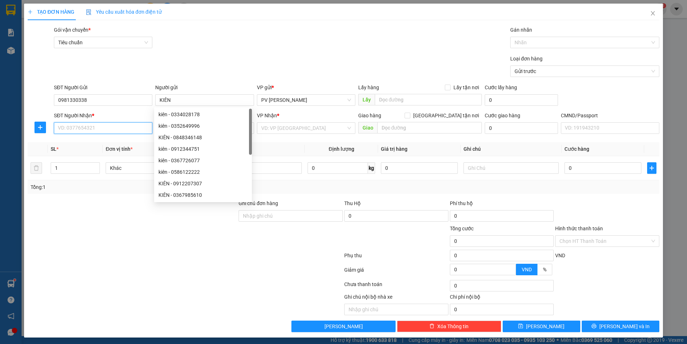
click at [71, 126] on input "SĐT Người Nhận *" at bounding box center [103, 128] width 99 height 12
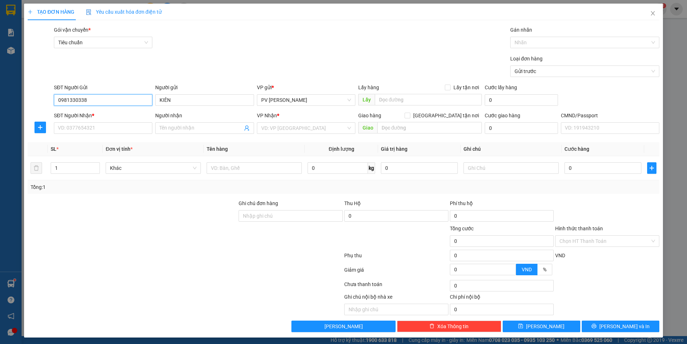
drag, startPoint x: 101, startPoint y: 100, endPoint x: 93, endPoint y: 113, distance: 15.6
click at [84, 114] on form "SĐT Người Gửi 0981330338 0981330338 Người gửi KIÊN VP gửi * PV Nam Đong Lấy hàn…" at bounding box center [344, 109] width 632 height 53
drag, startPoint x: 33, startPoint y: 102, endPoint x: 20, endPoint y: 105, distance: 13.4
click at [20, 105] on div "TẠO ĐƠN HÀNG Yêu cầu xuất hóa đơn điện tử Transit Pickup Surcharge Ids Transit …" at bounding box center [343, 172] width 687 height 344
drag, startPoint x: 96, startPoint y: 101, endPoint x: 56, endPoint y: 110, distance: 40.5
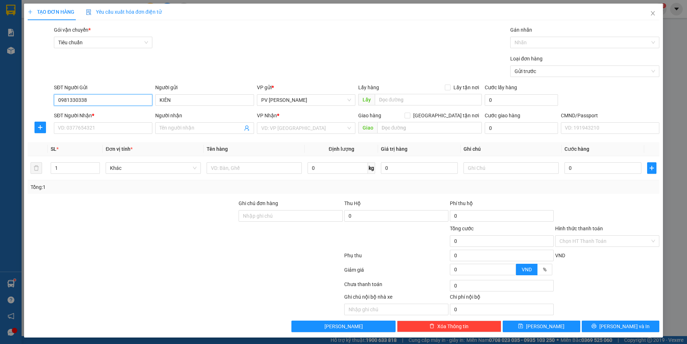
click at [56, 110] on form "SĐT Người Gửi 0981330338 0981330338 Người gửi KIÊN VP gửi * PV Nam Đong Lấy hàn…" at bounding box center [344, 109] width 632 height 53
click at [65, 129] on input "SĐT Người Nhận *" at bounding box center [103, 128] width 99 height 12
paste input "0981330338"
drag, startPoint x: 93, startPoint y: 100, endPoint x: 51, endPoint y: 109, distance: 43.0
click at [51, 109] on form "SĐT Người Gửi 0981330338 0981330338 Người gửi KIÊN VP gửi * PV Nam Đong Lấy hàn…" at bounding box center [344, 109] width 632 height 53
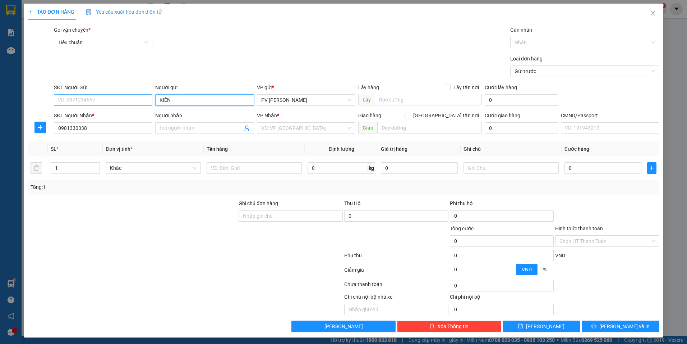
drag, startPoint x: 178, startPoint y: 99, endPoint x: 143, endPoint y: 103, distance: 35.5
click at [144, 103] on div "SĐT Người Gửi VD: 0371234567 Người gửi KIÊN KIÊN VP gửi * PV Nam Đong Lấy hàng …" at bounding box center [356, 95] width 609 height 25
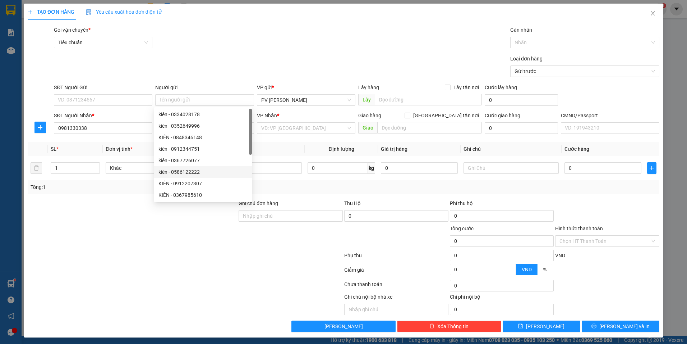
drag, startPoint x: 99, startPoint y: 327, endPoint x: 183, endPoint y: 201, distance: 151.7
click at [102, 307] on div "Transit Pickup Surcharge Ids Transit Deliver Surcharge Ids Transit Deliver Surc…" at bounding box center [344, 179] width 632 height 306
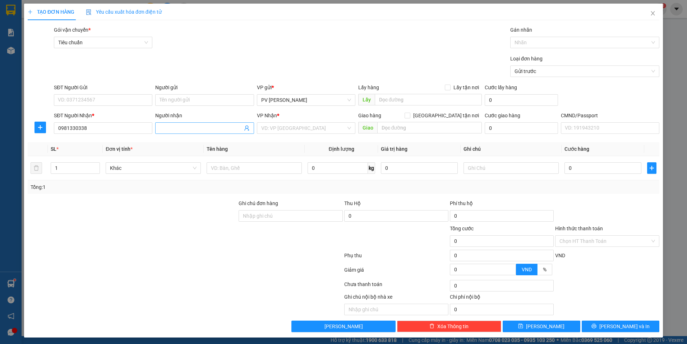
click at [201, 125] on input "Người nhận" at bounding box center [201, 128] width 83 height 8
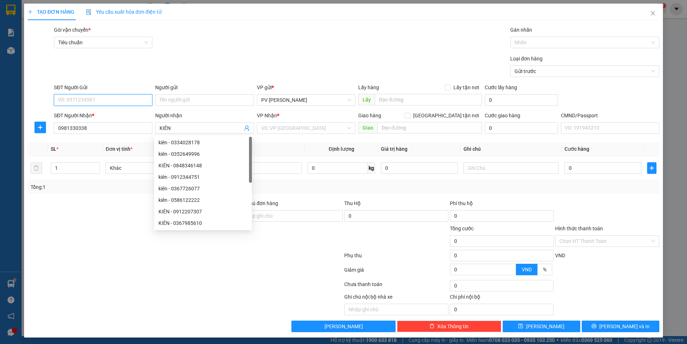
click at [69, 95] on input "SĐT Người Gửi" at bounding box center [103, 100] width 99 height 12
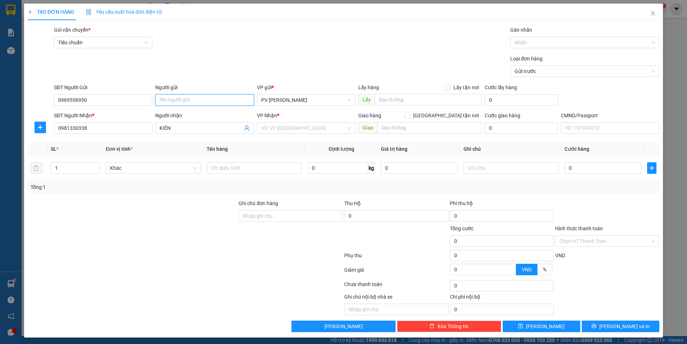
click at [191, 103] on input "Người gửi" at bounding box center [204, 100] width 99 height 12
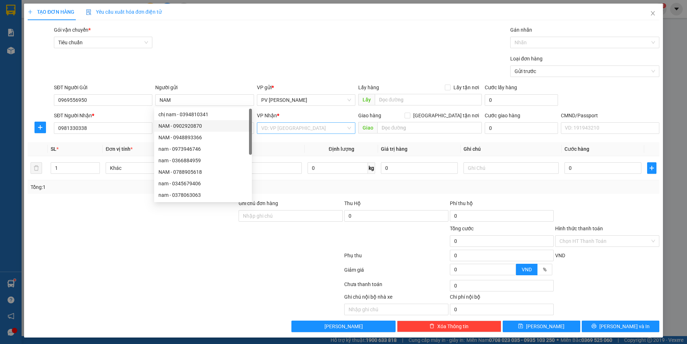
click at [288, 125] on input "search" at bounding box center [303, 128] width 85 height 11
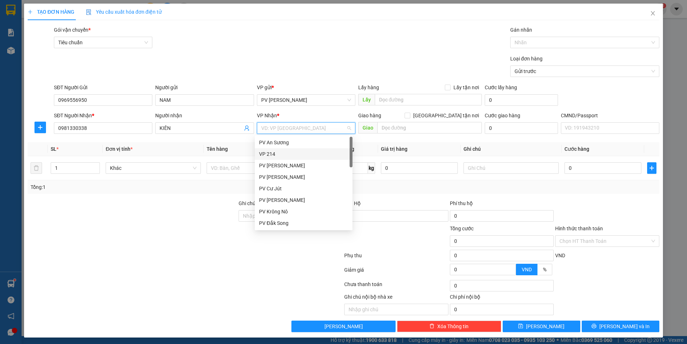
click at [284, 151] on div "VP 214" at bounding box center [303, 154] width 89 height 8
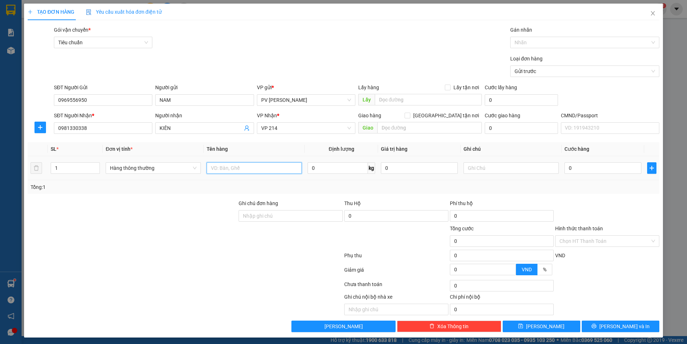
click at [232, 170] on input "text" at bounding box center [254, 168] width 95 height 12
click at [487, 171] on input "text" at bounding box center [511, 168] width 95 height 12
click at [580, 164] on input "0" at bounding box center [603, 168] width 77 height 12
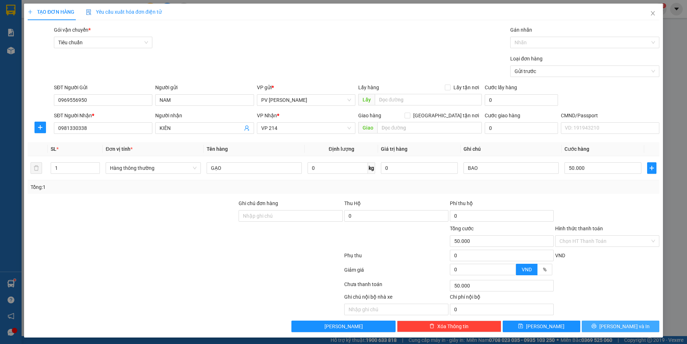
click at [597, 328] on icon "printer" at bounding box center [594, 325] width 5 height 5
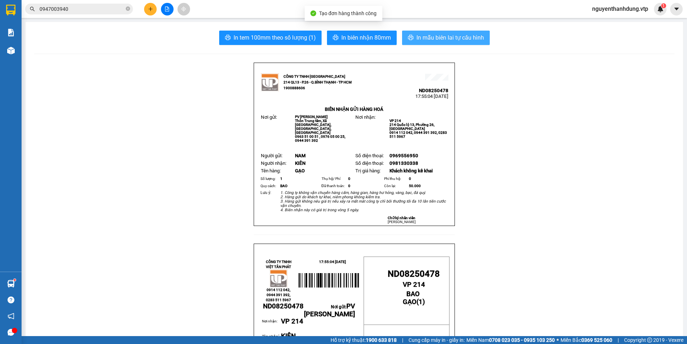
click at [436, 40] on span "In mẫu biên lai tự cấu hình" at bounding box center [451, 37] width 68 height 9
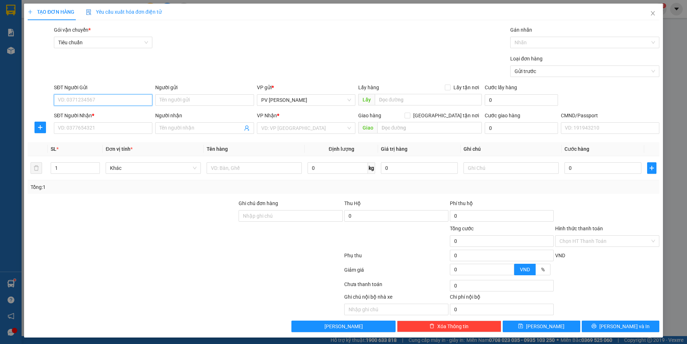
click at [124, 100] on input "SĐT Người Gửi" at bounding box center [103, 100] width 99 height 12
click at [82, 101] on input "SĐT Người Gửi" at bounding box center [103, 100] width 99 height 12
click at [211, 97] on input "Người gửi" at bounding box center [204, 100] width 99 height 12
click at [178, 99] on input "Người gửi" at bounding box center [204, 100] width 99 height 12
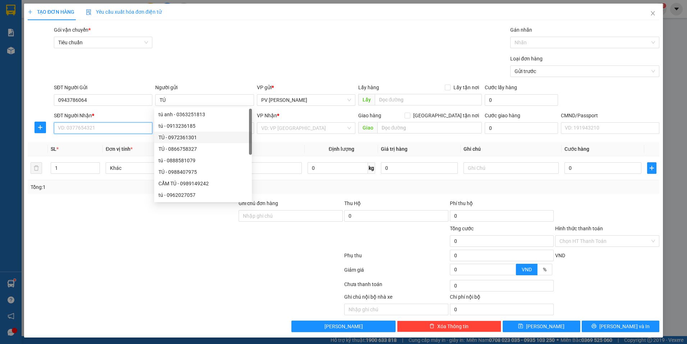
click at [114, 133] on input "SĐT Người Nhận *" at bounding box center [103, 128] width 99 height 12
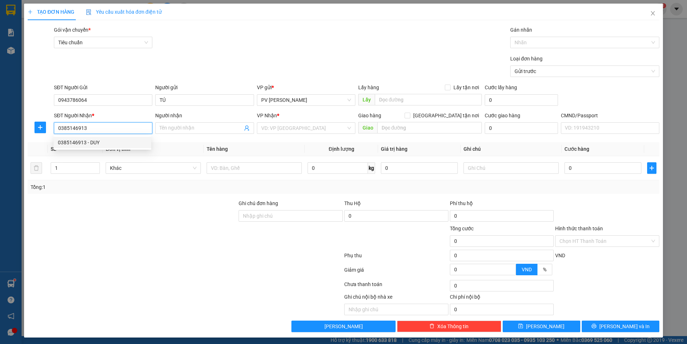
click at [119, 139] on div "0385146913 - DUY" at bounding box center [102, 142] width 89 height 8
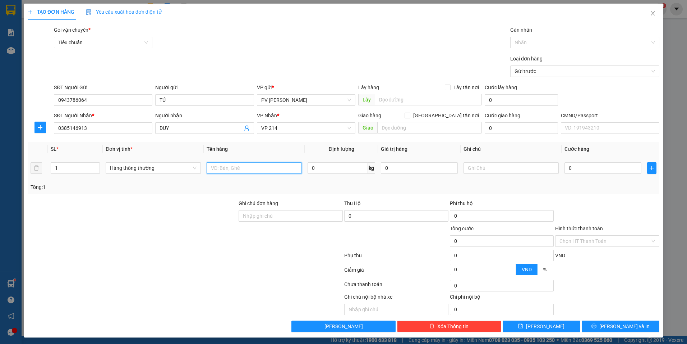
click at [230, 168] on input "text" at bounding box center [254, 168] width 95 height 12
click at [469, 168] on input "text" at bounding box center [511, 168] width 95 height 12
click at [582, 165] on input "0" at bounding box center [603, 168] width 77 height 12
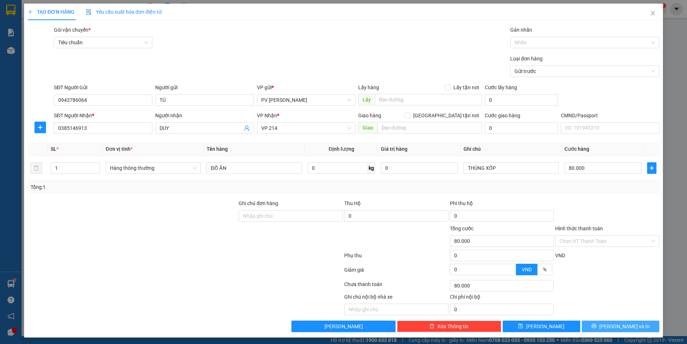
click at [598, 326] on button "[PERSON_NAME] và In" at bounding box center [621, 326] width 78 height 12
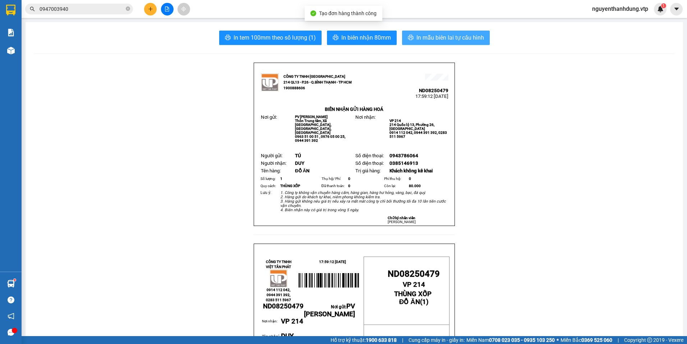
click at [467, 36] on span "In mẫu biên lai tự cấu hình" at bounding box center [451, 37] width 68 height 9
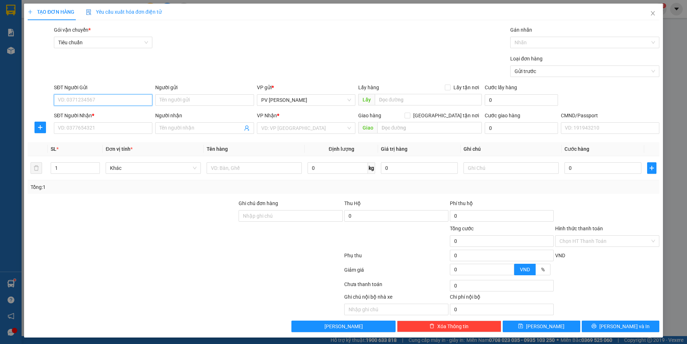
click at [85, 97] on input "SĐT Người Gửi" at bounding box center [103, 100] width 99 height 12
click at [99, 97] on input "SĐT Người Gửi" at bounding box center [103, 100] width 99 height 12
click at [100, 101] on input "SĐT Người Gửi" at bounding box center [103, 100] width 99 height 12
click at [100, 112] on div "0982257741" at bounding box center [102, 114] width 89 height 8
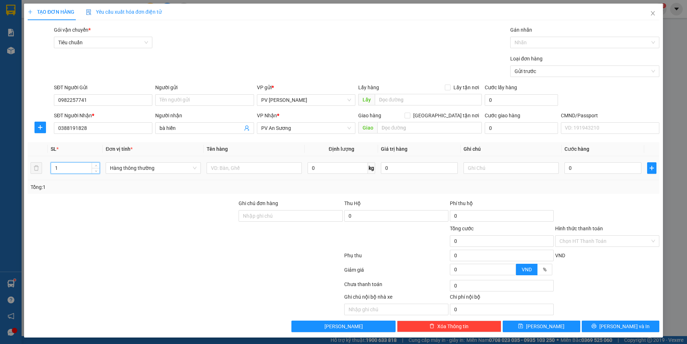
drag, startPoint x: 60, startPoint y: 165, endPoint x: 47, endPoint y: 172, distance: 14.3
click at [47, 172] on tr "1 Hàng thông thường 0 kg 0 0" at bounding box center [344, 168] width 632 height 24
click at [230, 173] on input "text" at bounding box center [254, 168] width 95 height 12
click at [510, 170] on input "text" at bounding box center [511, 168] width 95 height 12
click at [599, 168] on input "0" at bounding box center [603, 168] width 77 height 12
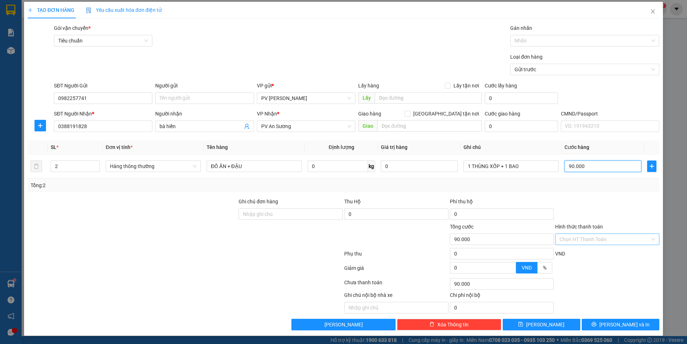
scroll to position [2, 0]
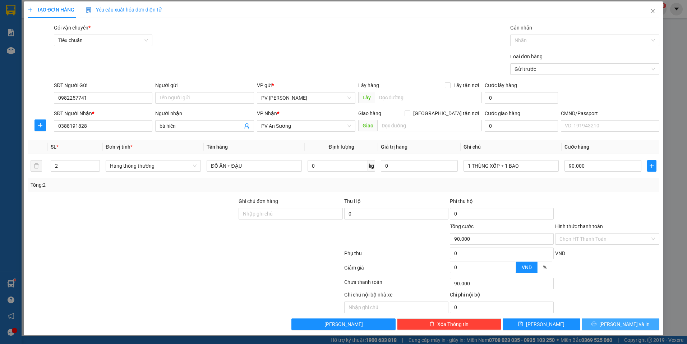
click at [600, 322] on button "[PERSON_NAME] và In" at bounding box center [621, 324] width 78 height 12
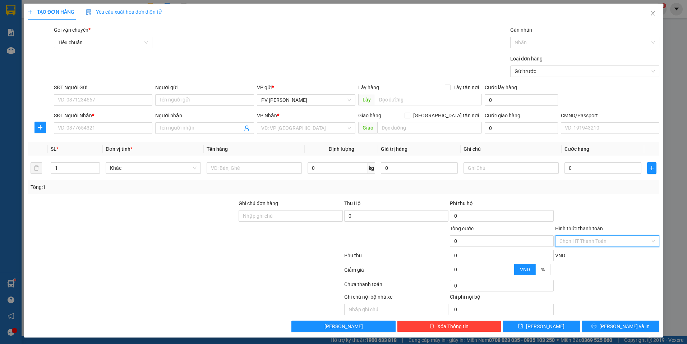
click at [577, 240] on input "Hình thức thanh toán" at bounding box center [605, 240] width 91 height 11
click at [650, 14] on icon "close" at bounding box center [653, 13] width 6 height 6
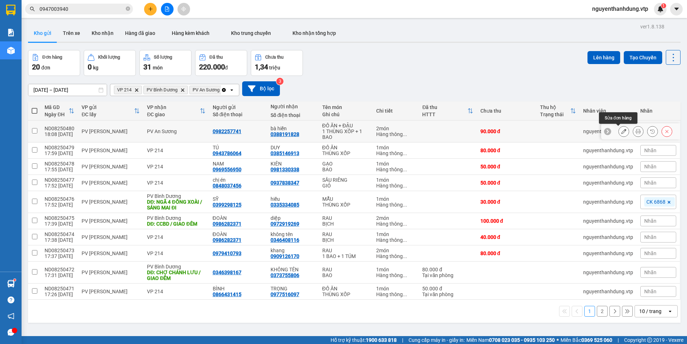
click at [622, 133] on icon at bounding box center [624, 131] width 5 height 5
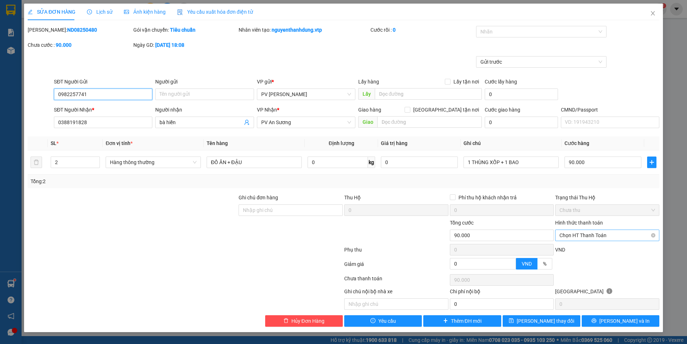
click at [622, 235] on span "Chọn HT Thanh Toán" at bounding box center [608, 235] width 96 height 11
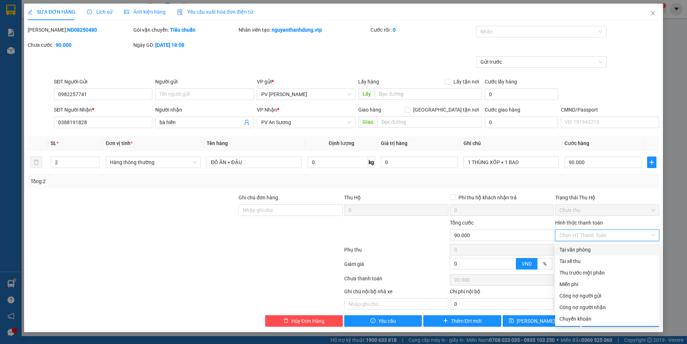
click at [612, 252] on div "Tại văn phòng" at bounding box center [608, 250] width 96 height 8
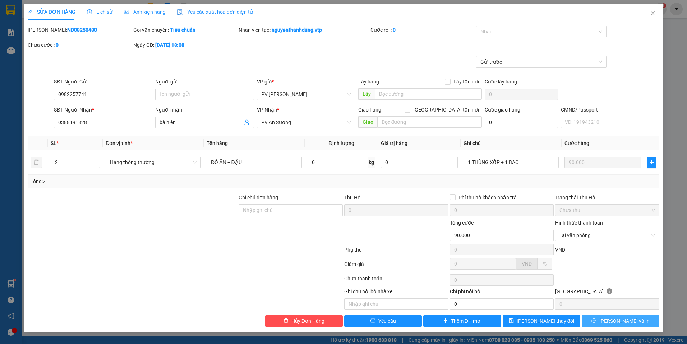
click at [602, 321] on button "[PERSON_NAME] và In" at bounding box center [621, 321] width 78 height 12
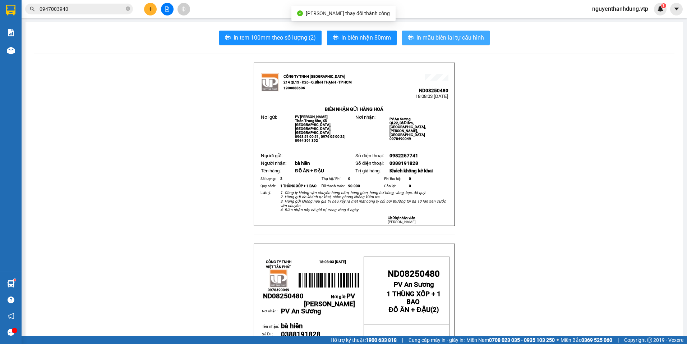
click at [448, 43] on button "In mẫu biên lai tự cấu hình" at bounding box center [446, 38] width 88 height 14
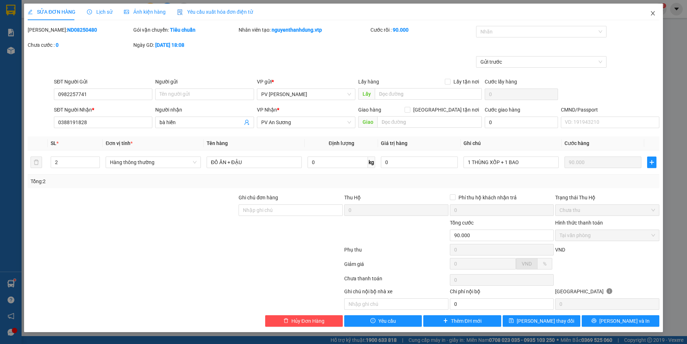
click at [655, 13] on icon "close" at bounding box center [653, 13] width 6 height 6
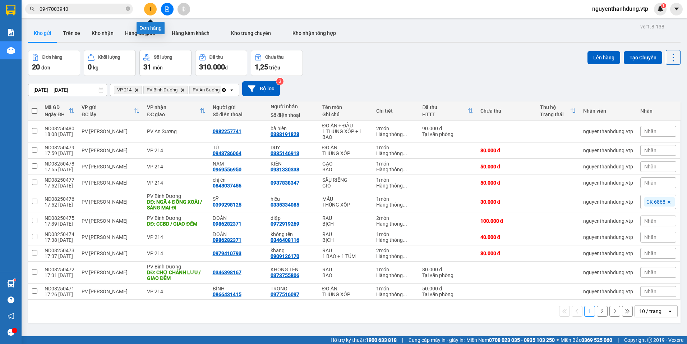
click at [150, 12] on button at bounding box center [150, 9] width 13 height 13
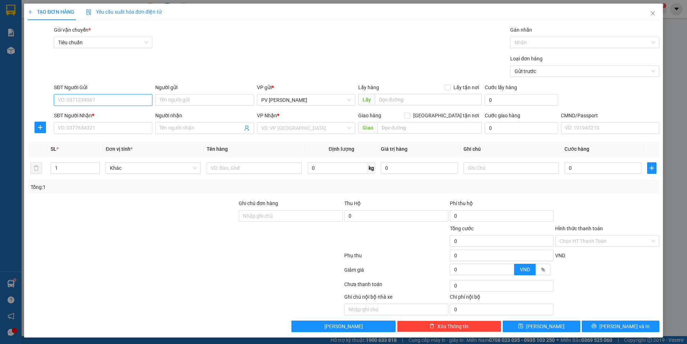
click at [114, 103] on input "SĐT Người Gửi" at bounding box center [103, 100] width 99 height 12
click at [116, 102] on input "SĐT Người Gửi" at bounding box center [103, 100] width 99 height 12
click at [106, 114] on div "0344566381 - MINH" at bounding box center [102, 114] width 89 height 8
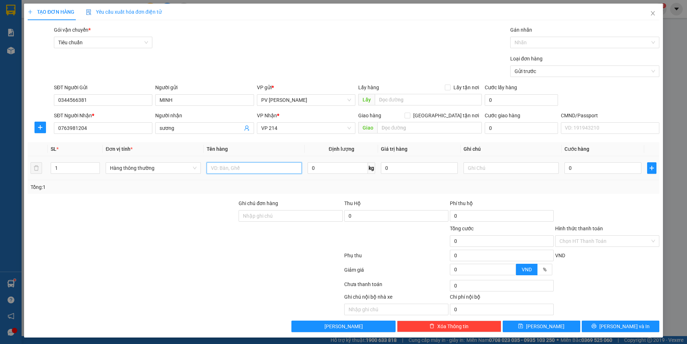
click at [272, 170] on input "text" at bounding box center [254, 168] width 95 height 12
click at [501, 168] on input "text" at bounding box center [511, 168] width 95 height 12
drag, startPoint x: 58, startPoint y: 169, endPoint x: 53, endPoint y: 172, distance: 5.3
click at [53, 172] on input "1" at bounding box center [75, 168] width 49 height 11
click at [581, 166] on input "0" at bounding box center [603, 168] width 77 height 12
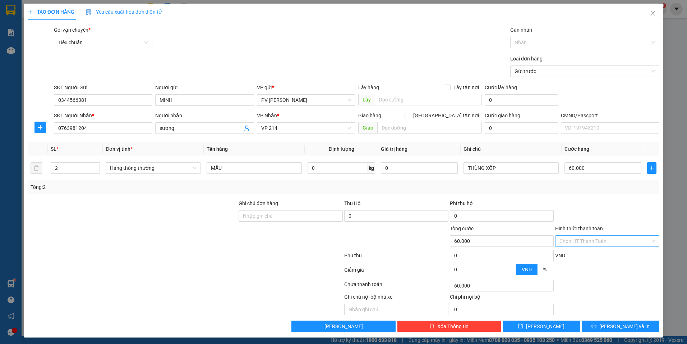
click at [609, 239] on input "Hình thức thanh toán" at bounding box center [605, 240] width 91 height 11
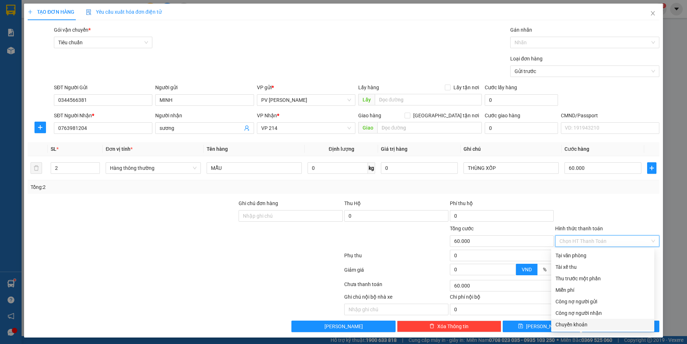
click at [571, 323] on div "Chuyển khoản" at bounding box center [603, 324] width 95 height 8
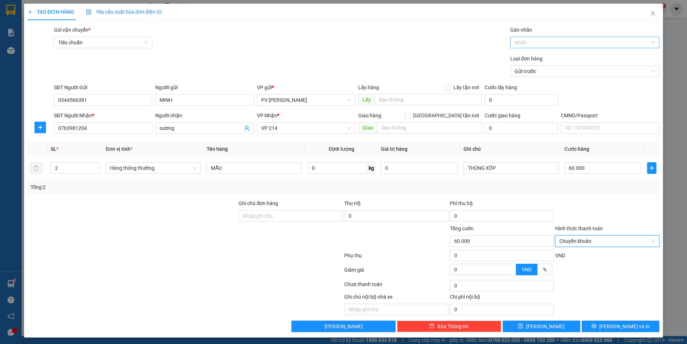
click at [546, 44] on div at bounding box center [581, 42] width 138 height 9
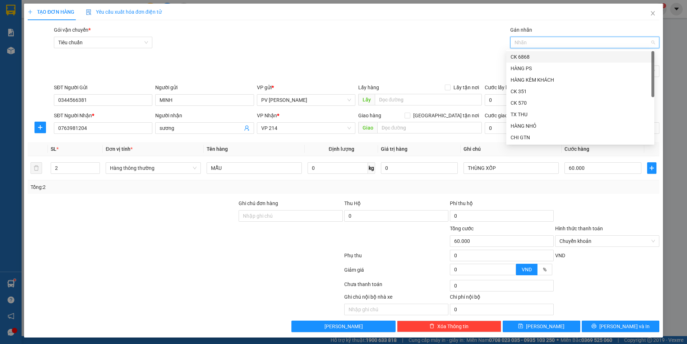
click at [538, 59] on div "CK 6868" at bounding box center [581, 57] width 140 height 8
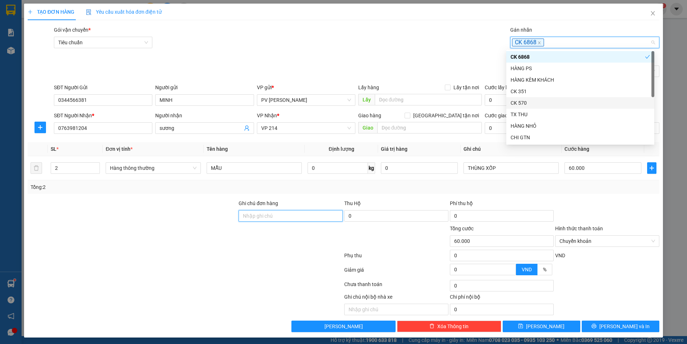
click at [287, 212] on input "Ghi chú đơn hàng" at bounding box center [291, 216] width 104 height 12
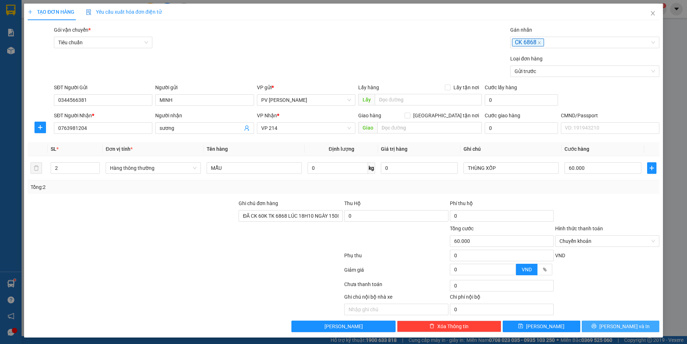
click at [619, 326] on span "[PERSON_NAME] và In" at bounding box center [625, 326] width 50 height 8
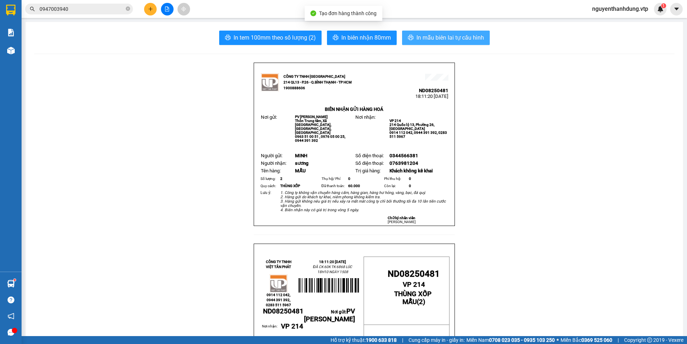
click at [474, 35] on span "In mẫu biên lai tự cấu hình" at bounding box center [451, 37] width 68 height 9
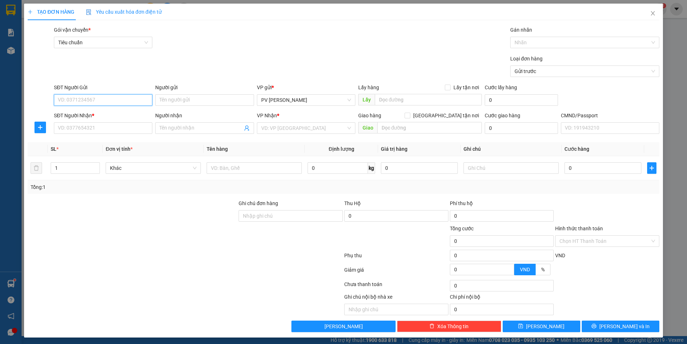
click at [95, 103] on input "SĐT Người Gửi" at bounding box center [103, 100] width 99 height 12
click at [80, 98] on input "SĐT Người Gửi" at bounding box center [103, 100] width 99 height 12
click at [101, 101] on input "0979713949" at bounding box center [103, 100] width 99 height 12
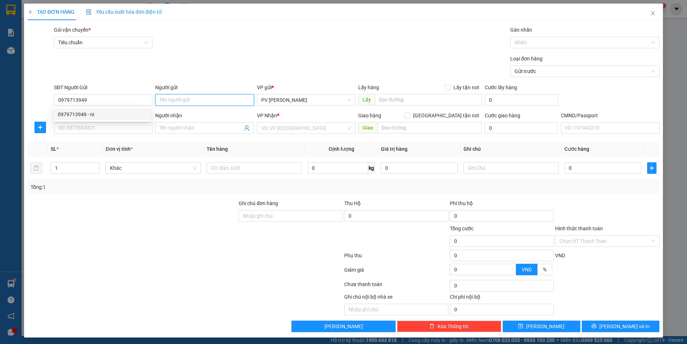
click at [162, 104] on input "Người gửi" at bounding box center [204, 100] width 99 height 12
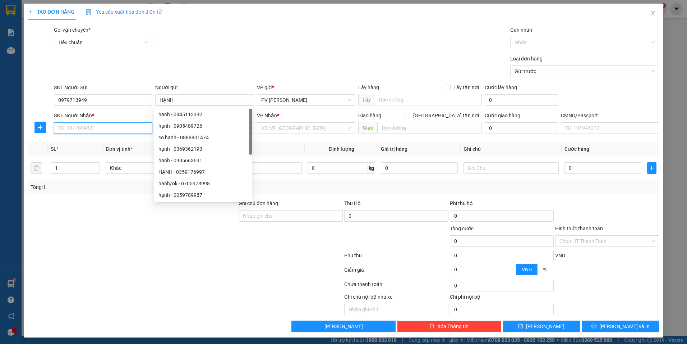
click at [89, 130] on input "SĐT Người Nhận *" at bounding box center [103, 128] width 99 height 12
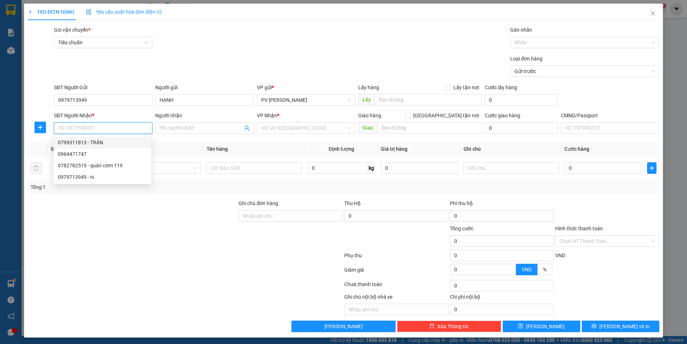
click at [94, 140] on div "0799311813 - TRÂN" at bounding box center [102, 142] width 89 height 8
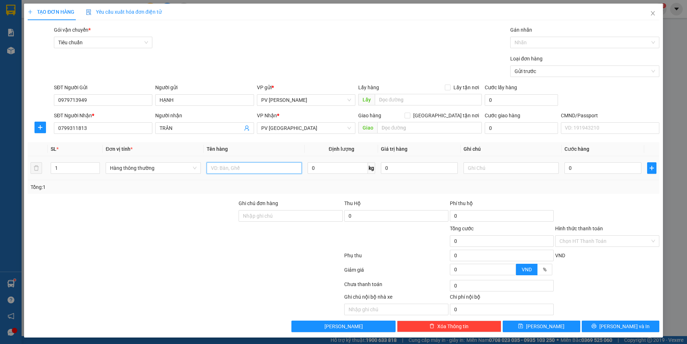
click at [222, 169] on input "text" at bounding box center [254, 168] width 95 height 12
click at [503, 161] on div at bounding box center [511, 168] width 95 height 14
click at [501, 168] on input "text" at bounding box center [511, 168] width 95 height 12
click at [585, 170] on input "0" at bounding box center [603, 168] width 77 height 12
click at [536, 42] on div at bounding box center [581, 42] width 138 height 9
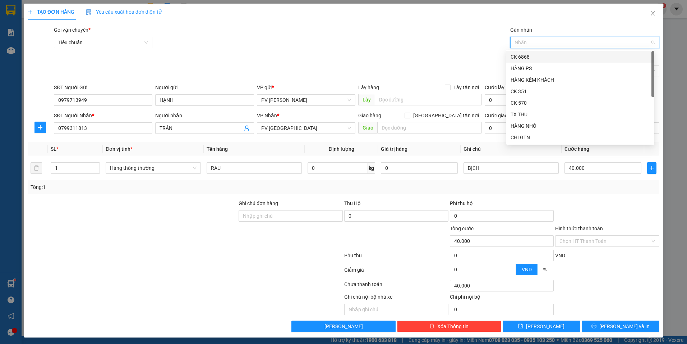
click at [531, 57] on div "CK 6868" at bounding box center [581, 57] width 140 height 8
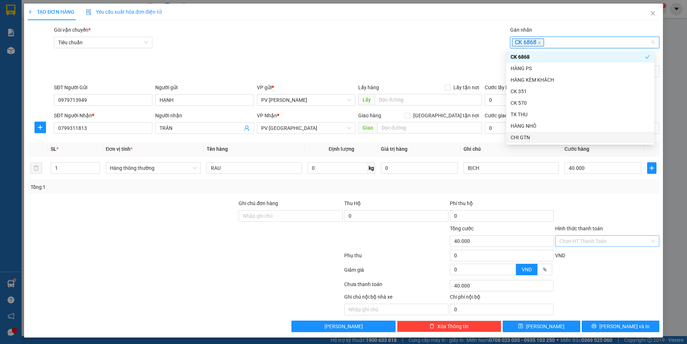
click at [584, 242] on input "Hình thức thanh toán" at bounding box center [605, 240] width 91 height 11
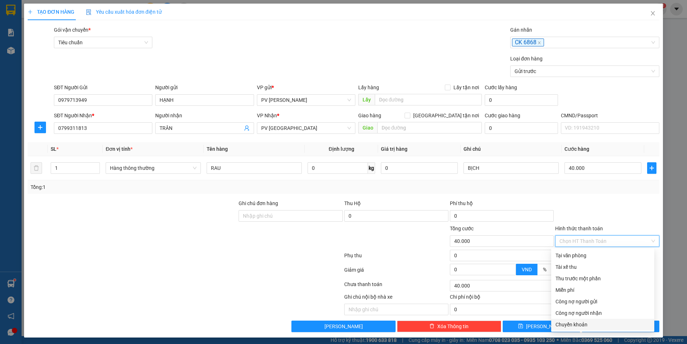
click at [571, 323] on div "Chuyển khoản" at bounding box center [603, 324] width 95 height 8
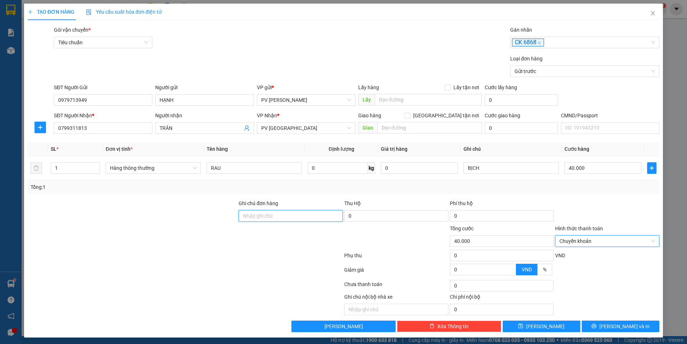
click at [296, 215] on input "Ghi chú đơn hàng" at bounding box center [291, 216] width 104 height 12
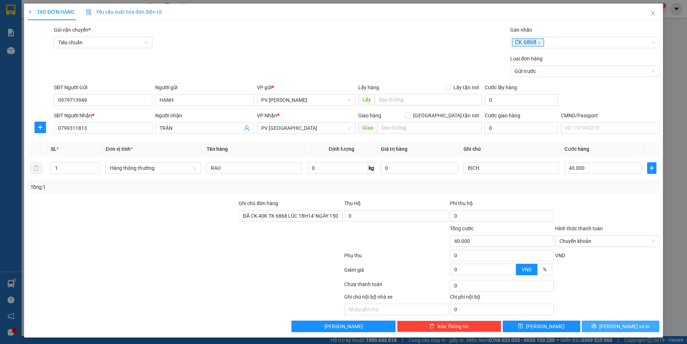
click at [595, 324] on button "[PERSON_NAME] và In" at bounding box center [621, 326] width 78 height 12
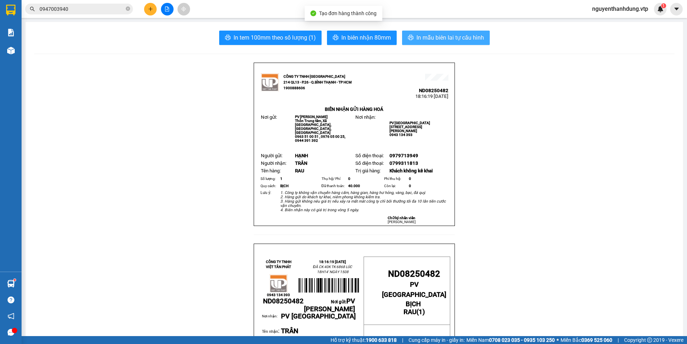
click at [436, 38] on span "In mẫu biên lai tự cấu hình" at bounding box center [451, 37] width 68 height 9
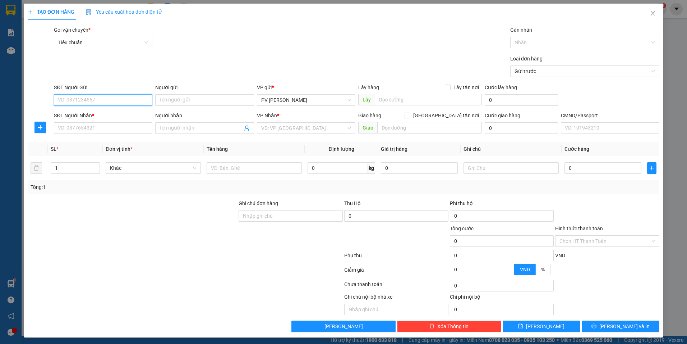
click at [102, 100] on input "SĐT Người Gửi" at bounding box center [103, 100] width 99 height 12
click at [124, 116] on div "0335368189 - CHÚ TUYÊN" at bounding box center [102, 114] width 89 height 8
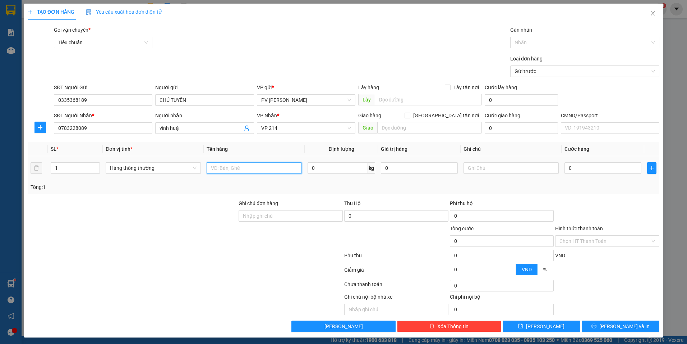
click at [230, 168] on input "text" at bounding box center [254, 168] width 95 height 12
click at [493, 170] on input "text" at bounding box center [511, 168] width 95 height 12
click at [596, 169] on input "0" at bounding box center [603, 168] width 77 height 12
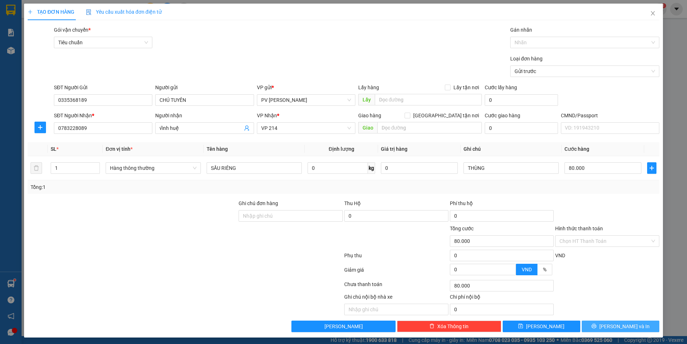
click at [611, 327] on span "[PERSON_NAME] và In" at bounding box center [625, 326] width 50 height 8
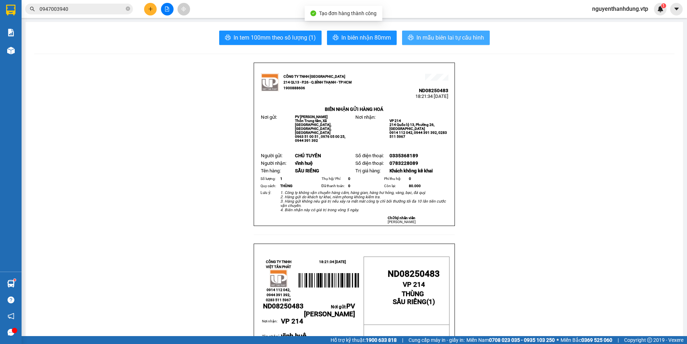
click at [429, 44] on button "In mẫu biên lai tự cấu hình" at bounding box center [446, 38] width 88 height 14
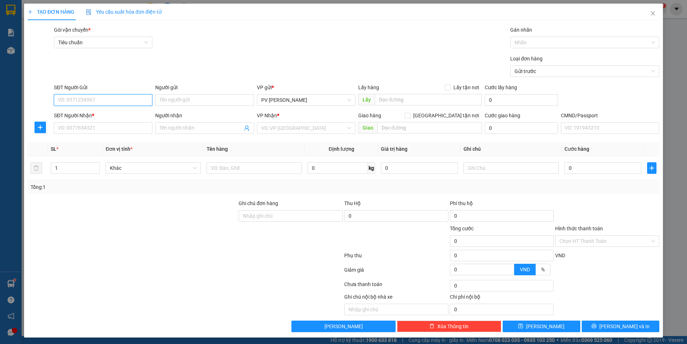
click at [98, 100] on input "SĐT Người Gửi" at bounding box center [103, 100] width 99 height 12
click at [208, 95] on input "Người gửi" at bounding box center [204, 100] width 99 height 12
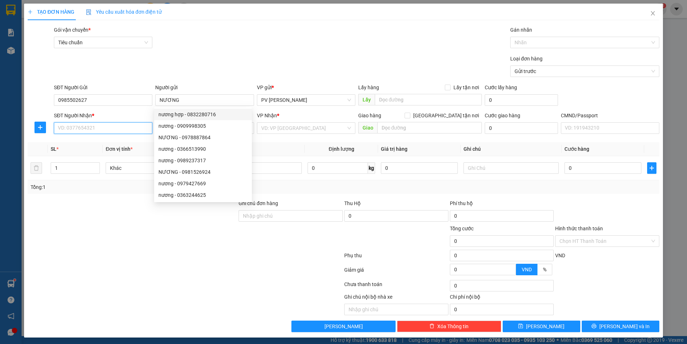
click at [86, 125] on input "SĐT Người Nhận *" at bounding box center [103, 128] width 99 height 12
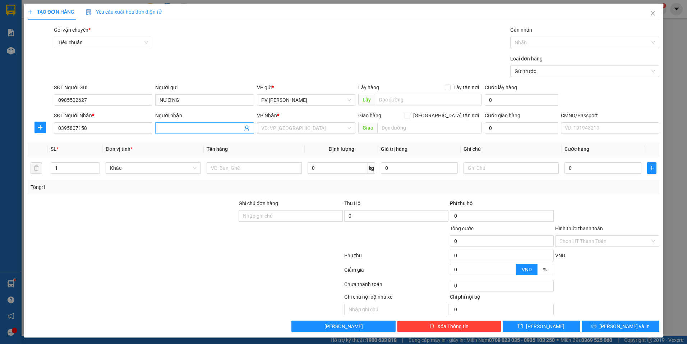
click at [196, 127] on input "Người nhận" at bounding box center [201, 128] width 83 height 8
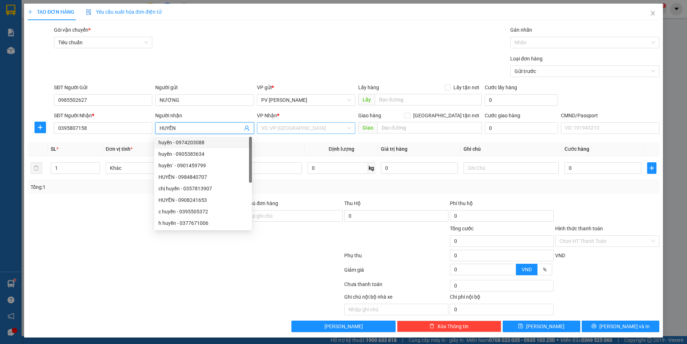
click at [305, 127] on input "search" at bounding box center [303, 128] width 85 height 11
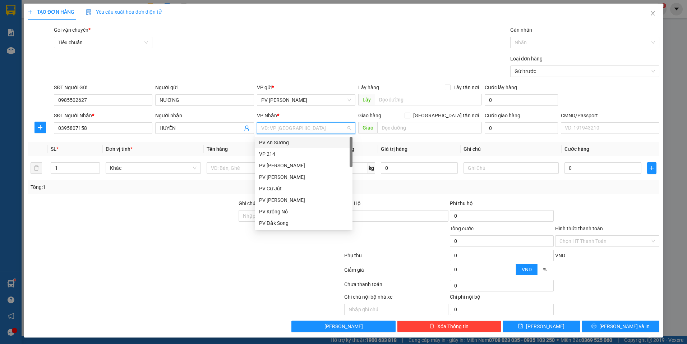
click at [290, 143] on div "PV An Sương" at bounding box center [303, 142] width 89 height 8
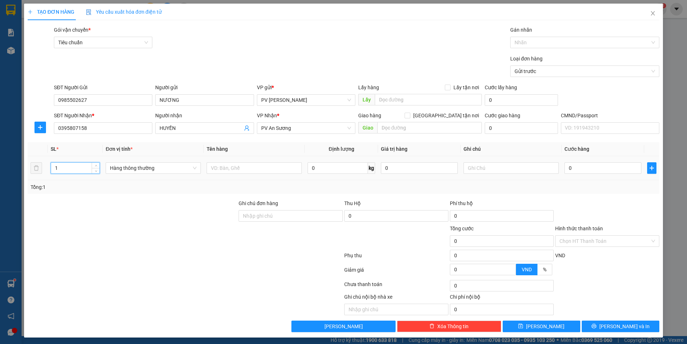
drag, startPoint x: 63, startPoint y: 167, endPoint x: 44, endPoint y: 177, distance: 21.7
click at [44, 177] on tr "1 Hàng thông thường 0 kg 0 0" at bounding box center [344, 168] width 632 height 24
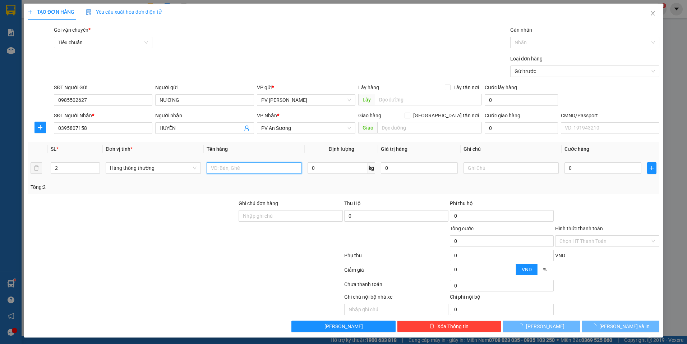
click at [227, 166] on input "text" at bounding box center [254, 168] width 95 height 12
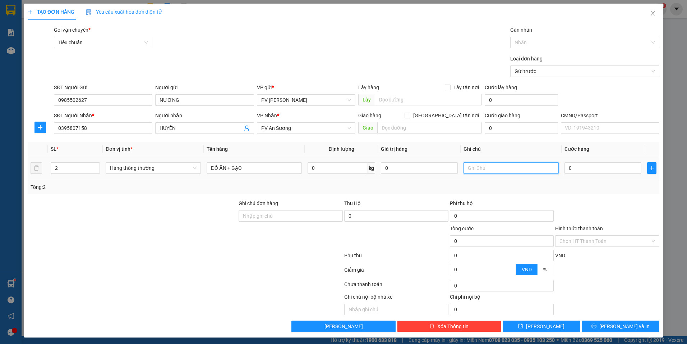
click at [503, 171] on input "text" at bounding box center [511, 168] width 95 height 12
click at [582, 164] on input "0" at bounding box center [603, 168] width 77 height 12
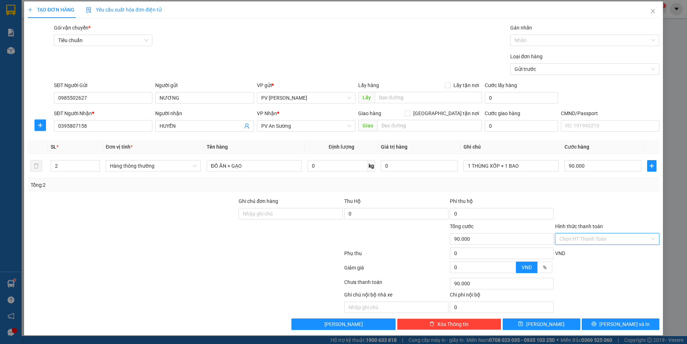
click at [585, 239] on input "Hình thức thanh toán" at bounding box center [605, 238] width 91 height 11
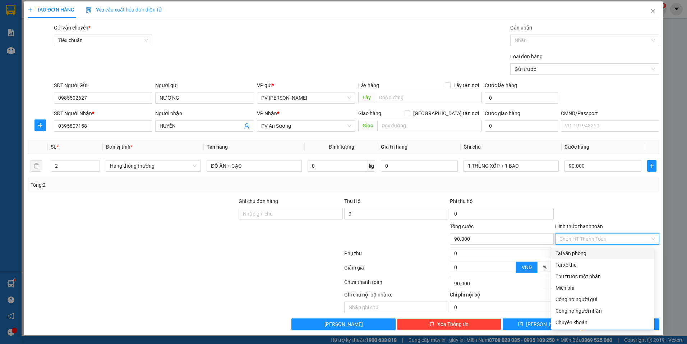
click at [582, 255] on div "Tại văn phòng" at bounding box center [603, 253] width 95 height 8
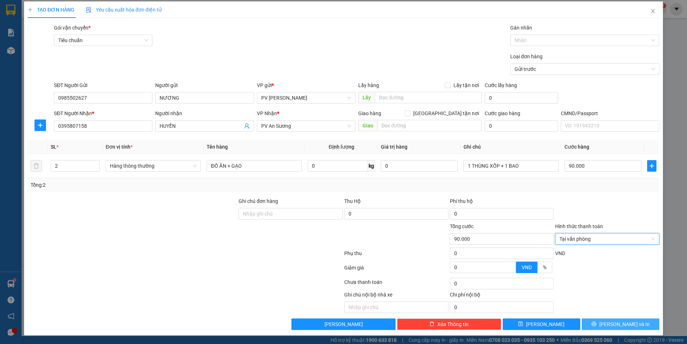
click at [618, 325] on span "[PERSON_NAME] và In" at bounding box center [625, 324] width 50 height 8
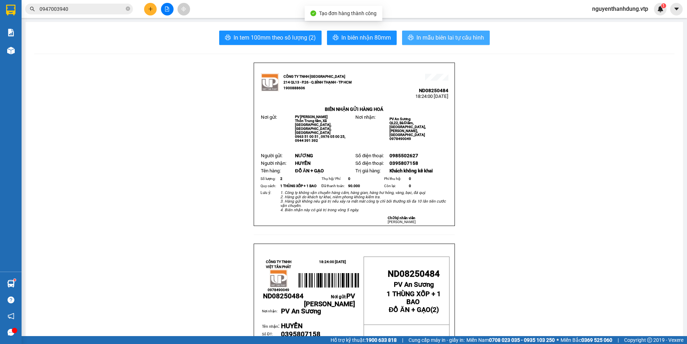
click at [446, 40] on span "In mẫu biên lai tự cấu hình" at bounding box center [451, 37] width 68 height 9
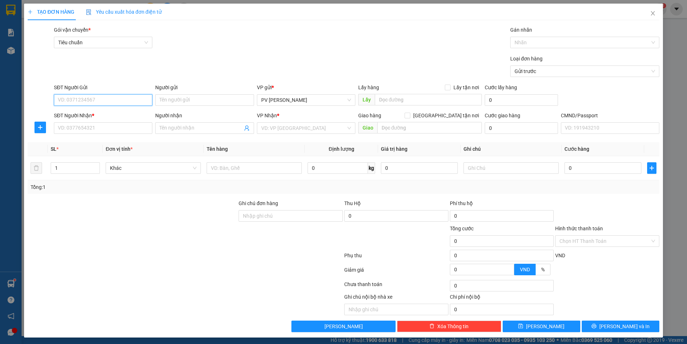
click at [105, 101] on input "SĐT Người Gửi" at bounding box center [103, 100] width 99 height 12
click at [106, 114] on div "0912251554 - HƯƠNG" at bounding box center [102, 114] width 89 height 8
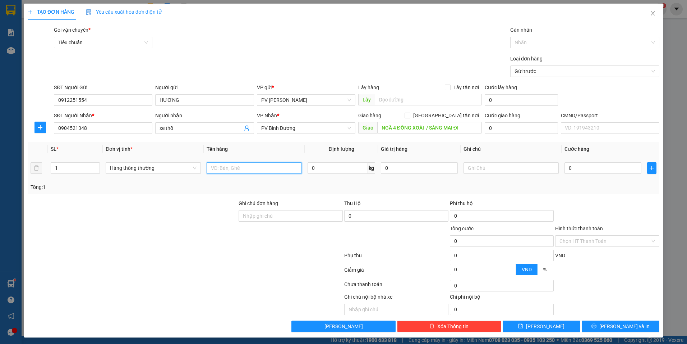
click at [241, 169] on input "text" at bounding box center [254, 168] width 95 height 12
click at [513, 166] on input "text" at bounding box center [511, 168] width 95 height 12
click at [592, 166] on input "0" at bounding box center [603, 168] width 77 height 12
click at [535, 39] on div at bounding box center [581, 42] width 138 height 9
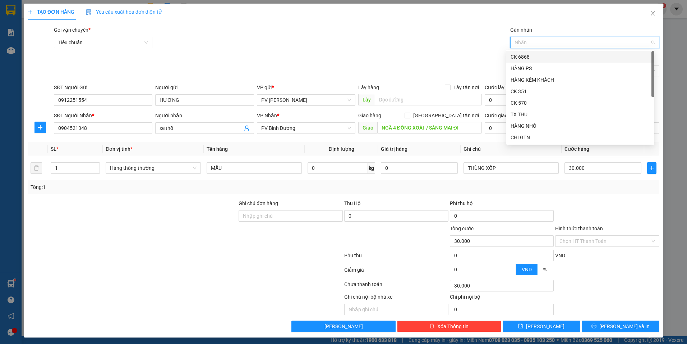
click at [536, 58] on div "CK 6868" at bounding box center [581, 57] width 140 height 8
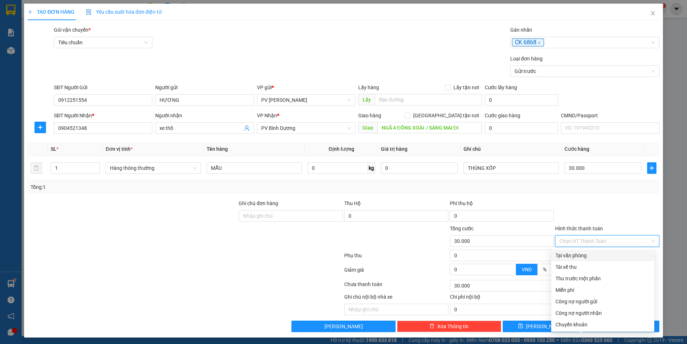
click at [572, 245] on input "Hình thức thanh toán" at bounding box center [605, 240] width 91 height 11
click at [570, 324] on div "Chuyển khoản" at bounding box center [603, 324] width 95 height 8
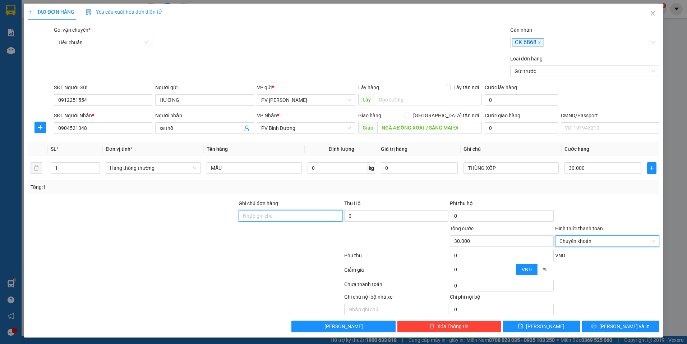
click at [282, 216] on input "Ghi chú đơn hàng" at bounding box center [291, 216] width 104 height 12
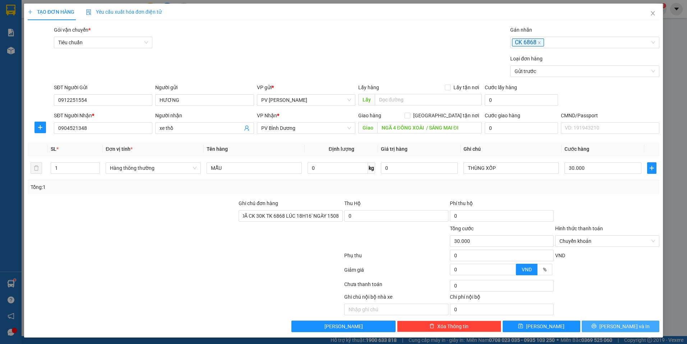
click at [611, 329] on span "[PERSON_NAME] và In" at bounding box center [625, 326] width 50 height 8
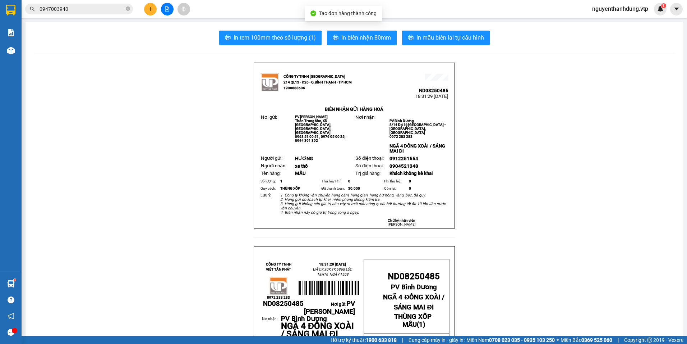
click at [447, 32] on button "In mẫu biên lai tự cấu hình" at bounding box center [446, 38] width 88 height 14
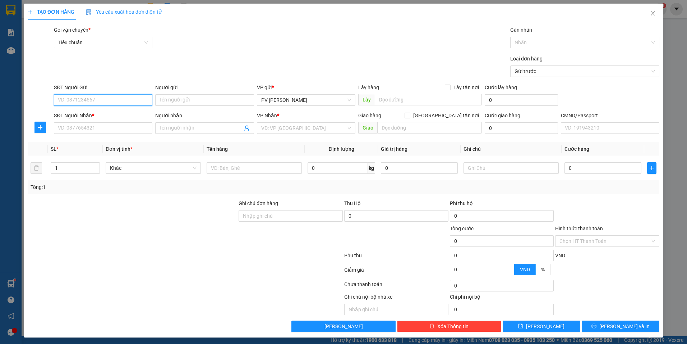
click at [136, 98] on input "SĐT Người Gửi" at bounding box center [103, 100] width 99 height 12
click at [122, 131] on input "SĐT Người Nhận *" at bounding box center [103, 128] width 99 height 12
click at [186, 130] on input "Người nhận" at bounding box center [201, 128] width 83 height 8
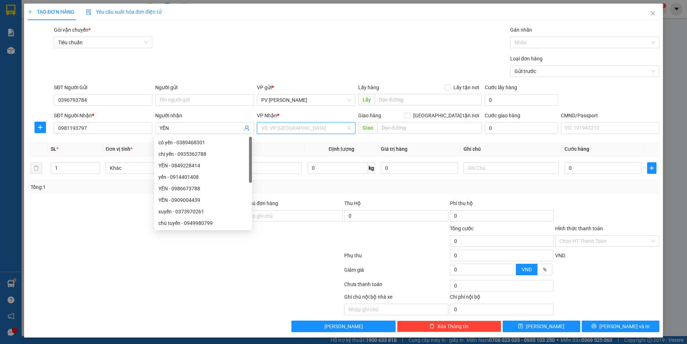
click at [333, 127] on input "search" at bounding box center [303, 128] width 85 height 11
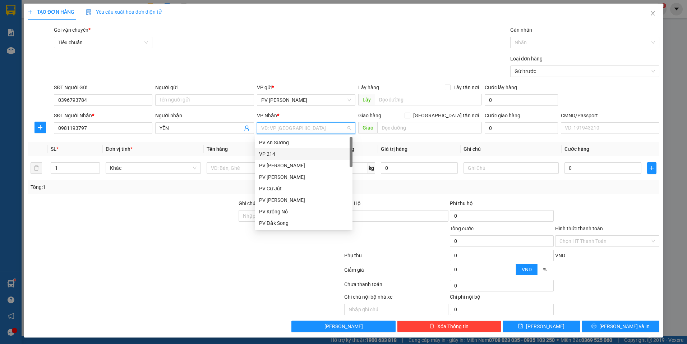
click at [301, 153] on div "VP 214" at bounding box center [303, 154] width 89 height 8
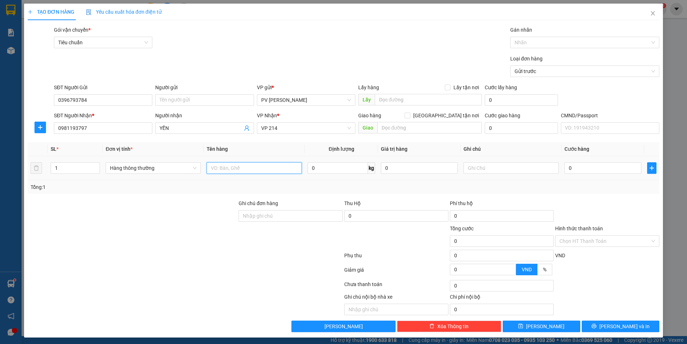
click at [226, 170] on input "text" at bounding box center [254, 168] width 95 height 12
click at [474, 169] on input "text" at bounding box center [511, 168] width 95 height 12
click at [576, 167] on input "0" at bounding box center [603, 168] width 77 height 12
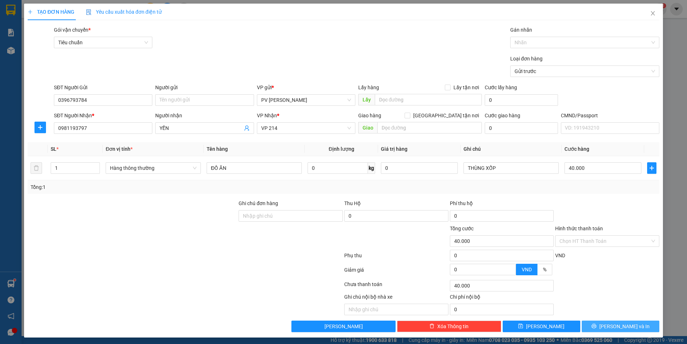
click at [610, 321] on button "[PERSON_NAME] và In" at bounding box center [621, 326] width 78 height 12
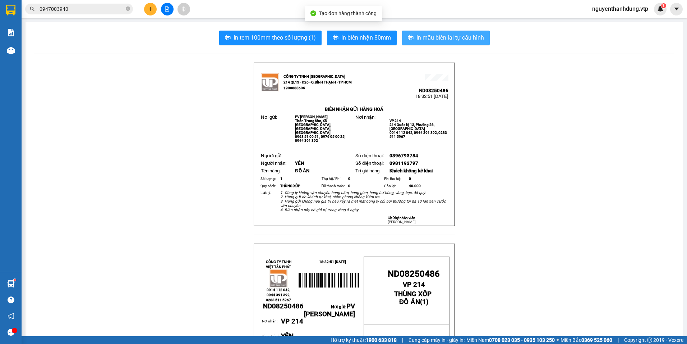
click at [417, 38] on span "In mẫu biên lai tự cấu hình" at bounding box center [451, 37] width 68 height 9
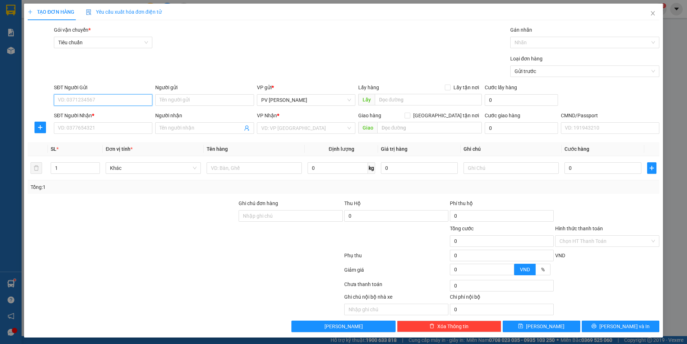
click at [124, 100] on input "SĐT Người Gửi" at bounding box center [103, 100] width 99 height 12
click at [211, 100] on input "Người gửi" at bounding box center [204, 100] width 99 height 12
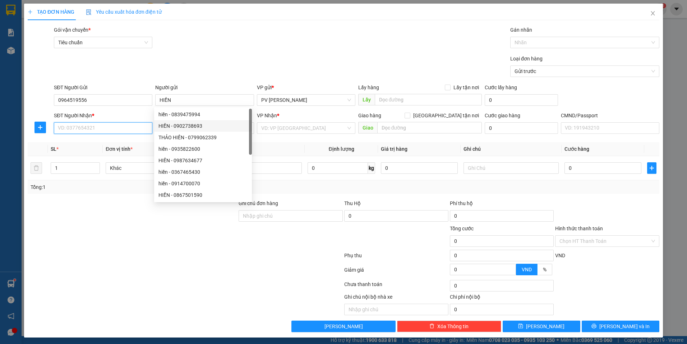
click at [111, 127] on input "SĐT Người Nhận *" at bounding box center [103, 128] width 99 height 12
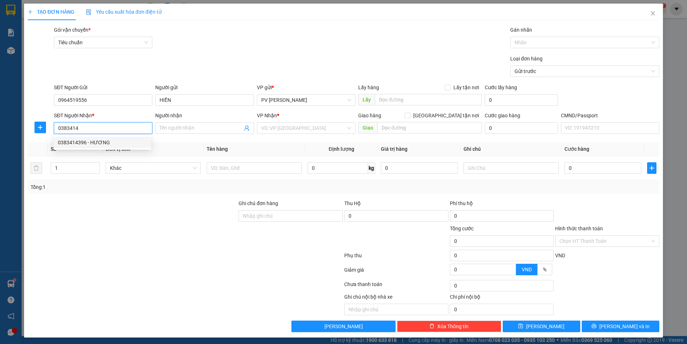
click at [116, 137] on div "0383414396 - HƯƠNG" at bounding box center [103, 143] width 98 height 12
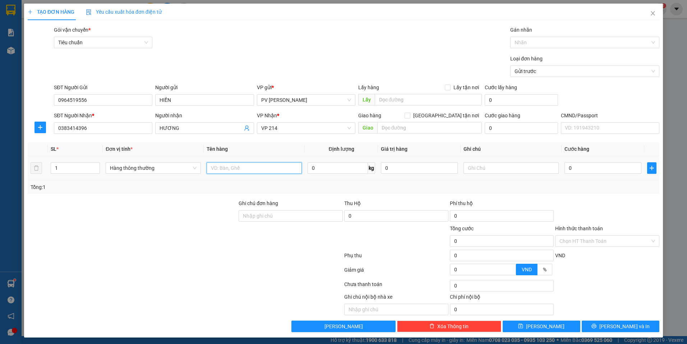
click at [264, 170] on input "text" at bounding box center [254, 168] width 95 height 12
click at [478, 168] on input "text" at bounding box center [511, 168] width 95 height 12
click at [587, 173] on input "0" at bounding box center [603, 168] width 77 height 12
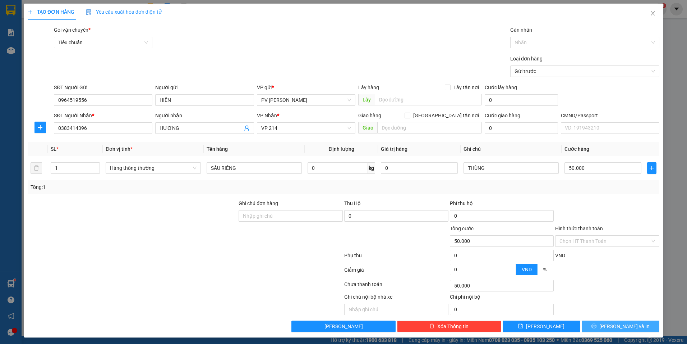
click at [615, 322] on span "[PERSON_NAME] và In" at bounding box center [625, 326] width 50 height 8
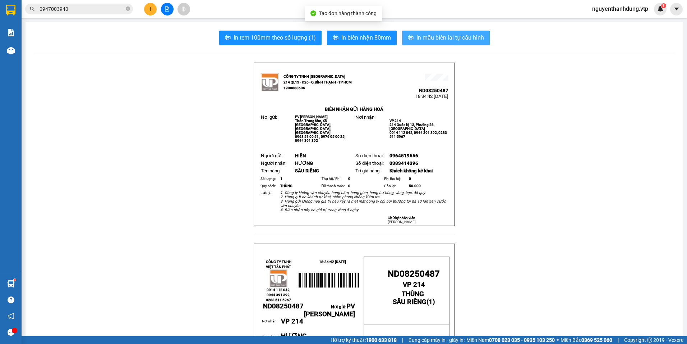
click at [433, 40] on span "In mẫu biên lai tự cấu hình" at bounding box center [451, 37] width 68 height 9
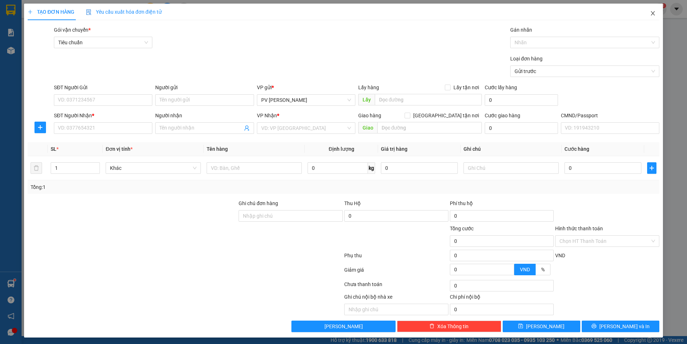
drag, startPoint x: 648, startPoint y: 17, endPoint x: 688, endPoint y: 68, distance: 65.2
click at [687, 68] on html "Kết quả tìm kiếm ( 7 ) Bộ lọc Mã ĐH Trạng thái Món hàng Thu hộ Tổng cước Chưa c…" at bounding box center [343, 172] width 687 height 344
click at [100, 97] on input "SĐT Người Gửi" at bounding box center [103, 100] width 99 height 12
click at [115, 114] on div "0963631518" at bounding box center [102, 112] width 89 height 8
drag, startPoint x: 49, startPoint y: 165, endPoint x: 26, endPoint y: 169, distance: 23.3
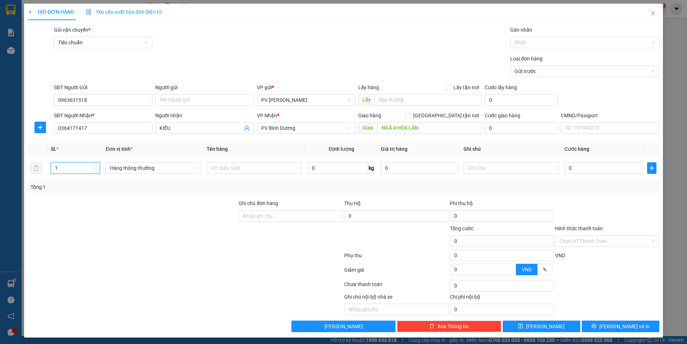
click at [26, 169] on div "TẠO ĐƠN HÀNG Yêu cầu xuất hóa đơn điện tử Transit Pickup Surcharge Ids Transit …" at bounding box center [343, 171] width 639 height 334
click at [244, 166] on input "text" at bounding box center [254, 168] width 95 height 12
click at [483, 165] on input "text" at bounding box center [511, 168] width 95 height 12
click at [586, 166] on input "0" at bounding box center [603, 168] width 77 height 12
click at [622, 322] on span "[PERSON_NAME] và In" at bounding box center [625, 326] width 50 height 8
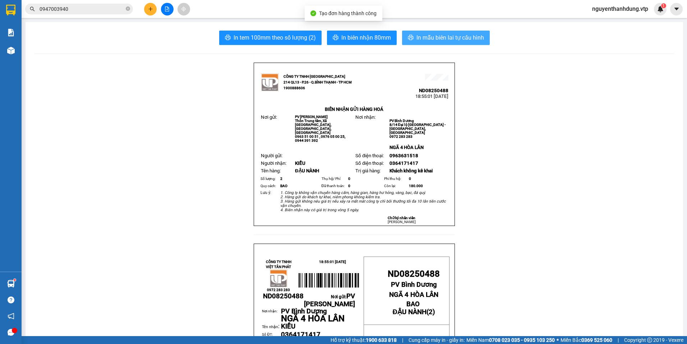
click at [443, 33] on button "In mẫu biên lai tự cấu hình" at bounding box center [446, 38] width 88 height 14
